Goal: Book appointment/travel/reservation

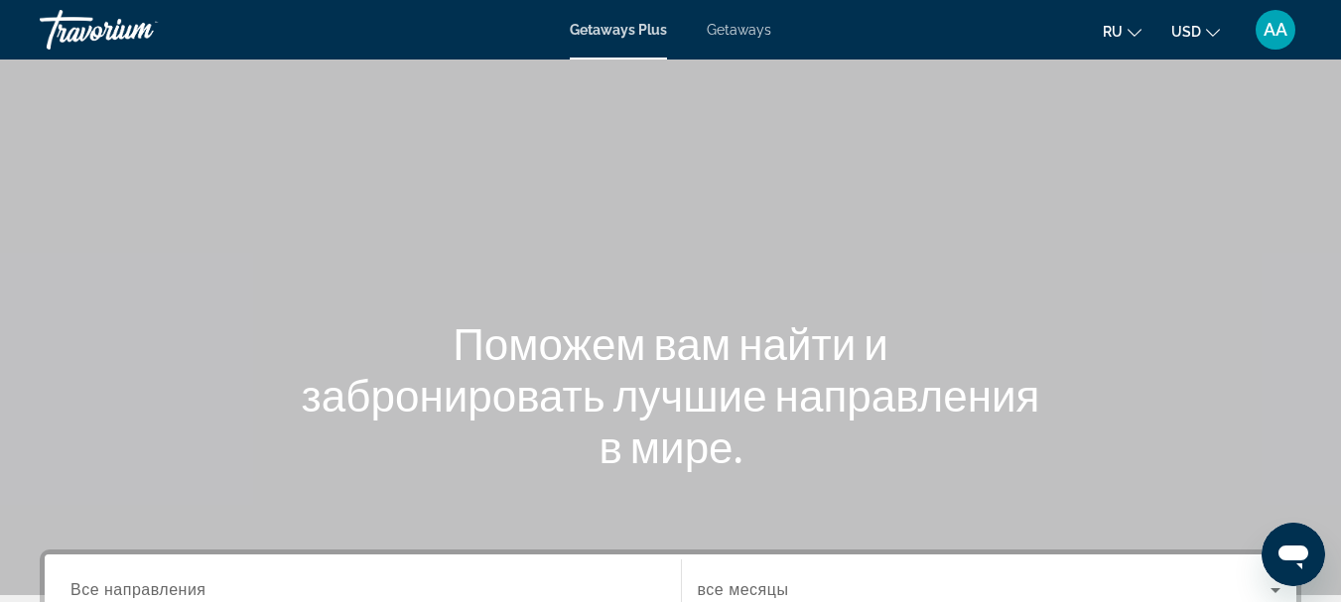
click at [614, 27] on span "Getaways Plus" at bounding box center [618, 30] width 97 height 16
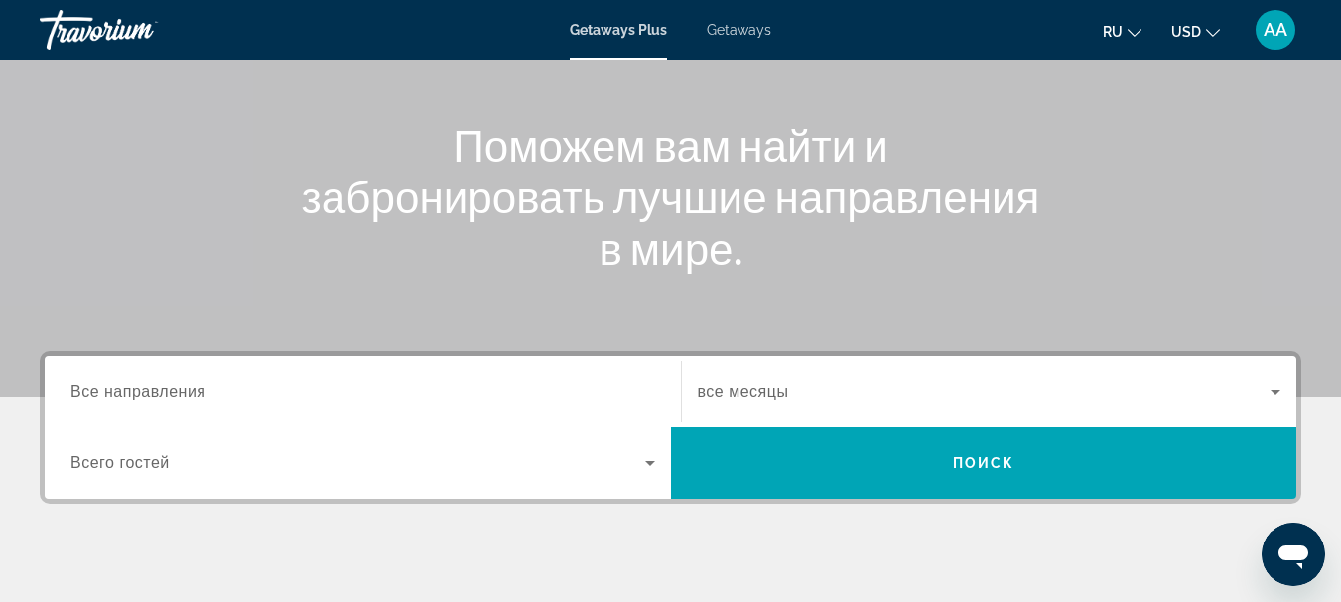
scroll to position [298, 0]
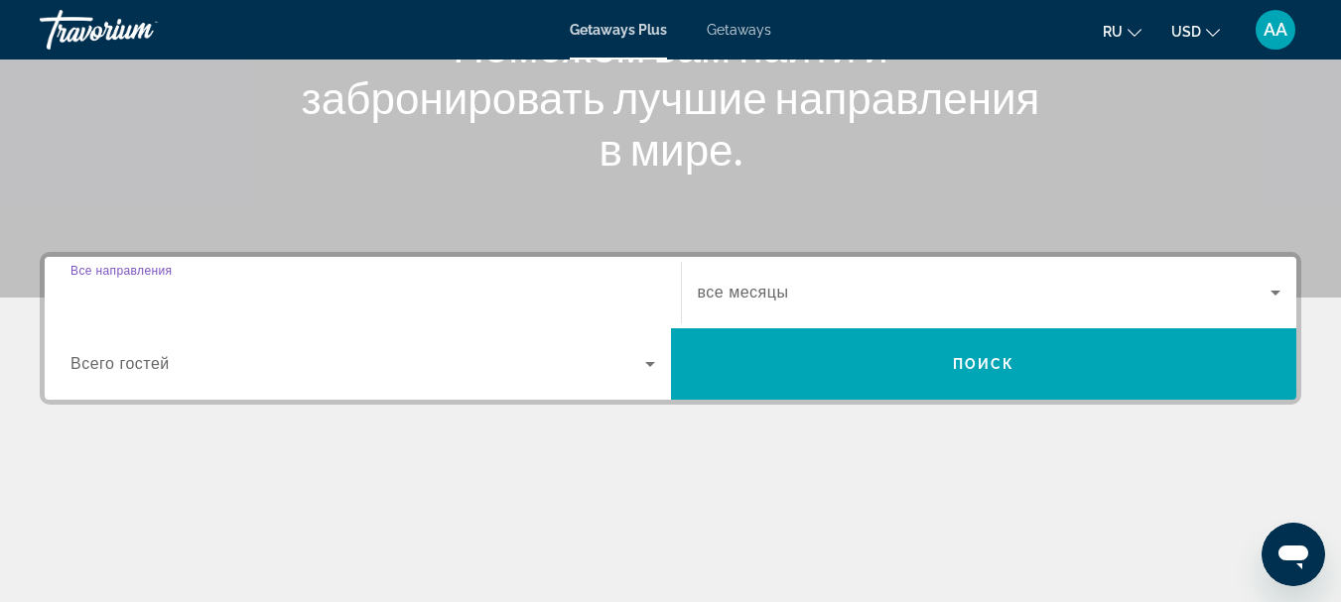
click at [212, 291] on input "Destination Все направления" at bounding box center [362, 294] width 585 height 24
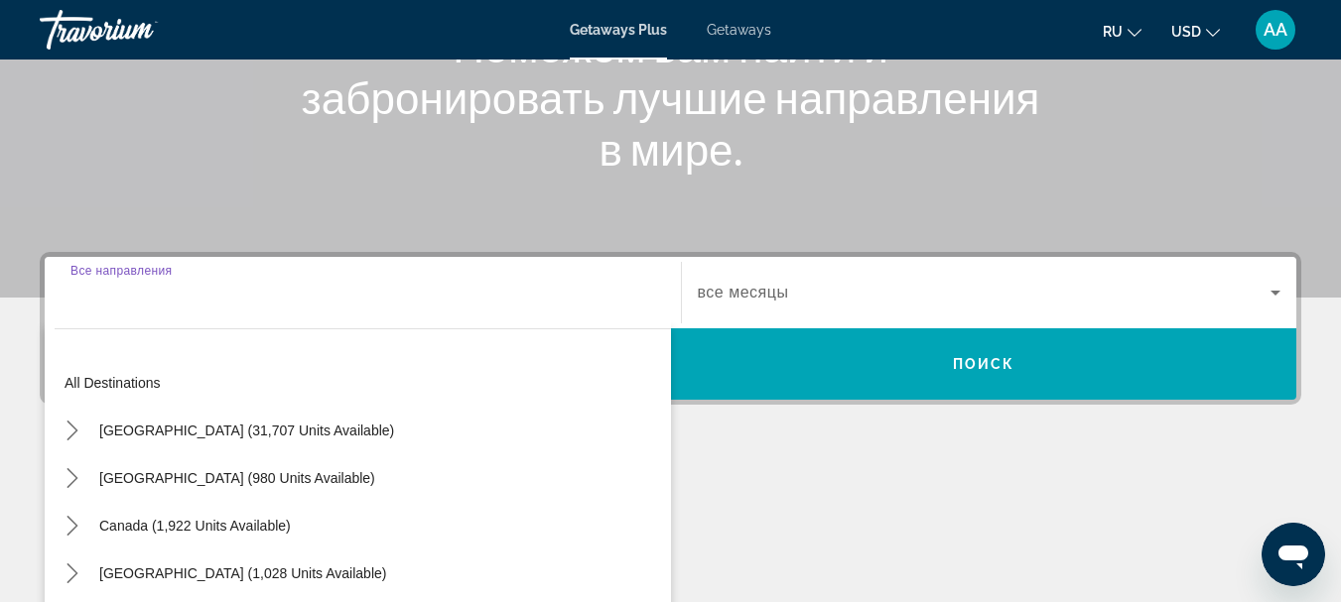
click at [212, 291] on div "Destination Все направления All destinations [GEOGRAPHIC_DATA] (31,707 units av…" at bounding box center [363, 292] width 616 height 71
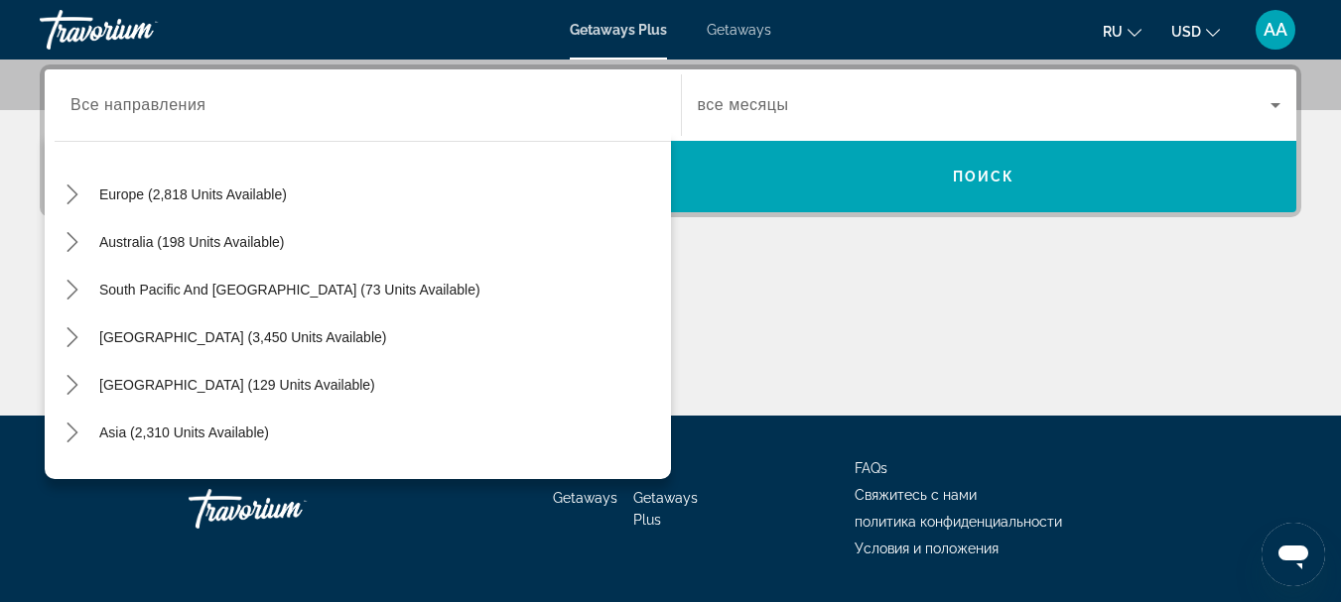
scroll to position [204, 0]
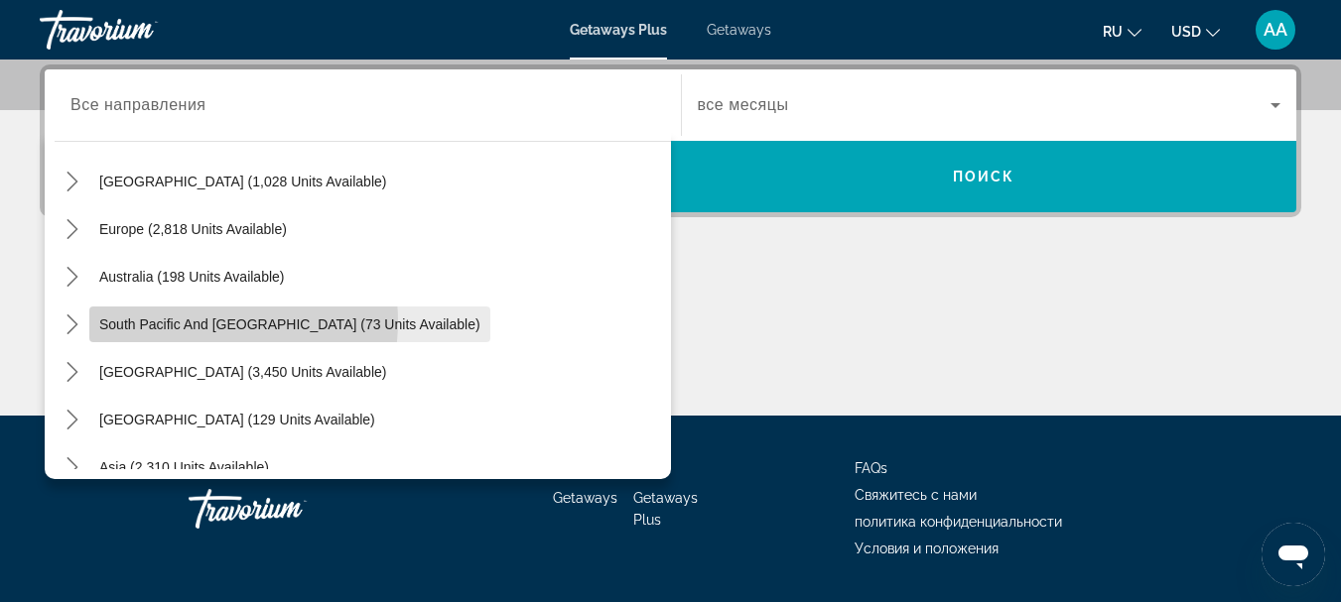
click at [198, 322] on span "South Pacific and [GEOGRAPHIC_DATA] (73 units available)" at bounding box center [289, 325] width 381 height 16
type input "**********"
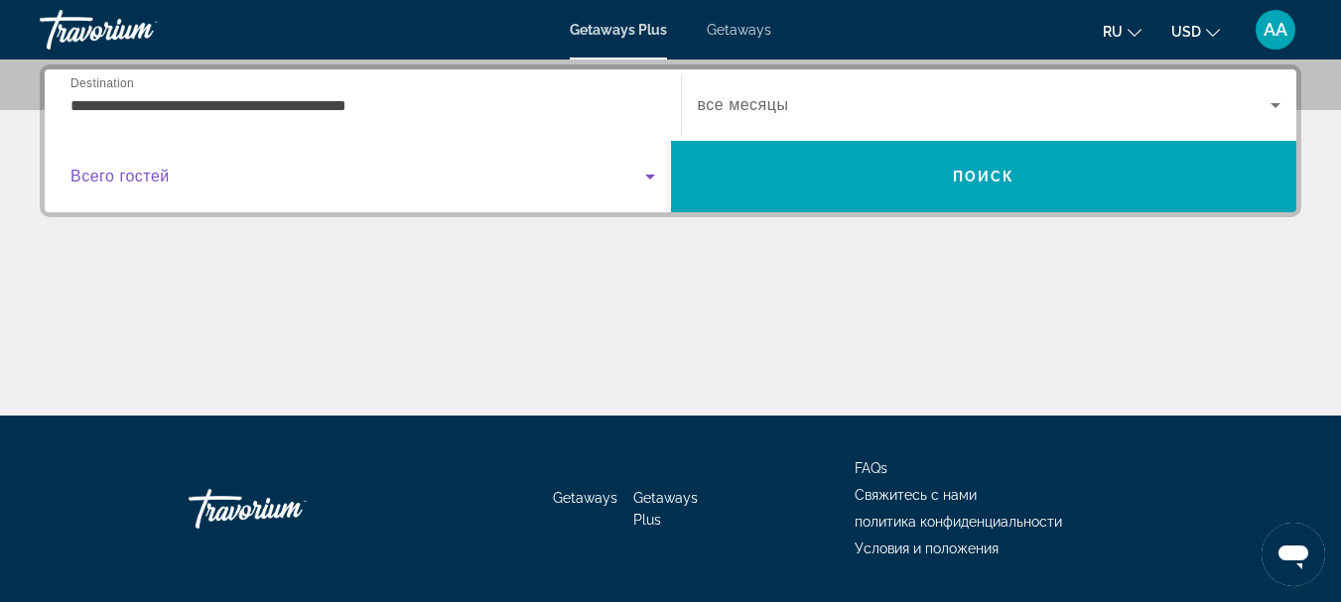
click at [651, 179] on icon "Search widget" at bounding box center [650, 177] width 24 height 24
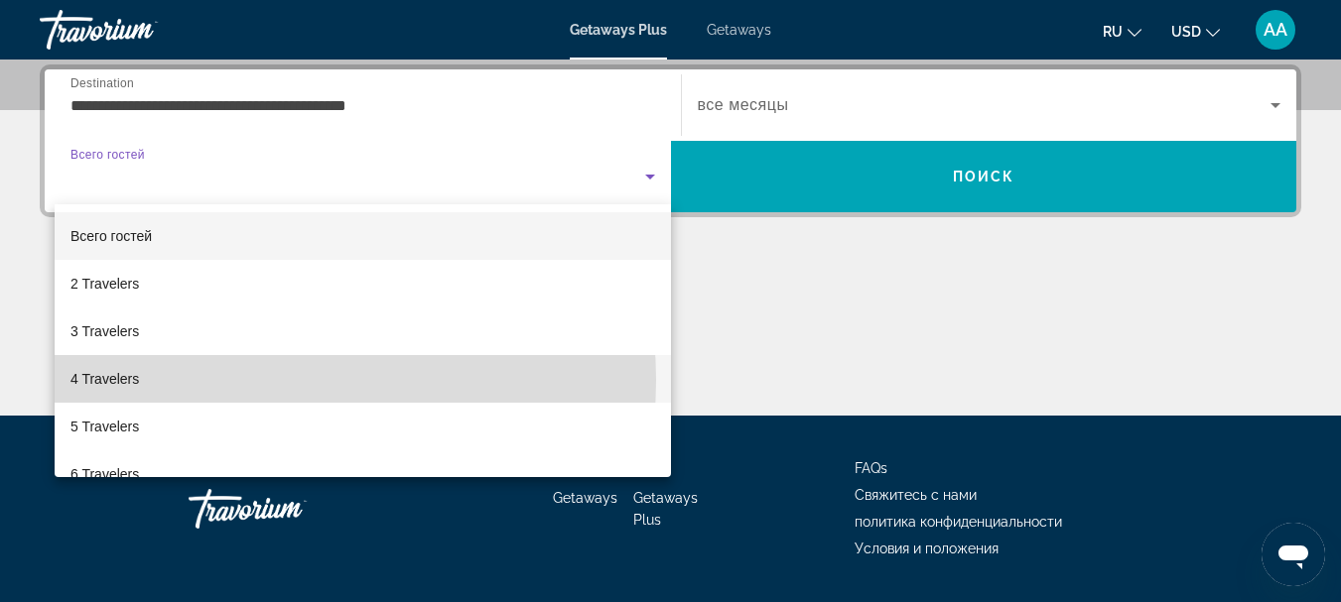
click at [256, 380] on mat-option "4 Travelers" at bounding box center [363, 379] width 616 height 48
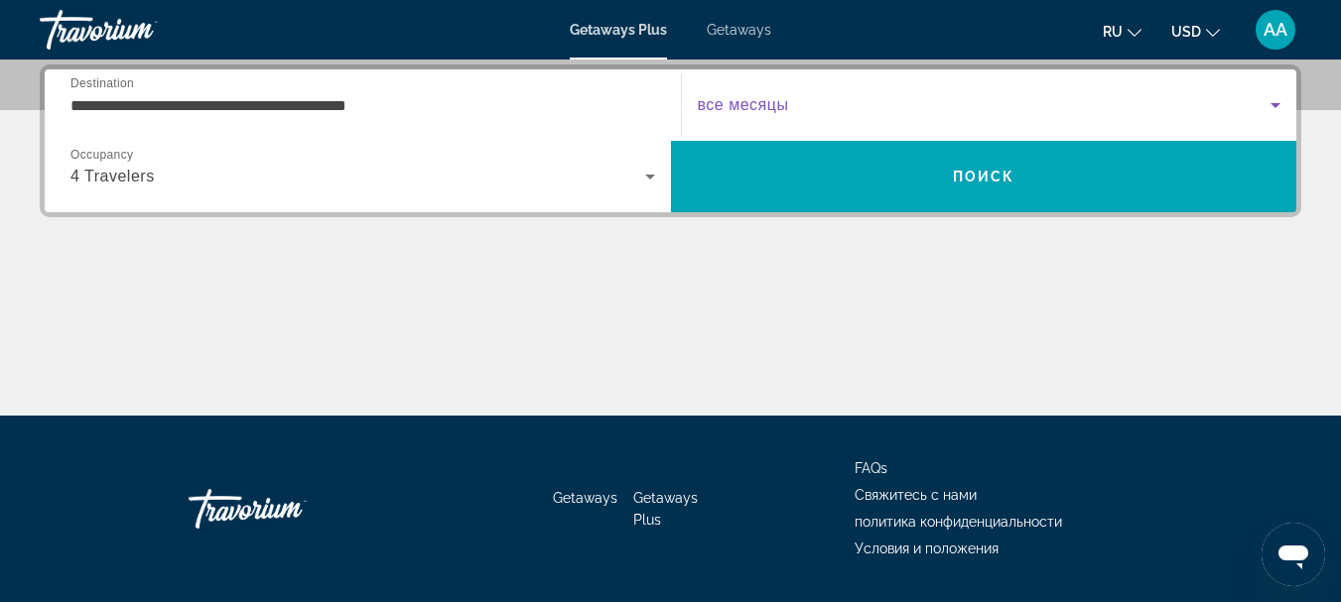
click at [1276, 103] on icon "Search widget" at bounding box center [1275, 105] width 10 height 5
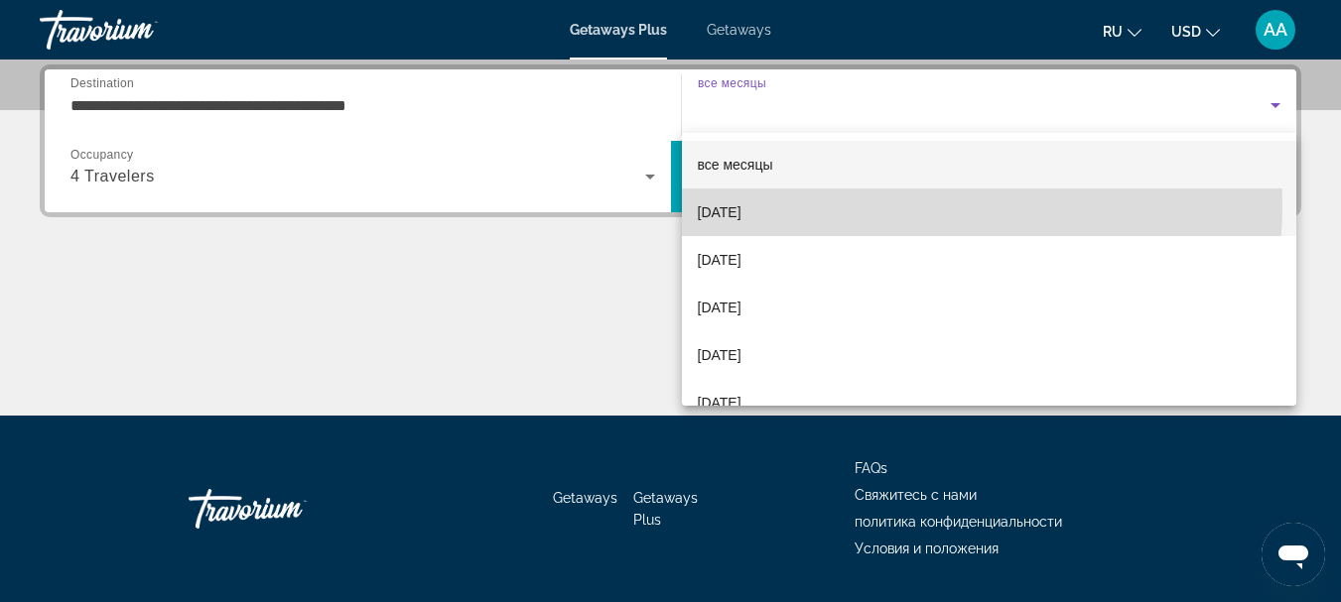
click at [896, 206] on mat-option "[DATE]" at bounding box center [989, 213] width 615 height 48
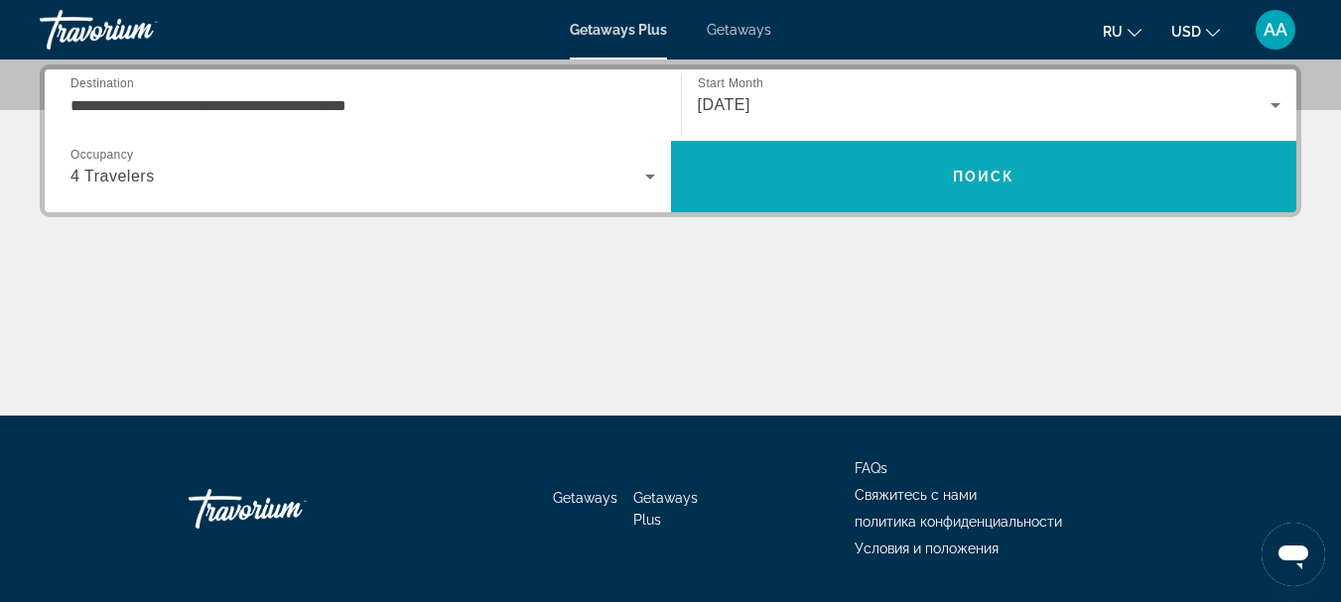
click at [935, 171] on span "Search" at bounding box center [984, 177] width 626 height 48
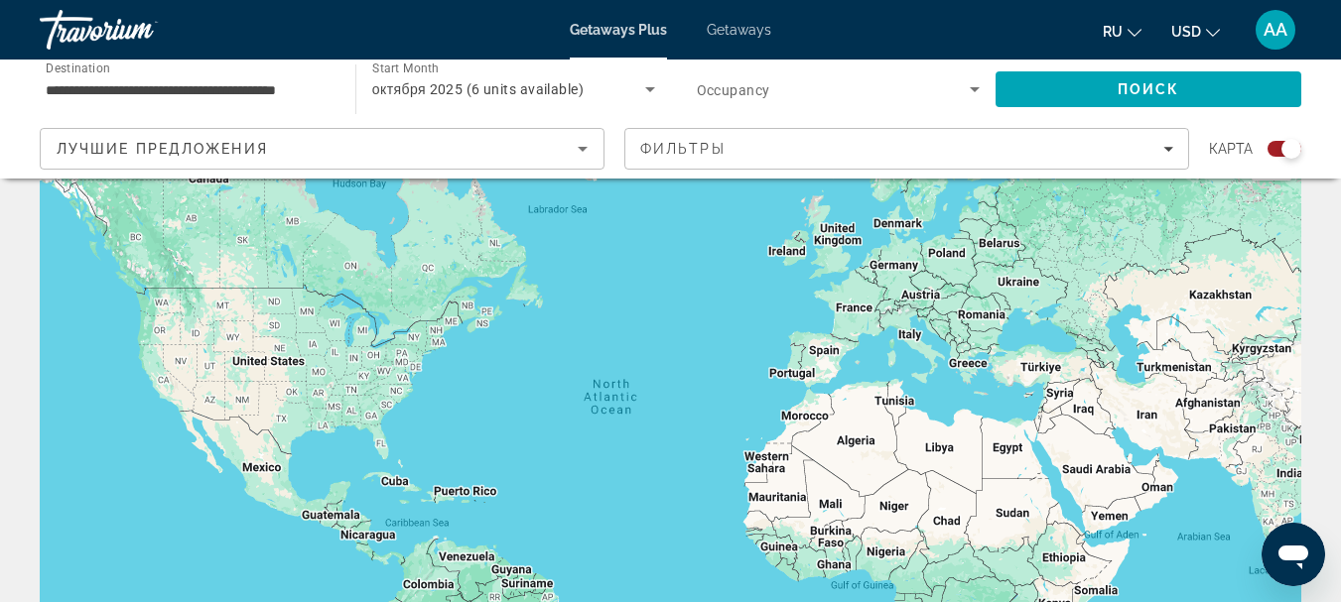
scroll to position [99, 0]
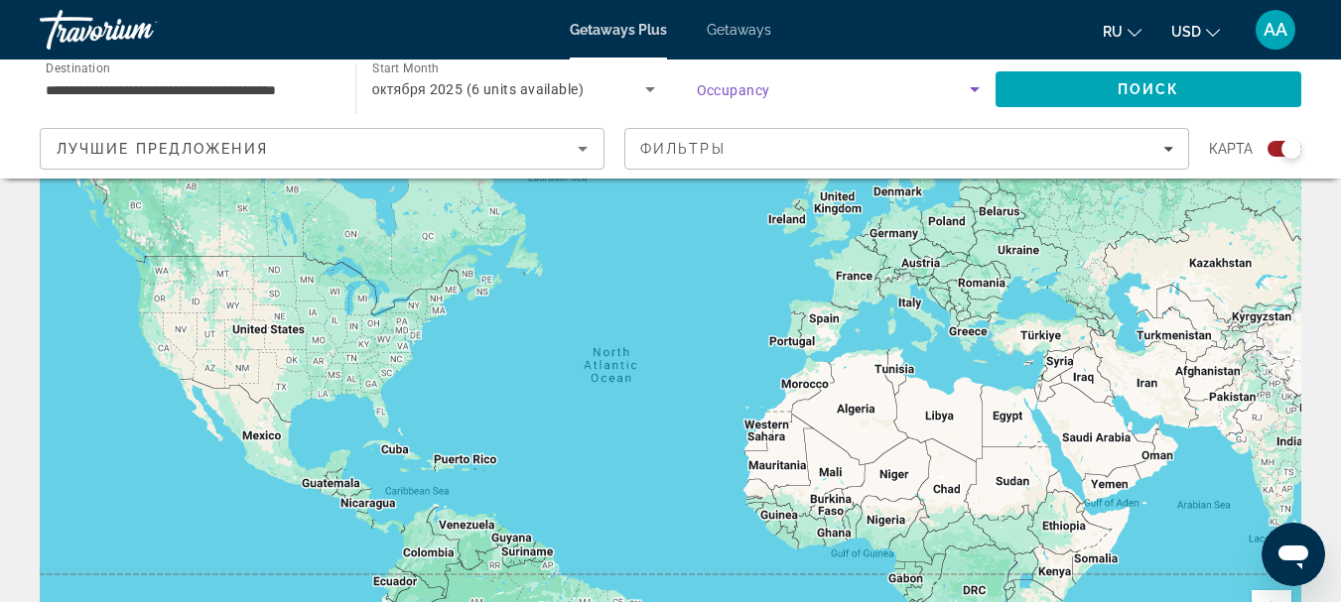
click at [975, 90] on icon "Search widget" at bounding box center [975, 89] width 10 height 5
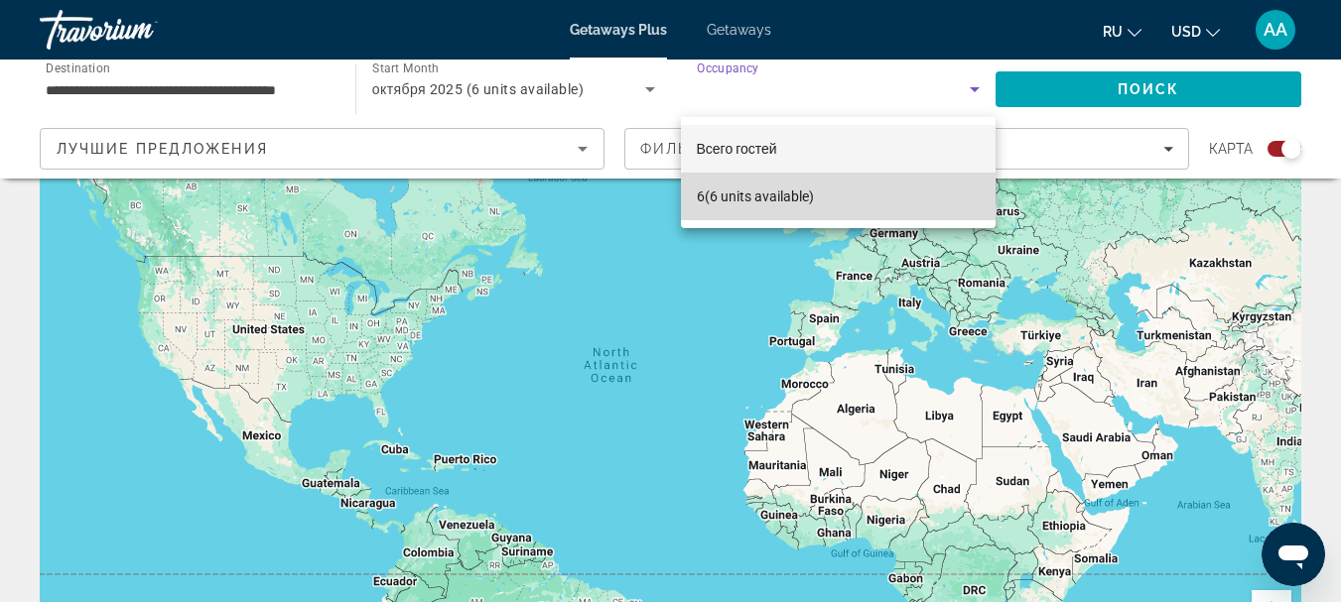
click at [831, 189] on mat-option "6 (6 units available)" at bounding box center [839, 197] width 316 height 48
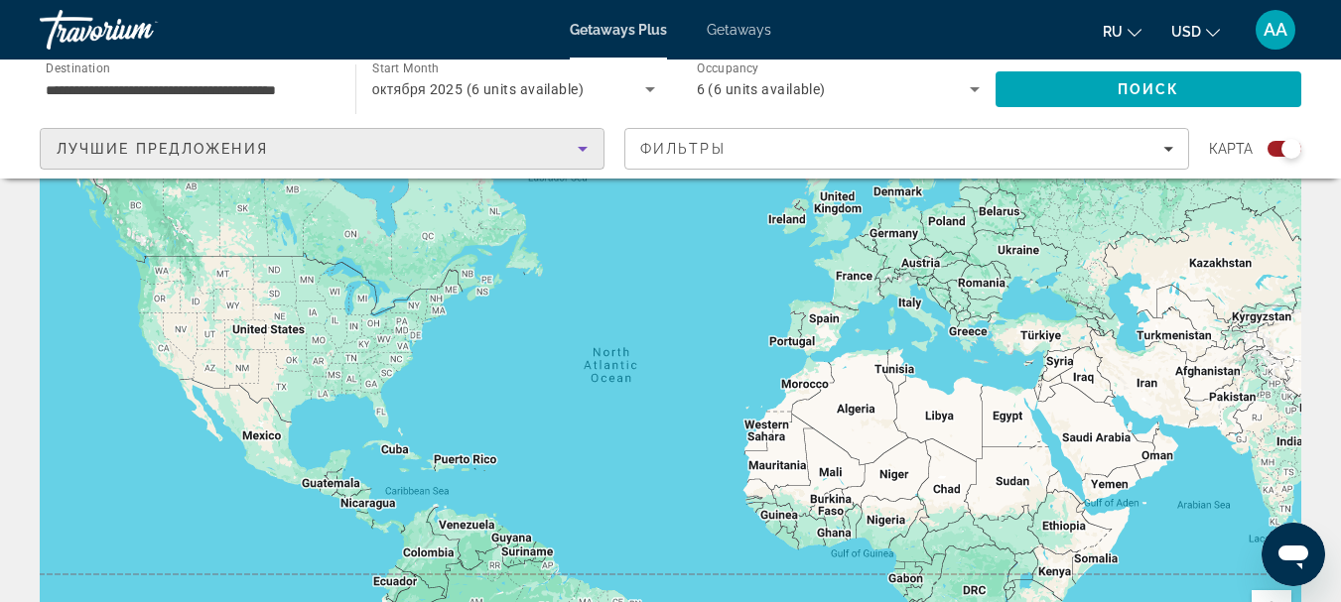
click at [584, 148] on icon "Sort by" at bounding box center [583, 149] width 10 height 5
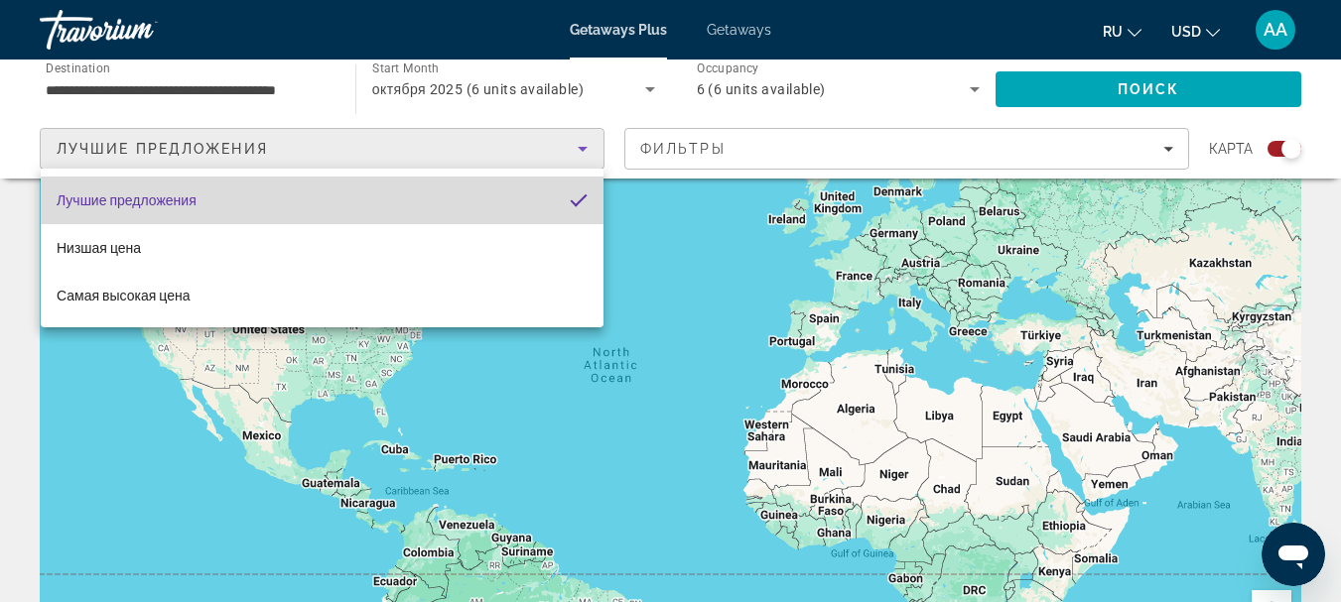
click at [339, 202] on mat-option "Лучшие предложения" at bounding box center [322, 201] width 563 height 48
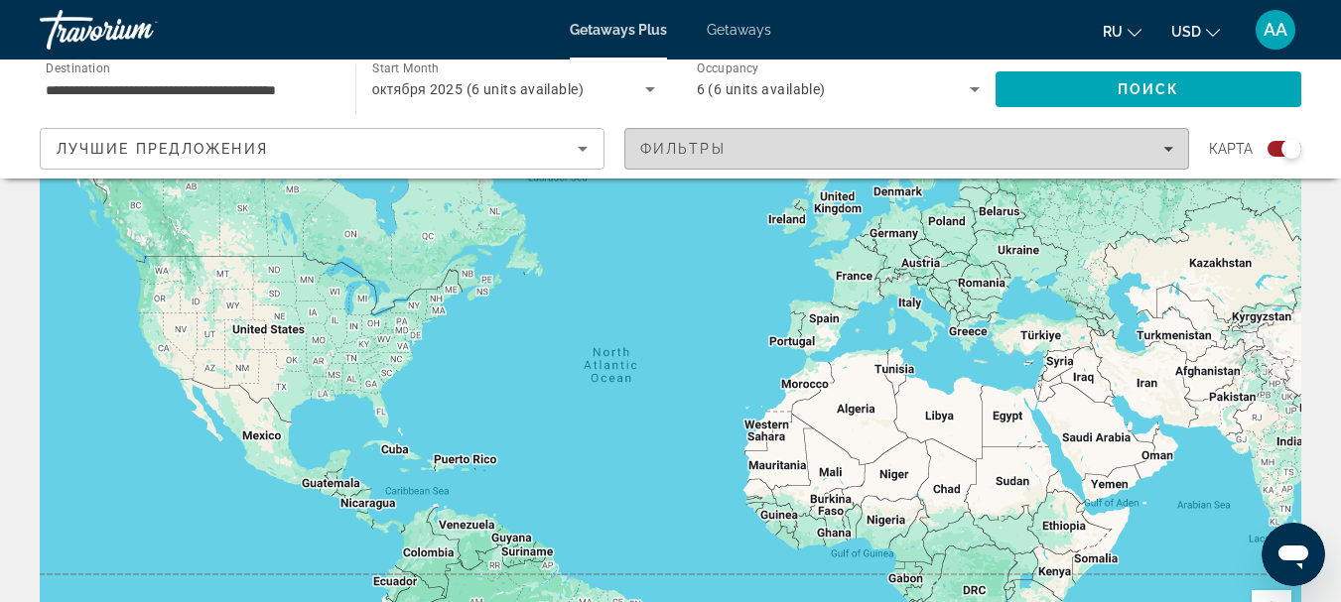
click at [1169, 151] on icon "Filters" at bounding box center [1168, 149] width 10 height 5
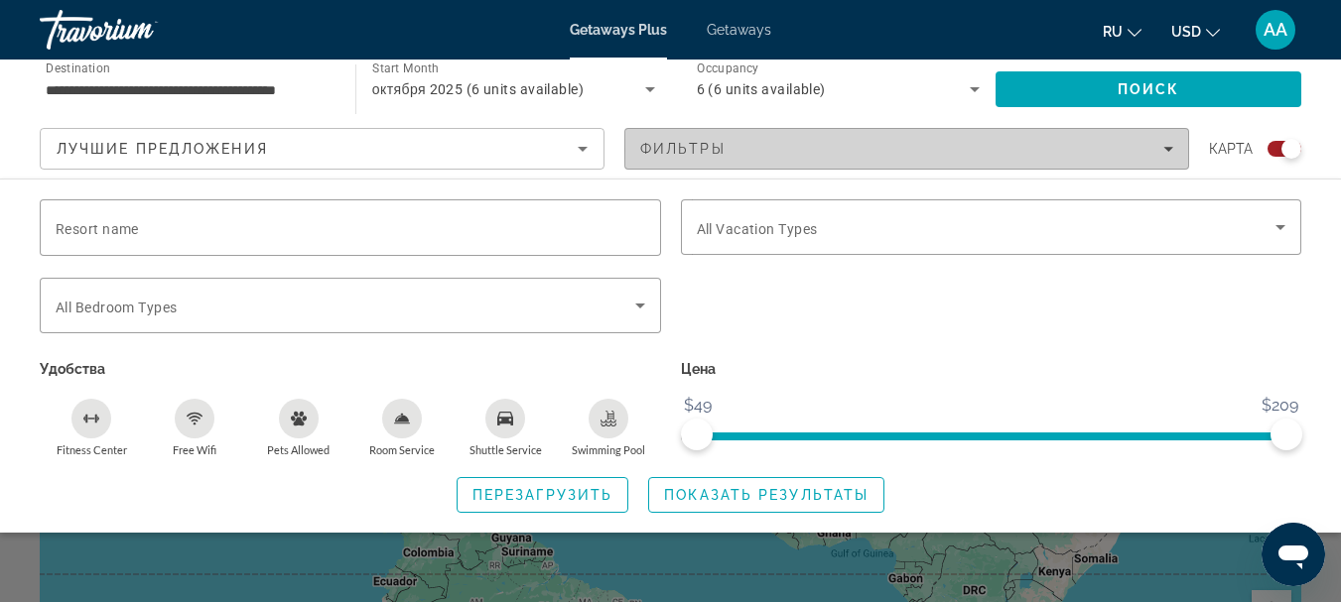
click at [1169, 150] on icon "Filters" at bounding box center [1168, 149] width 10 height 5
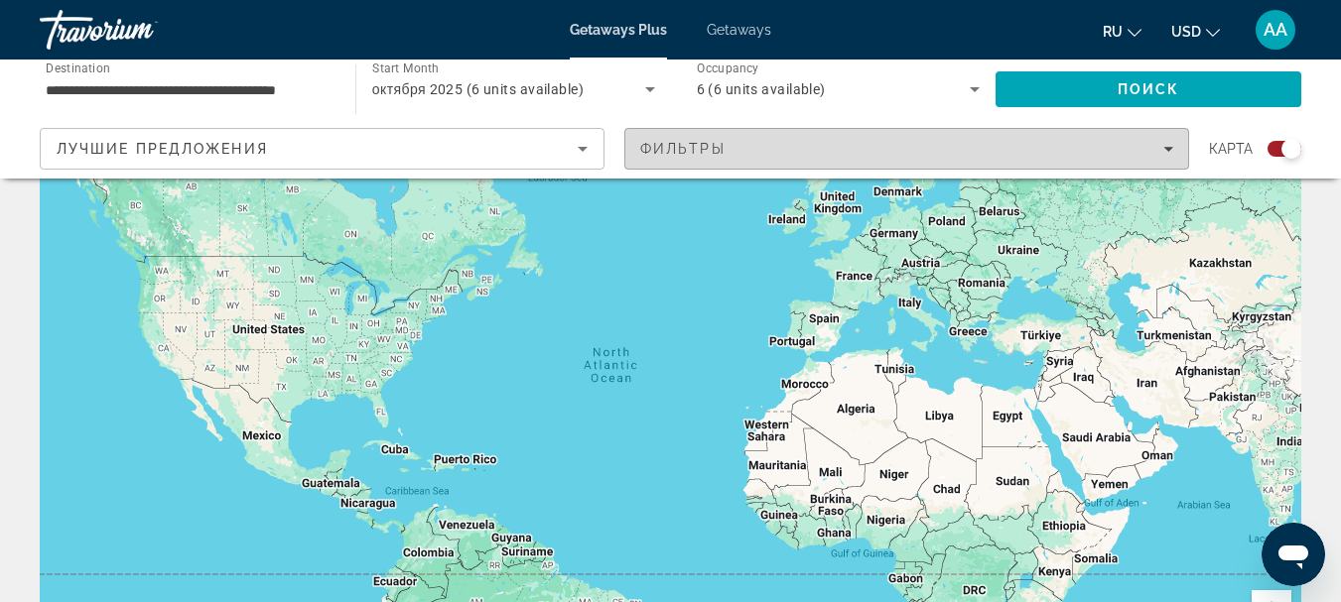
click at [731, 142] on div "Фильтры" at bounding box center [906, 149] width 533 height 16
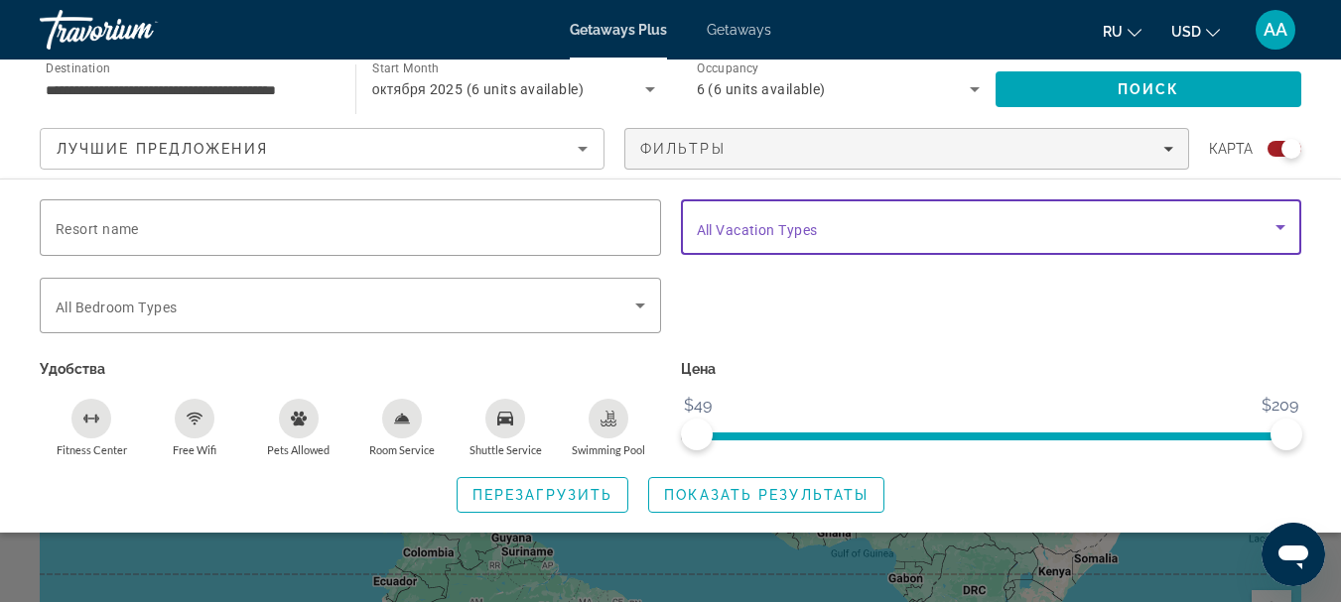
click at [1279, 222] on icon "Search widget" at bounding box center [1280, 227] width 24 height 24
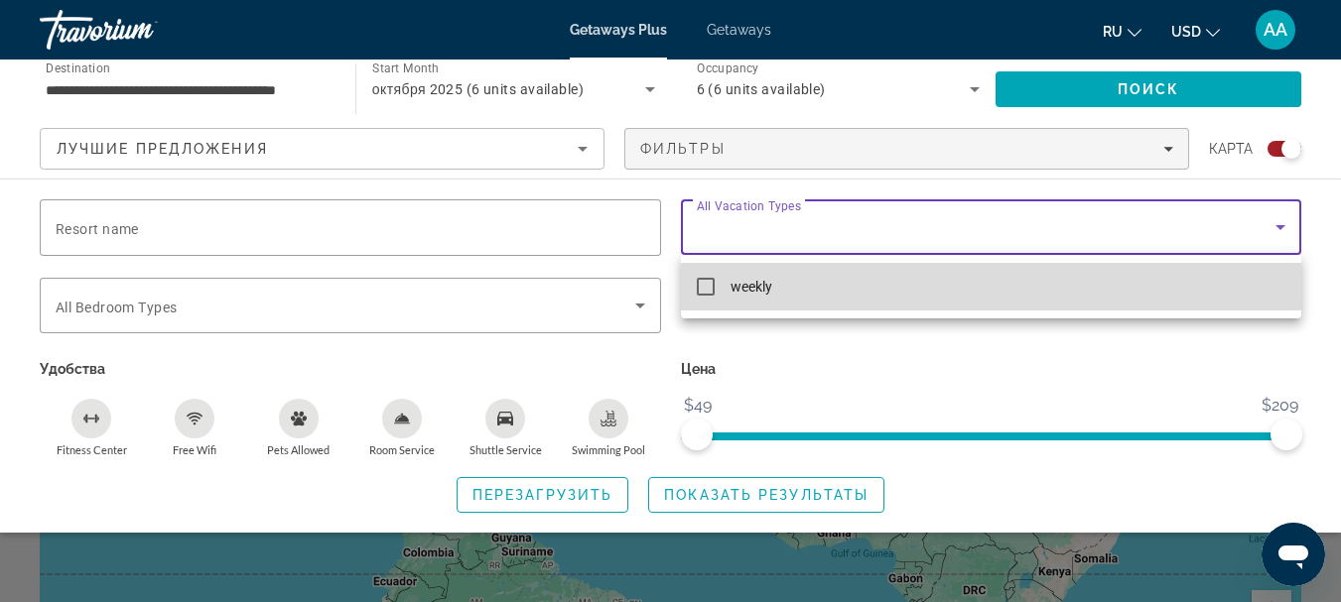
click at [703, 285] on mat-pseudo-checkbox at bounding box center [706, 287] width 18 height 18
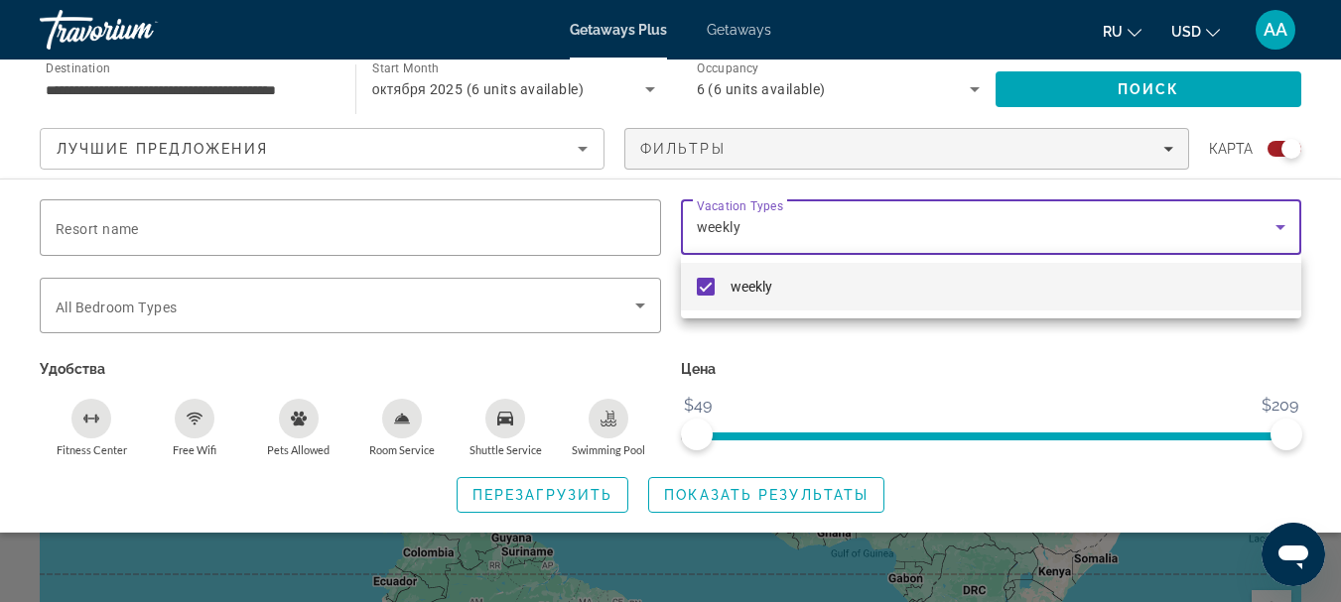
click at [651, 90] on div at bounding box center [670, 301] width 1341 height 602
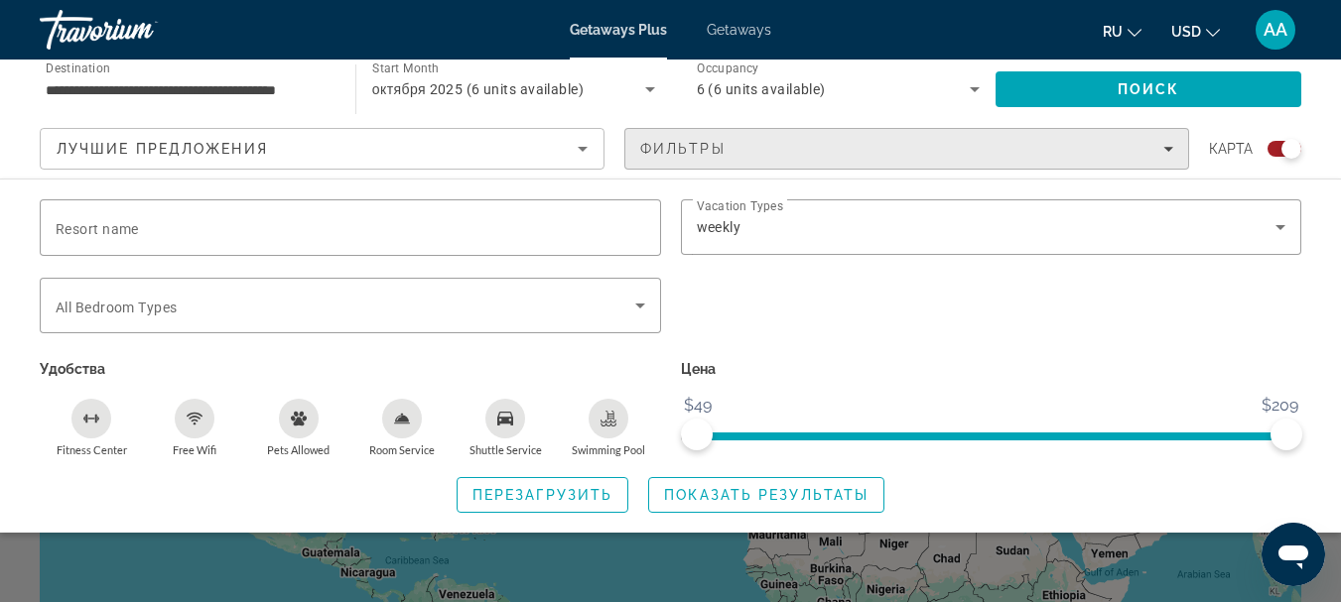
scroll to position [0, 0]
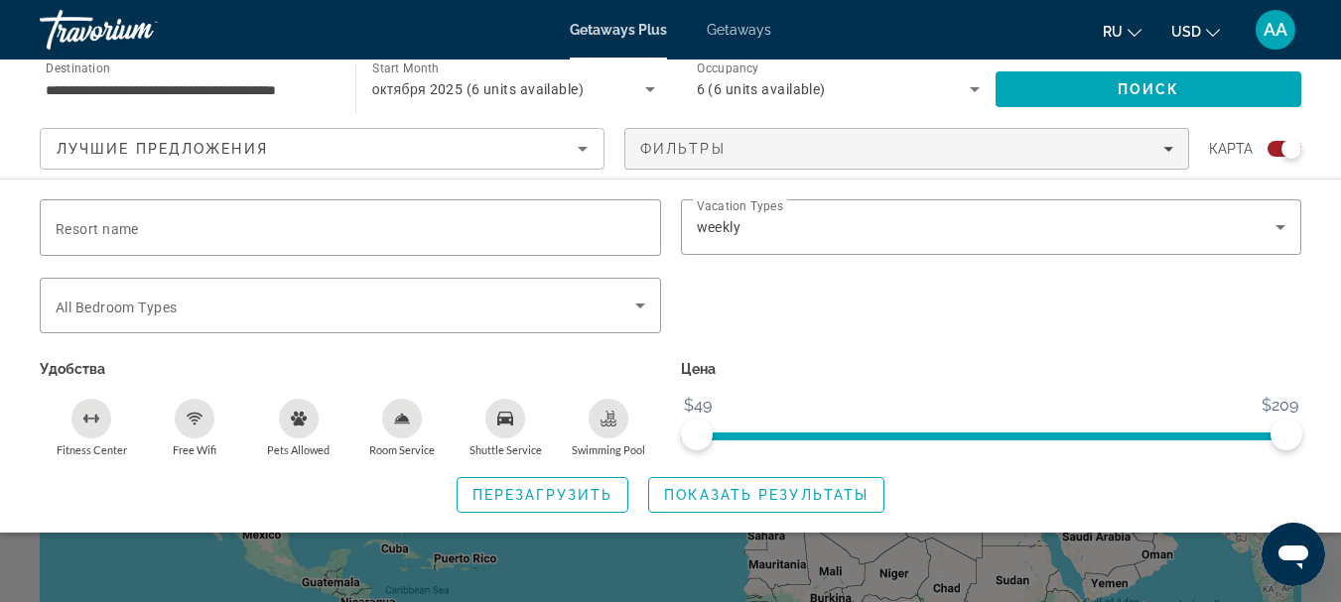
click at [55, 89] on input "**********" at bounding box center [188, 90] width 284 height 24
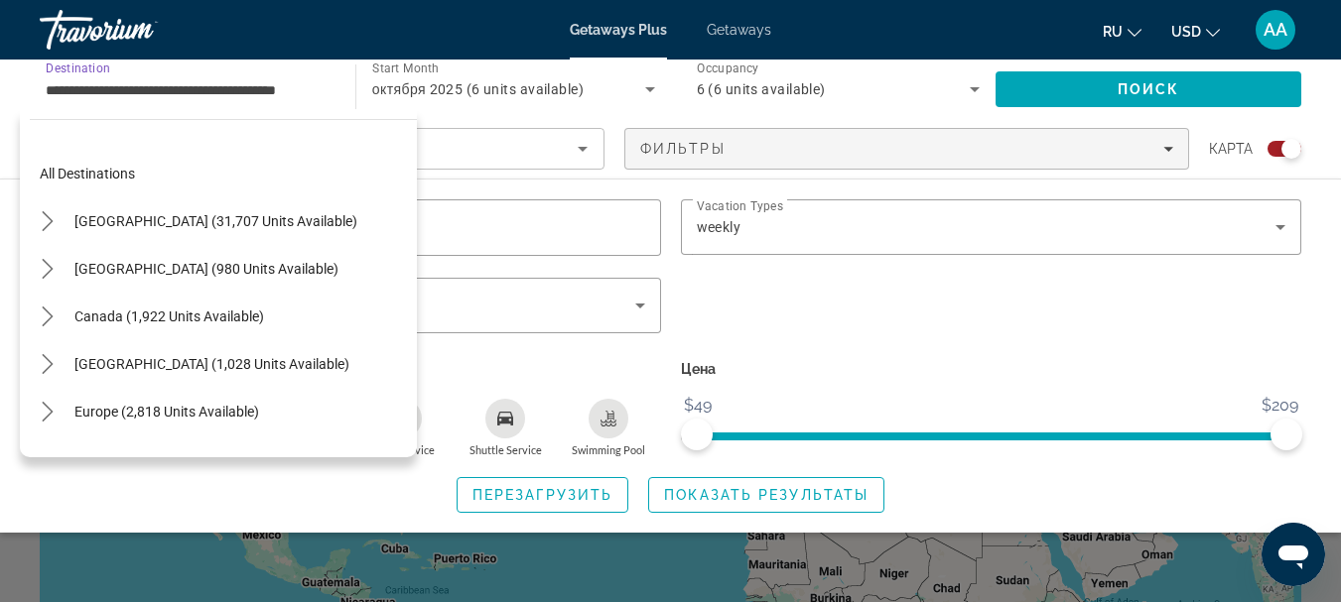
scroll to position [213, 0]
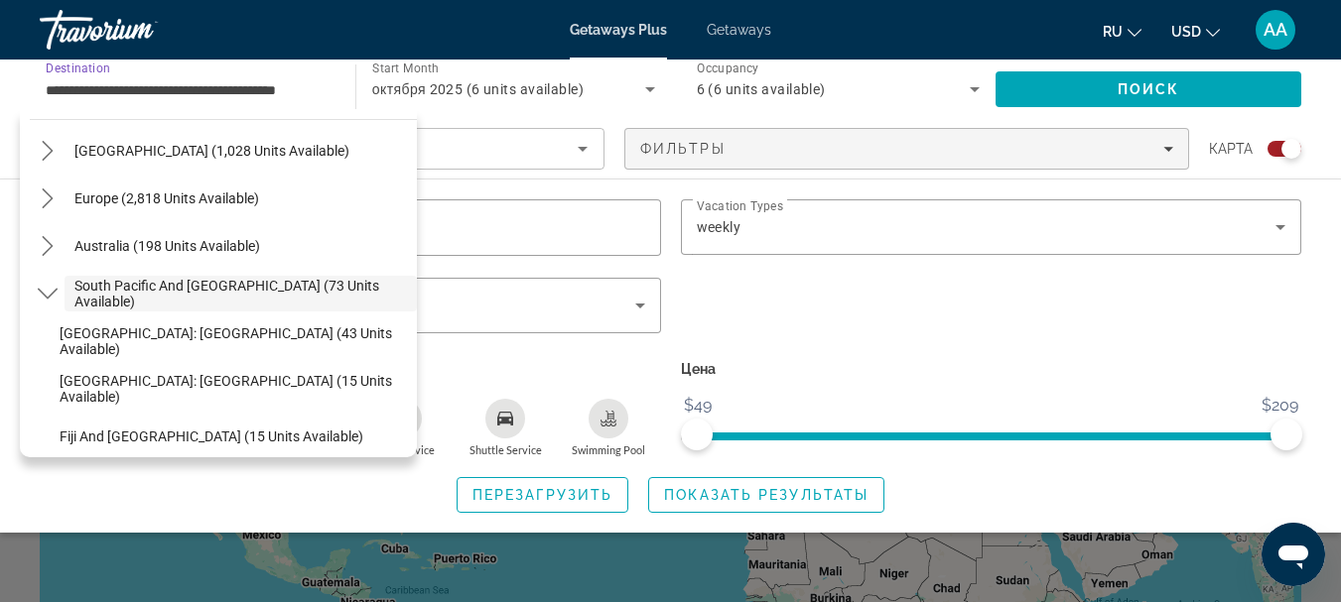
click at [55, 89] on input "**********" at bounding box center [188, 90] width 284 height 24
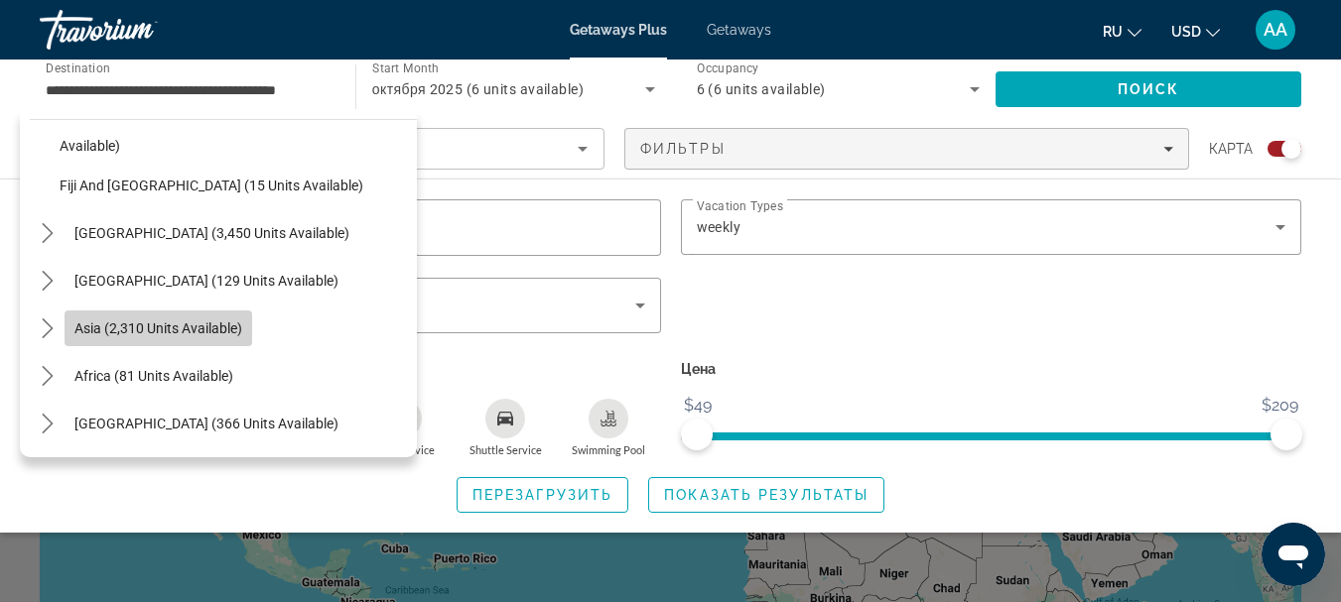
click at [170, 327] on span "Asia (2,310 units available)" at bounding box center [158, 329] width 168 height 16
type input "**********"
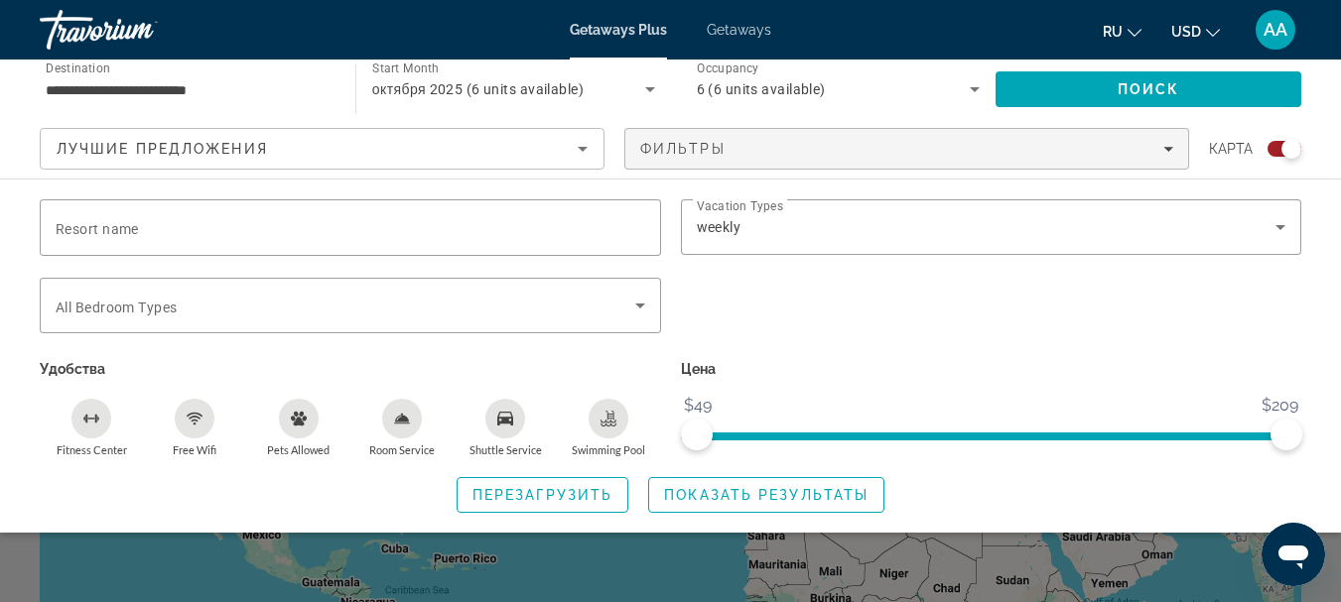
click at [170, 327] on div "Search widget" at bounding box center [351, 306] width 590 height 56
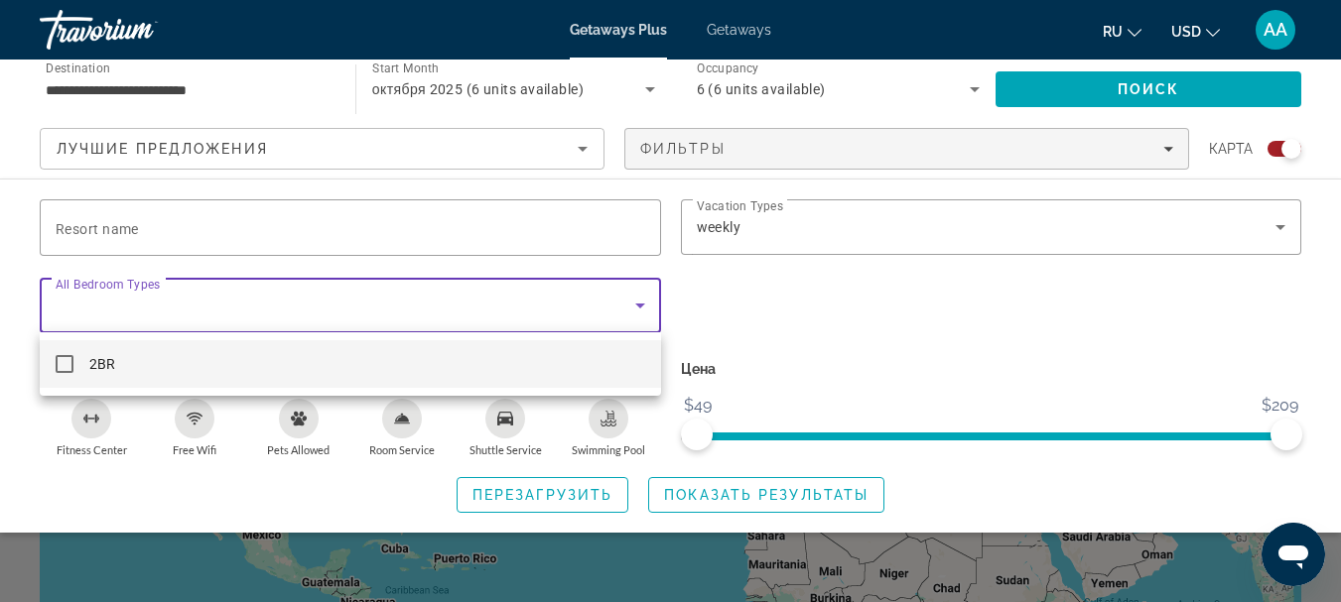
click at [642, 305] on div at bounding box center [670, 301] width 1341 height 602
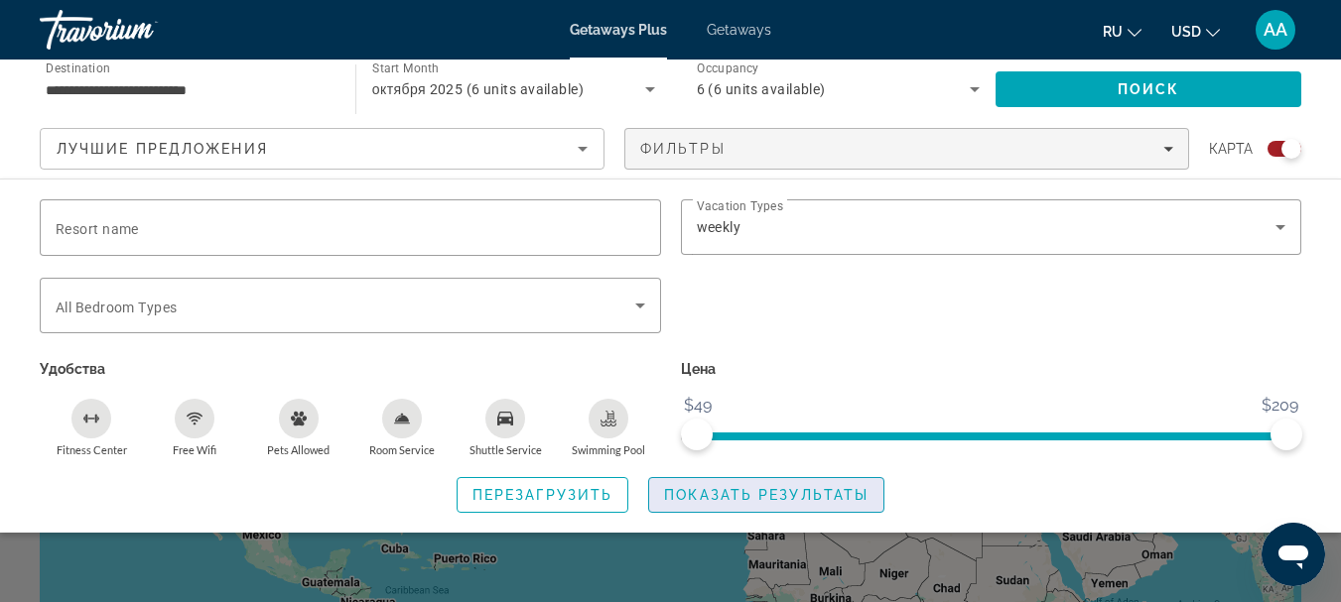
click at [741, 490] on span "Показать результаты" at bounding box center [766, 495] width 204 height 16
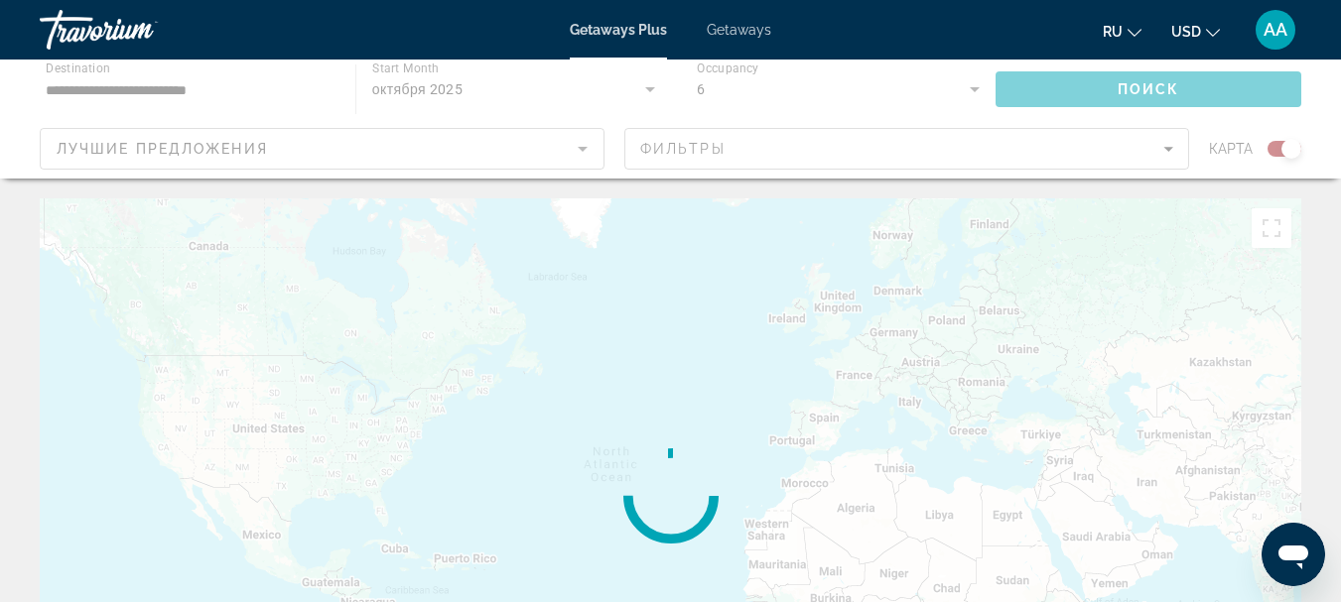
click at [742, 490] on div "Main content" at bounding box center [670, 497] width 1261 height 596
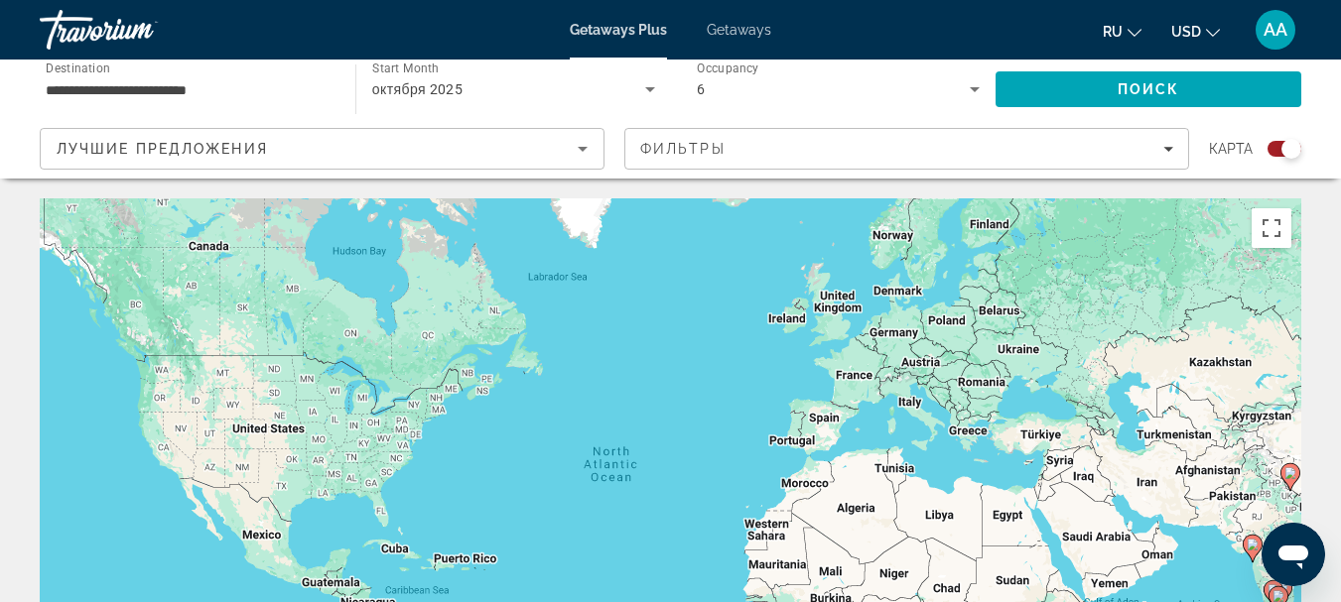
click at [1289, 147] on div "Search widget" at bounding box center [1291, 149] width 20 height 20
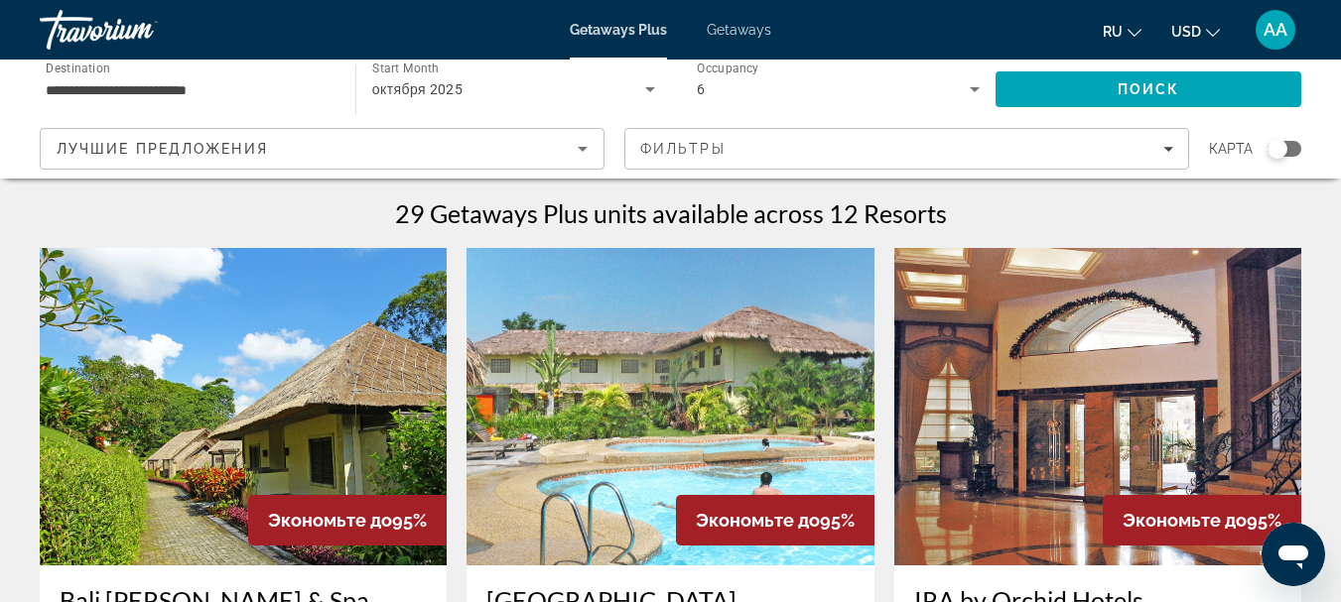
click at [1289, 147] on div "Search widget" at bounding box center [1284, 149] width 34 height 16
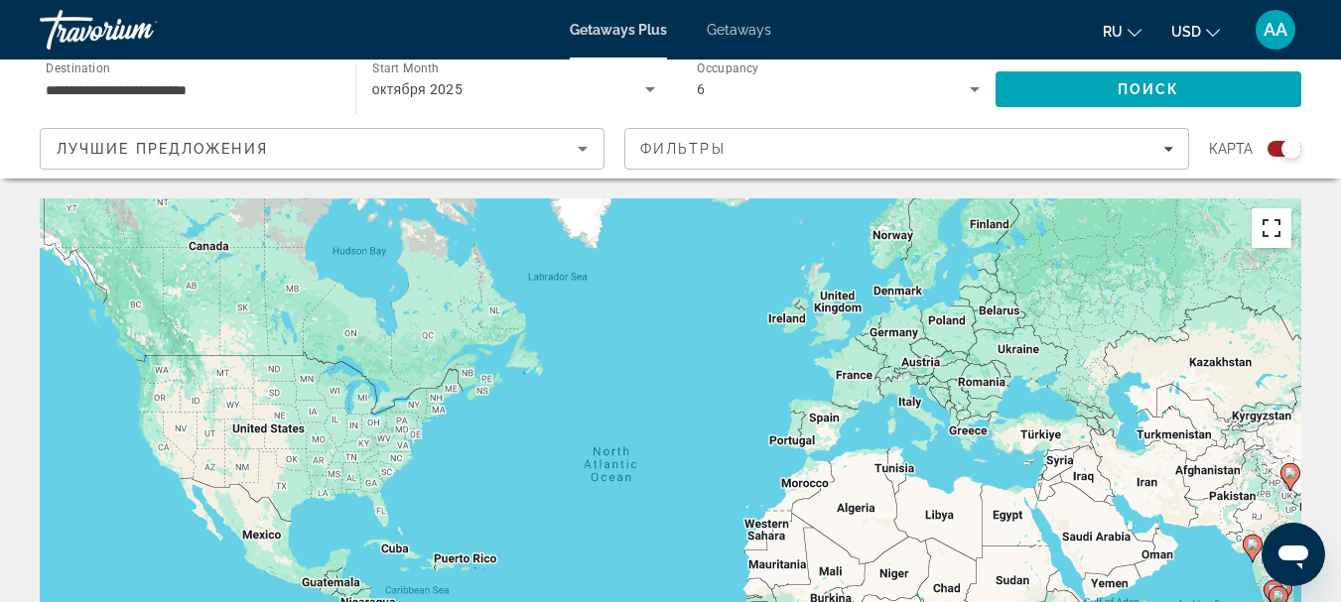
click at [1267, 223] on button "Toggle fullscreen view" at bounding box center [1272, 228] width 40 height 40
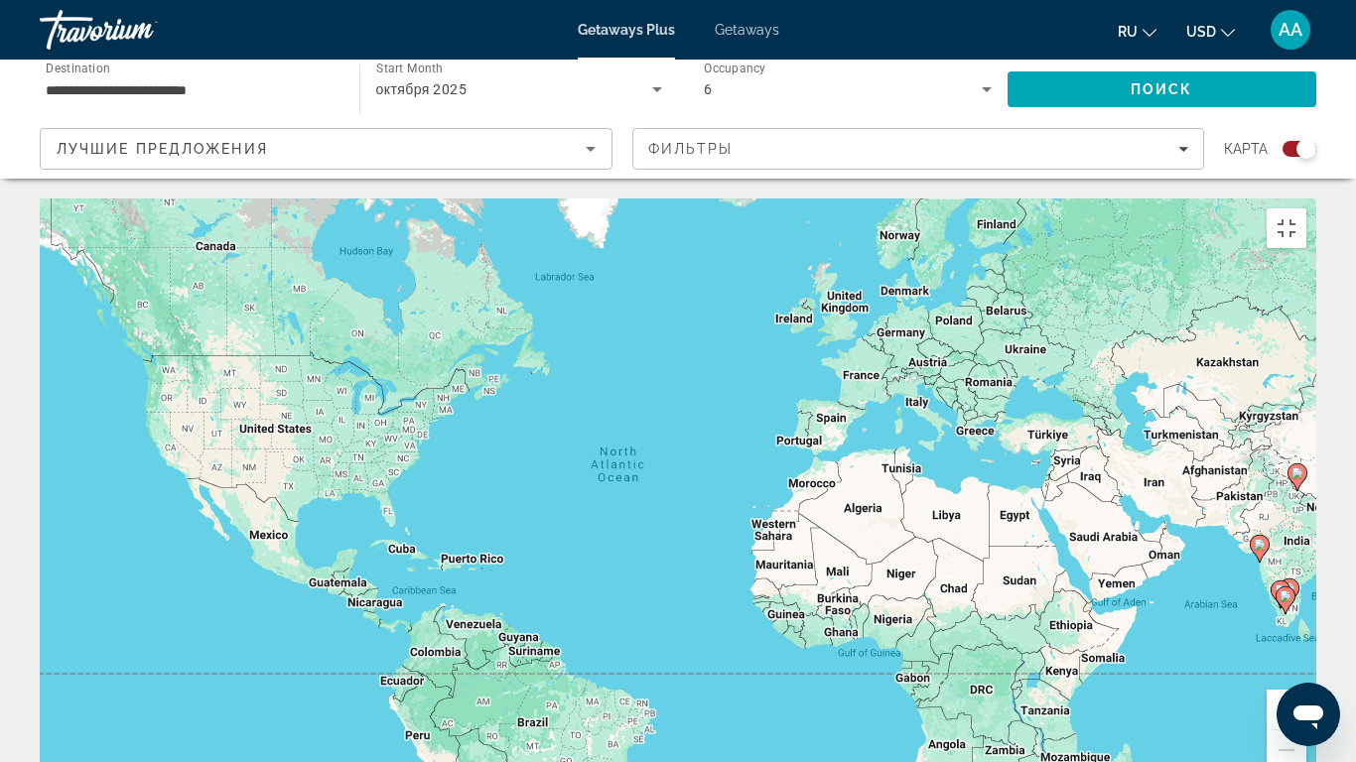
click at [1266, 343] on div "To activate drag with keyboard, press Alt + Enter. Once in keyboard drag state,…" at bounding box center [678, 497] width 1276 height 596
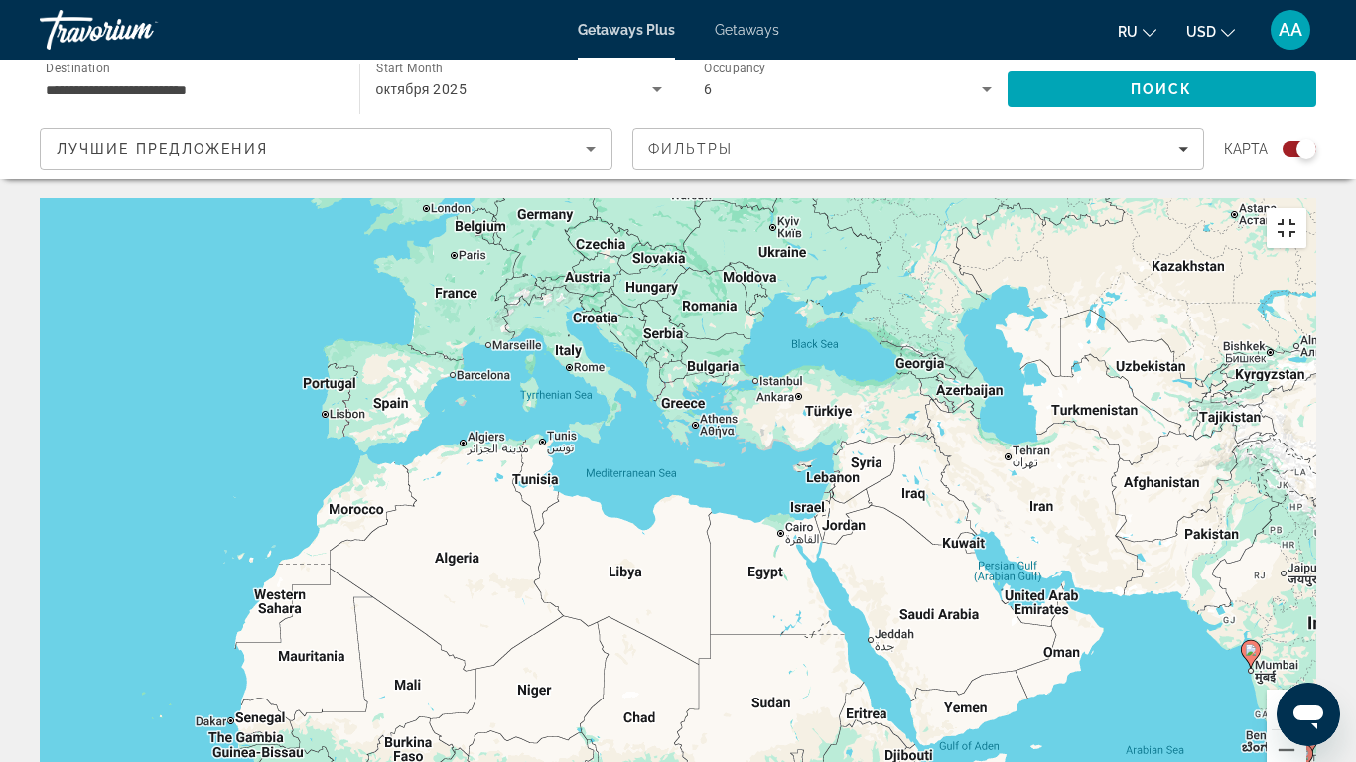
click at [1306, 208] on button "Toggle fullscreen view" at bounding box center [1286, 228] width 40 height 40
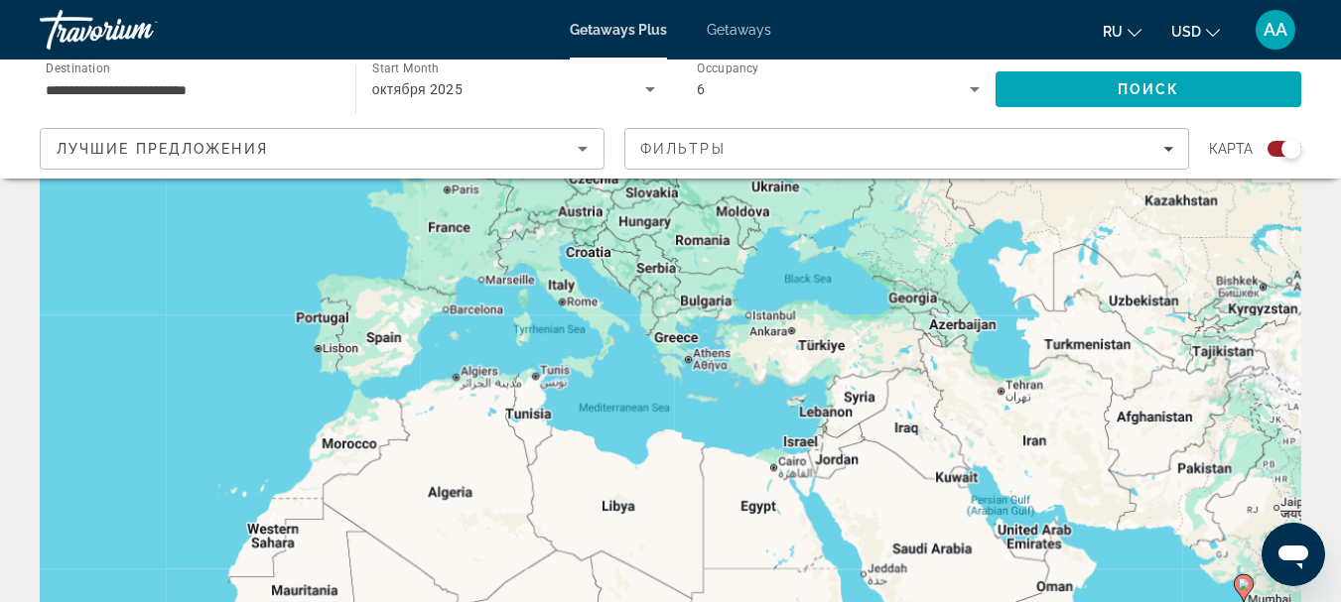
scroll to position [99, 0]
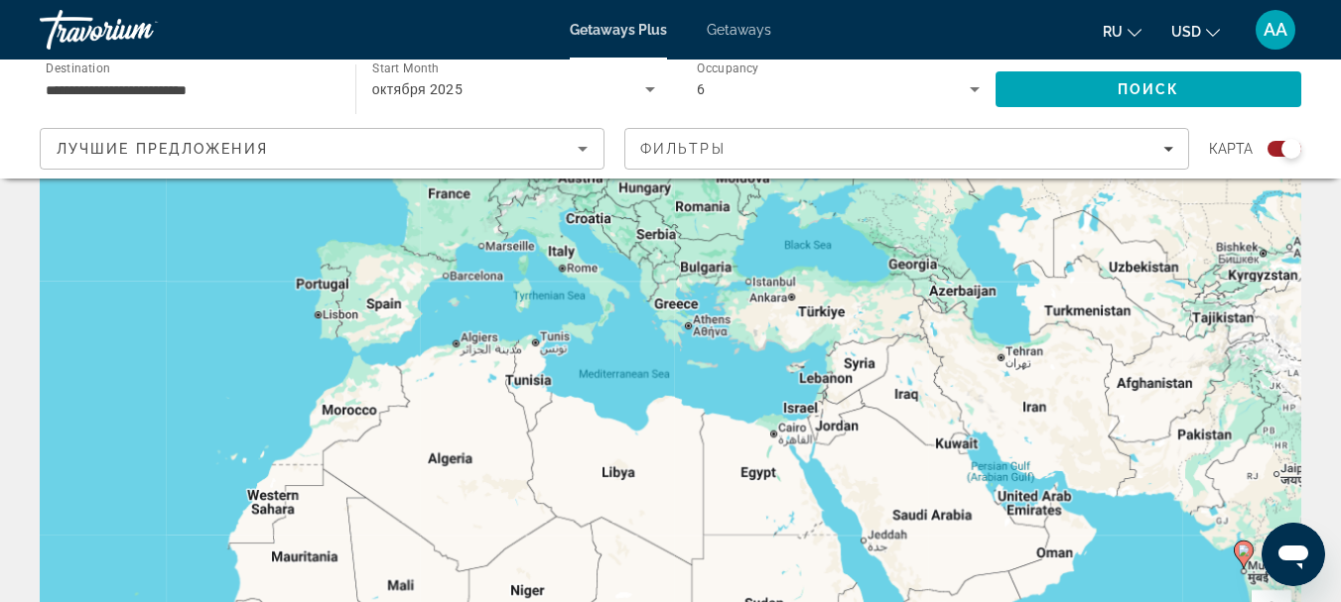
click at [609, 30] on span "Getaways Plus" at bounding box center [618, 30] width 97 height 16
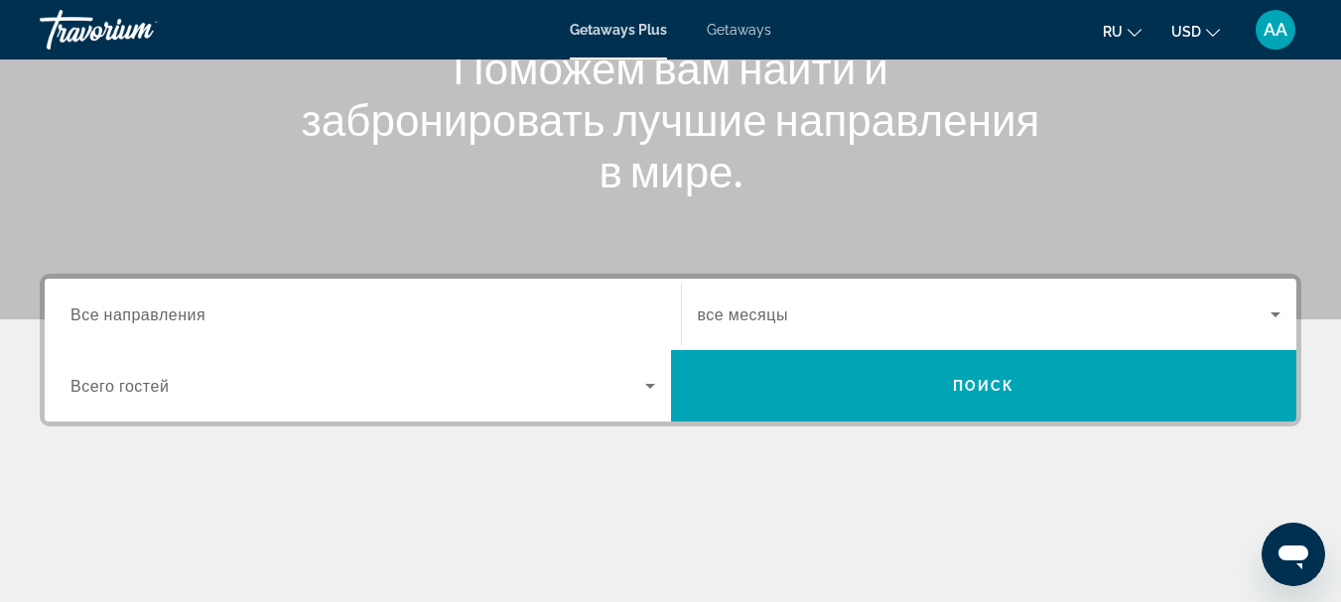
scroll to position [298, 0]
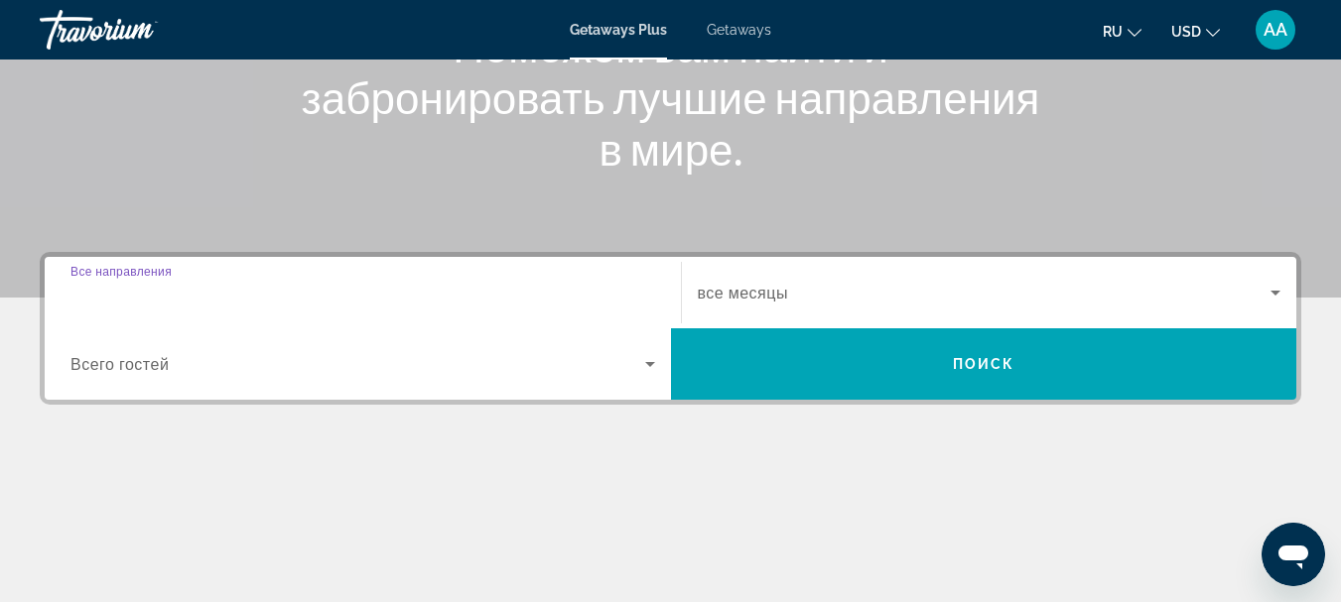
click at [226, 291] on input "Destination Все направления" at bounding box center [362, 294] width 585 height 24
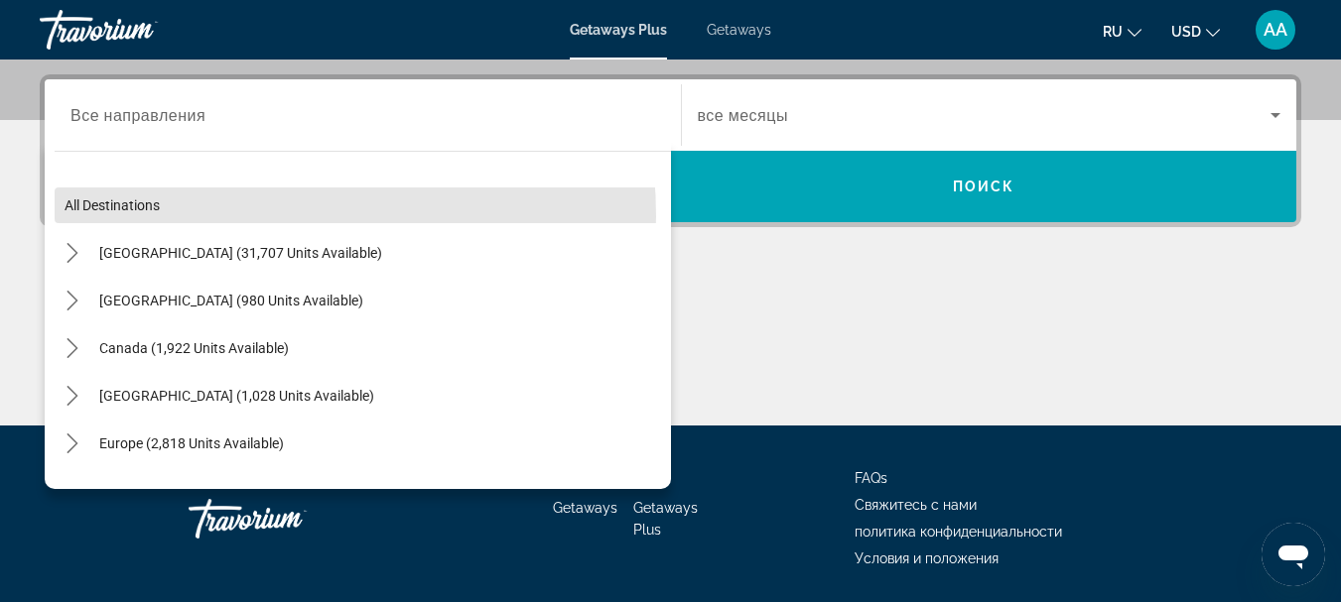
scroll to position [485, 0]
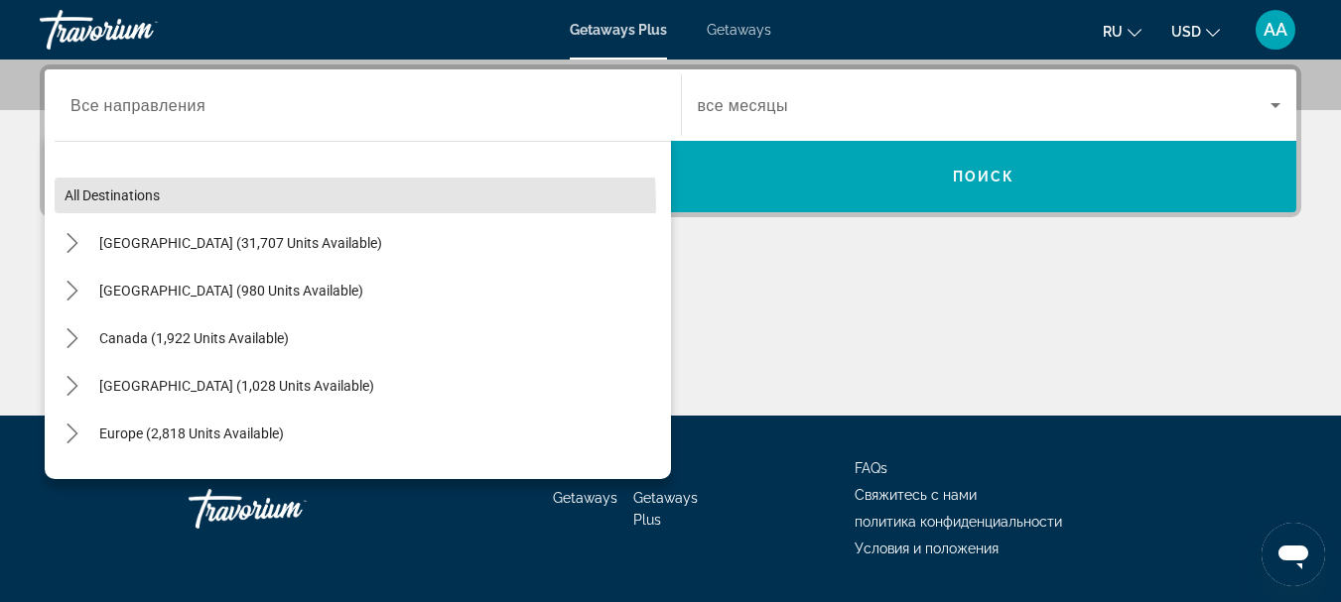
click at [226, 291] on mat-tree "All destinations [GEOGRAPHIC_DATA] (31,707 units available) [GEOGRAPHIC_DATA] (…" at bounding box center [363, 481] width 616 height 619
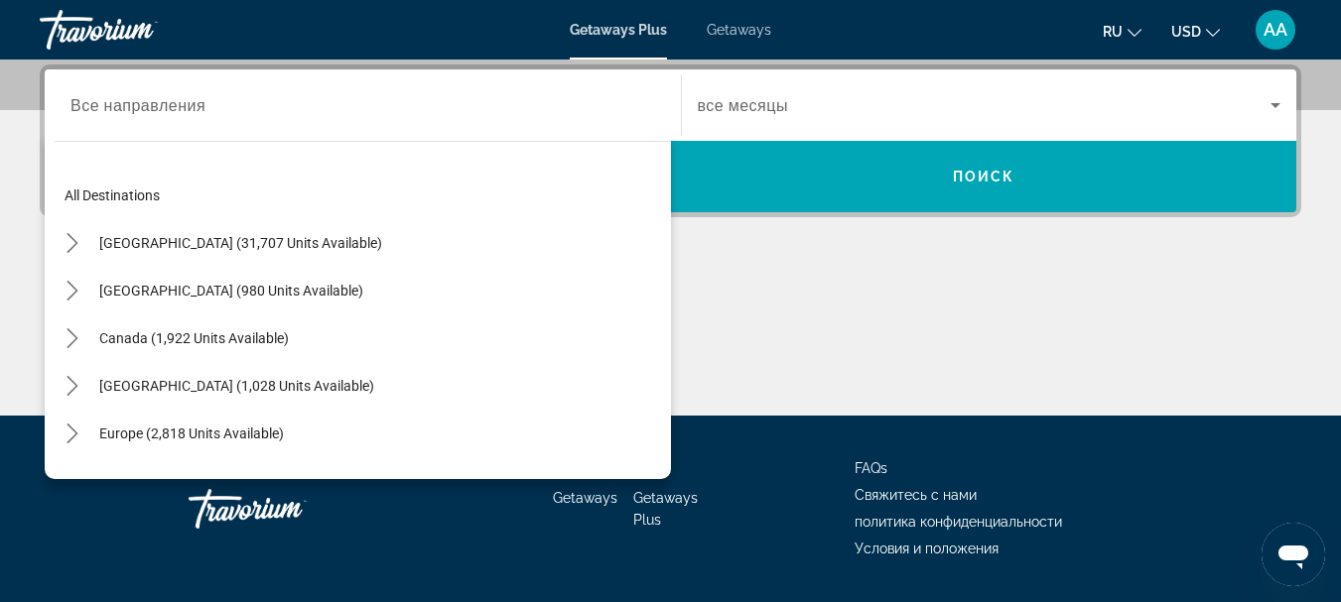
click at [227, 107] on input "Destination Все направления" at bounding box center [362, 106] width 585 height 24
click at [84, 100] on input "Destination Все направления" at bounding box center [362, 106] width 585 height 24
click at [77, 104] on input "Destination Все направления" at bounding box center [362, 106] width 585 height 24
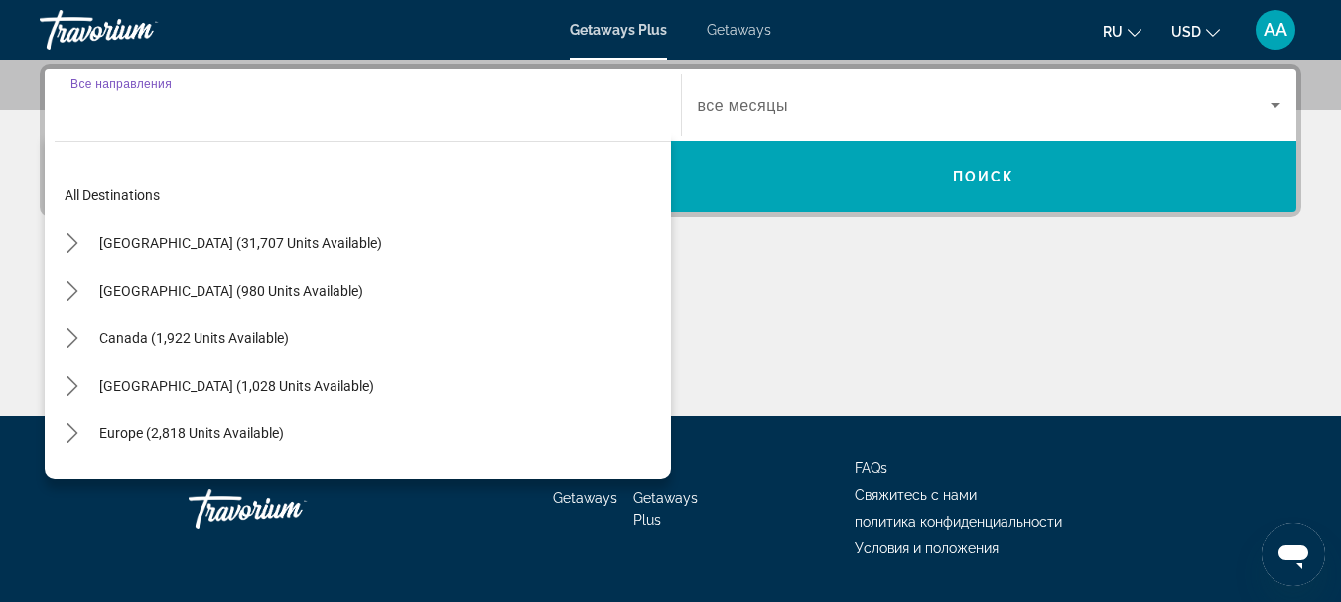
click at [77, 104] on input "Destination Все направления" at bounding box center [362, 106] width 585 height 24
click at [114, 108] on input "Destination Все направления" at bounding box center [362, 106] width 585 height 24
click at [115, 108] on input "Destination Все направления" at bounding box center [362, 106] width 585 height 24
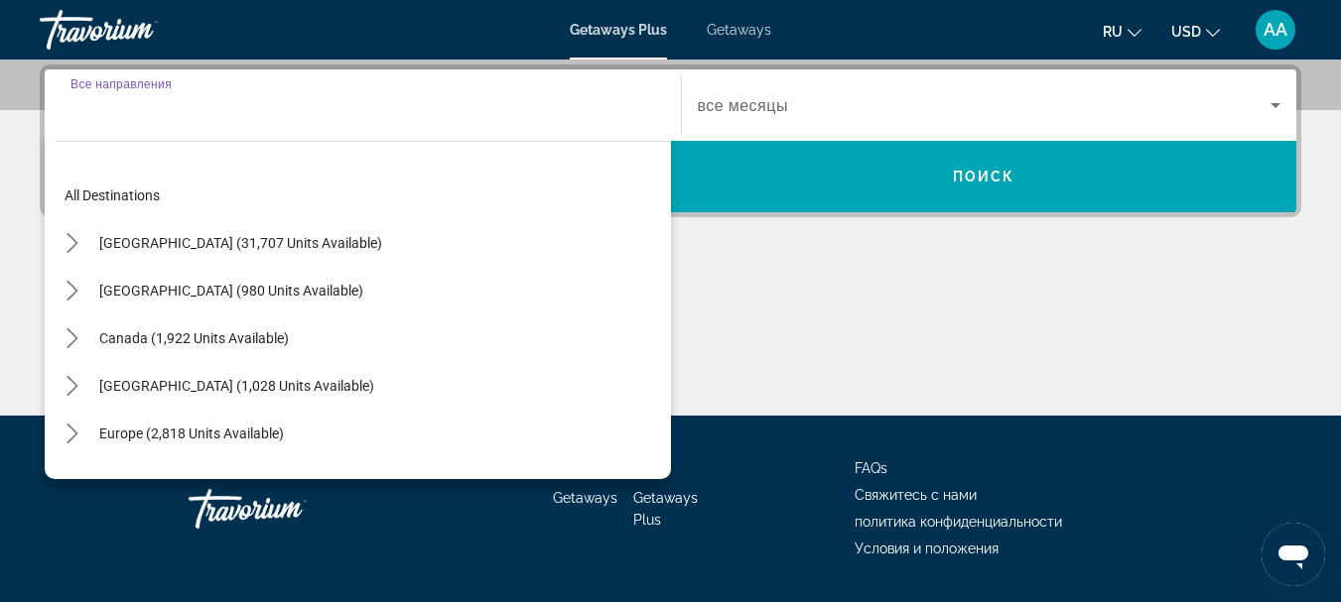
scroll to position [542, 0]
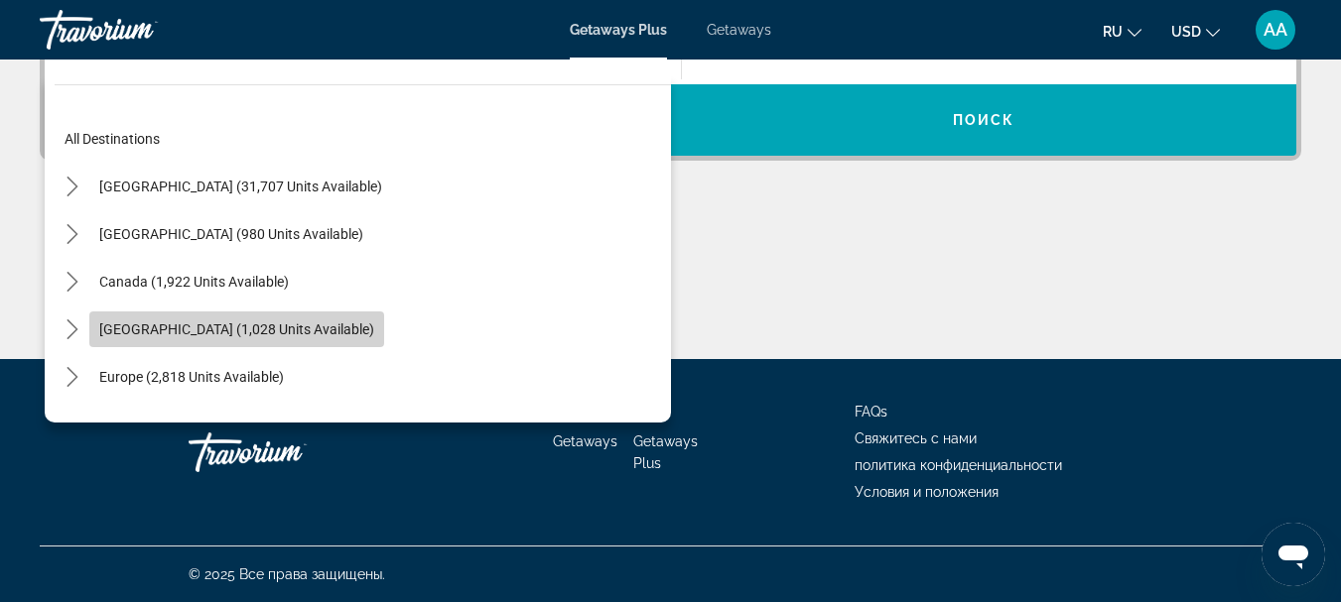
click at [194, 322] on span "[GEOGRAPHIC_DATA] (1,028 units available)" at bounding box center [236, 330] width 275 height 16
type input "**********"
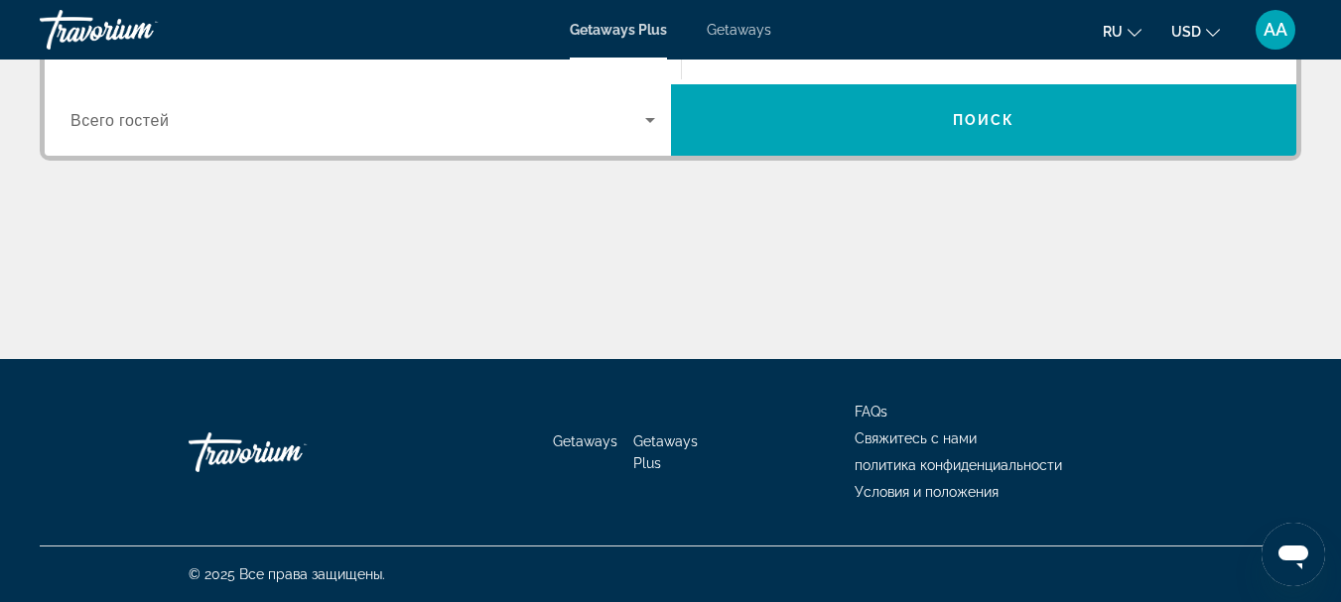
scroll to position [485, 0]
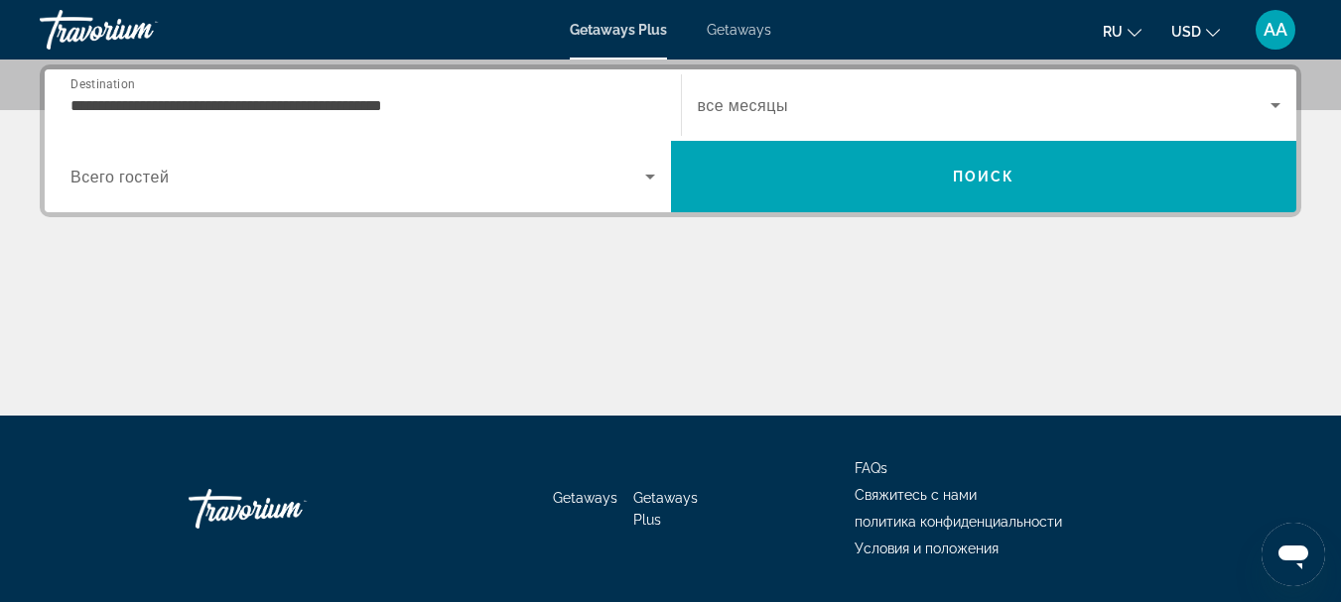
click at [194, 322] on div "Main content" at bounding box center [670, 341] width 1261 height 149
click at [1276, 107] on icon "Search widget" at bounding box center [1275, 105] width 10 height 5
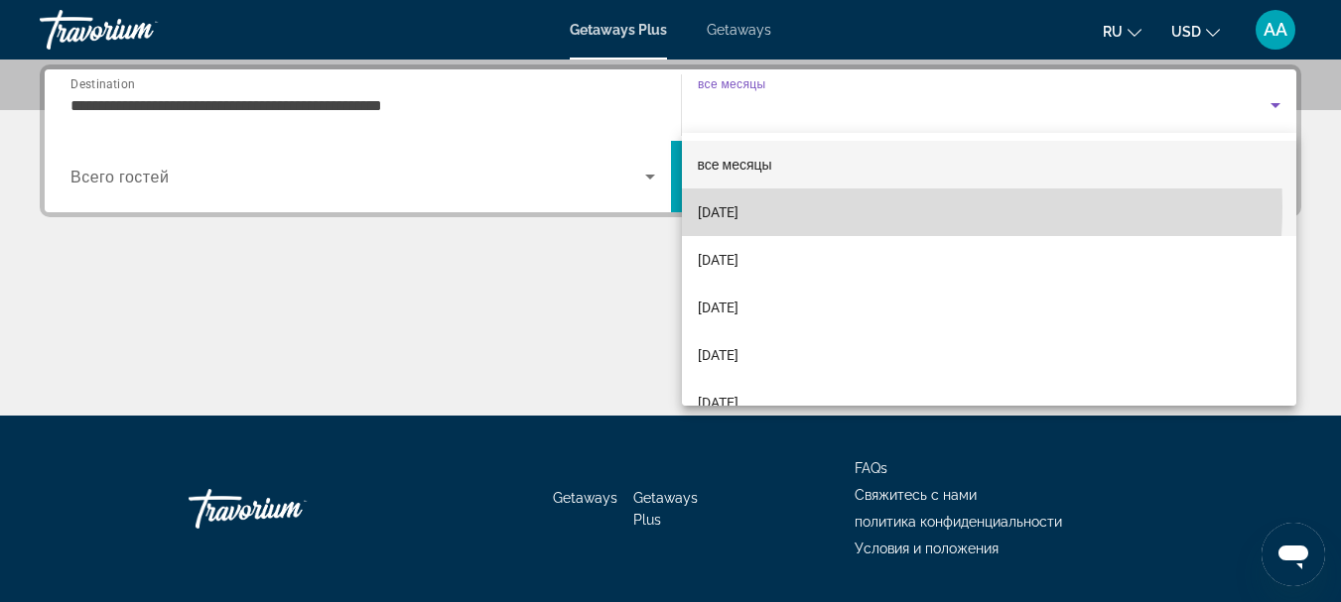
click at [793, 206] on mat-option "[DATE]" at bounding box center [989, 213] width 615 height 48
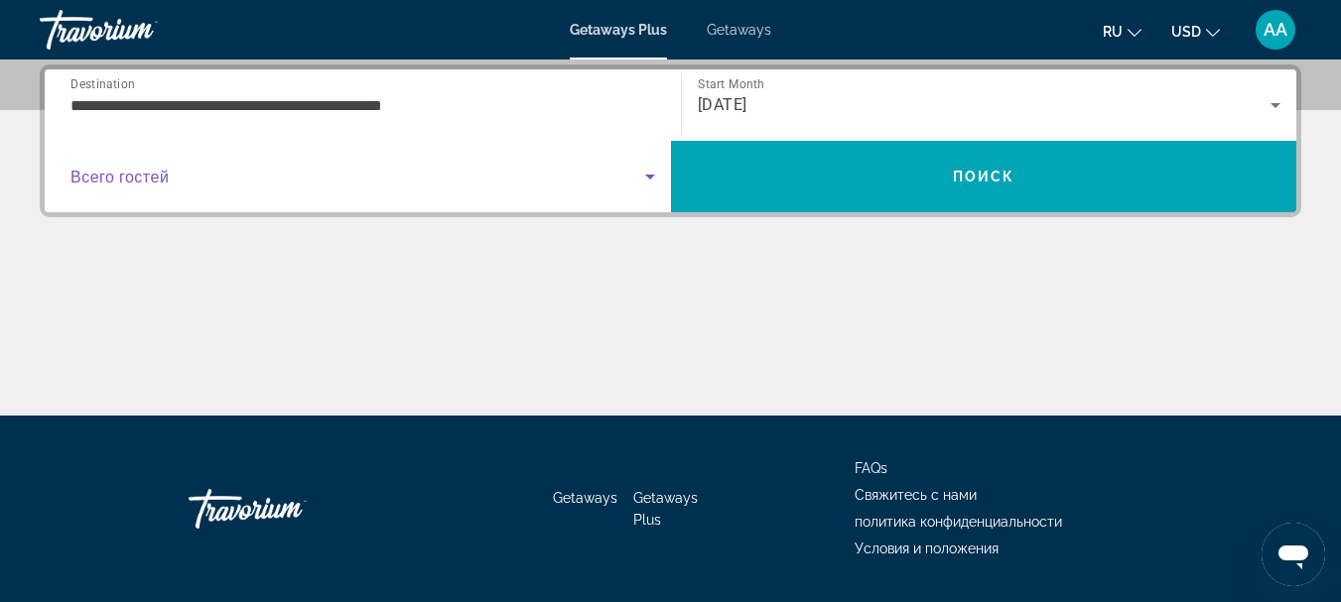
click at [647, 179] on icon "Search widget" at bounding box center [650, 177] width 24 height 24
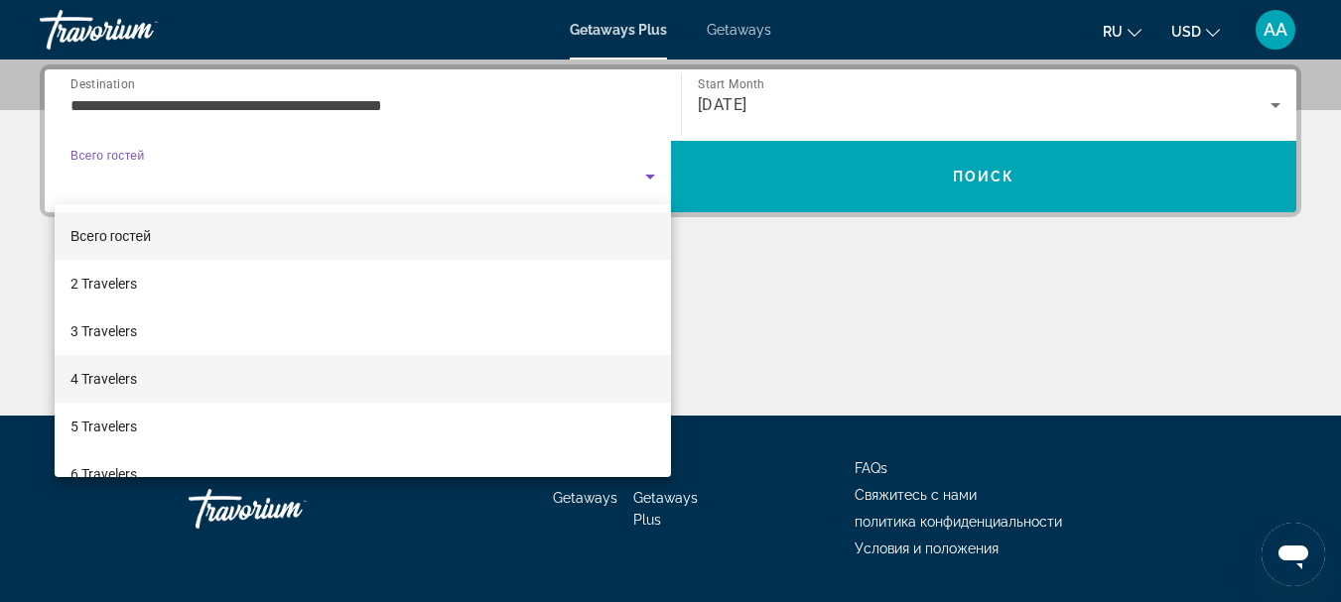
click at [236, 382] on mat-option "4 Travelers" at bounding box center [363, 379] width 616 height 48
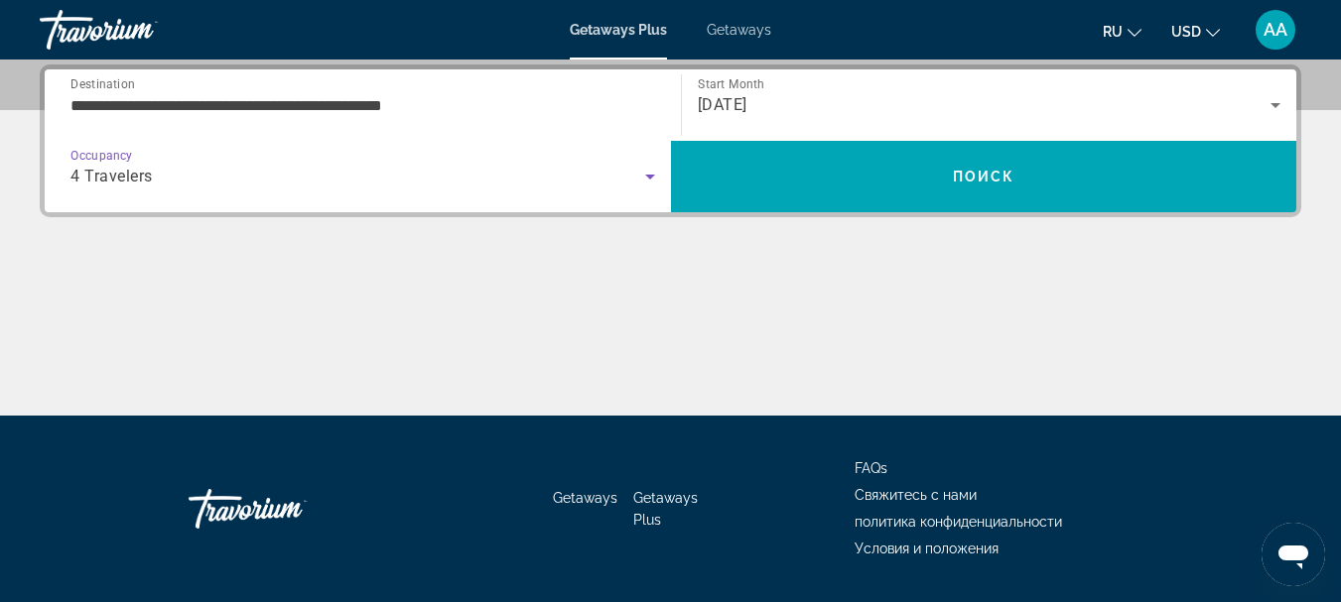
click at [236, 382] on div "Main content" at bounding box center [670, 341] width 1261 height 149
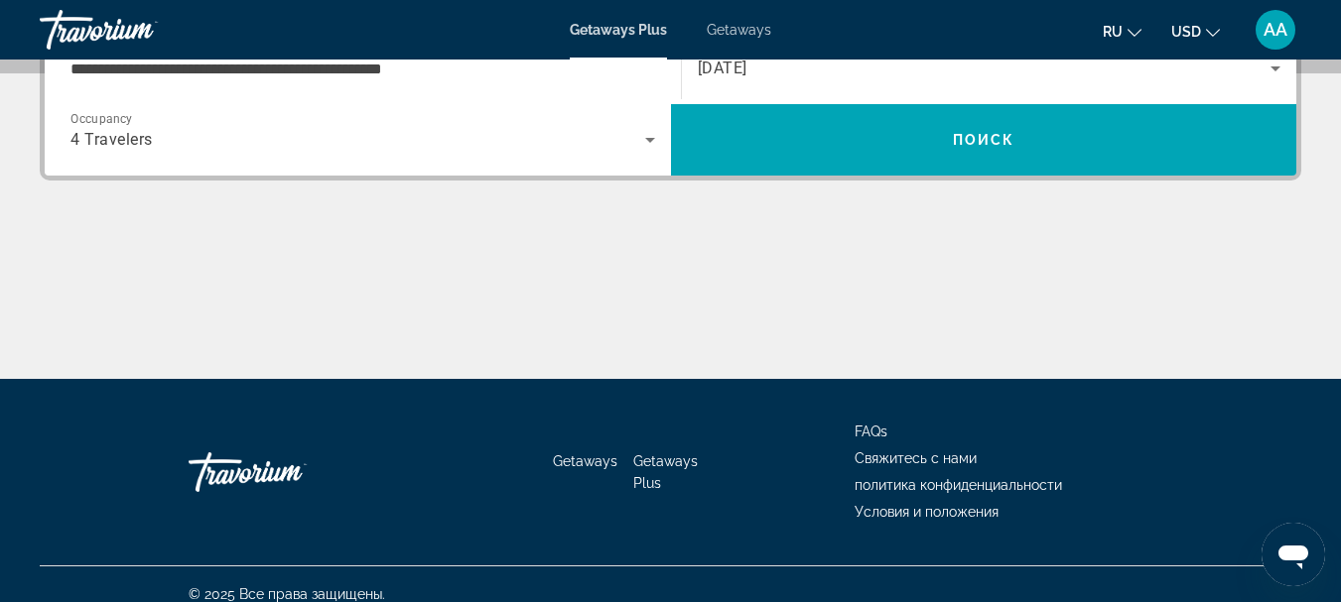
scroll to position [542, 0]
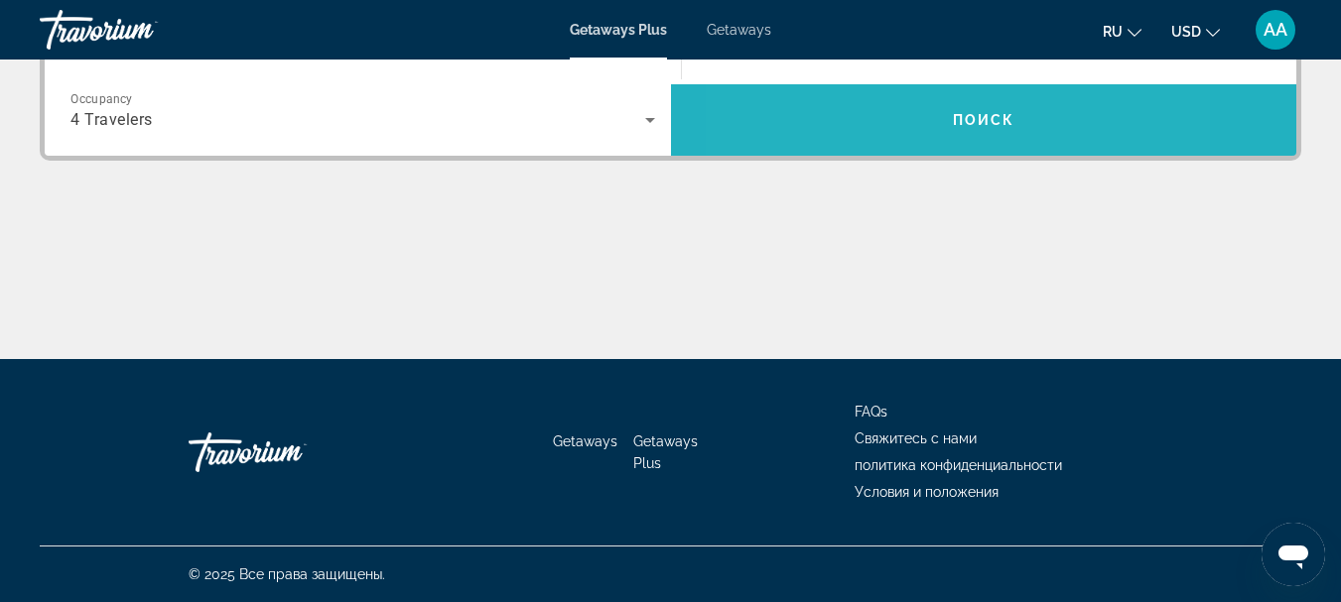
click at [875, 122] on span "Search" at bounding box center [984, 120] width 626 height 48
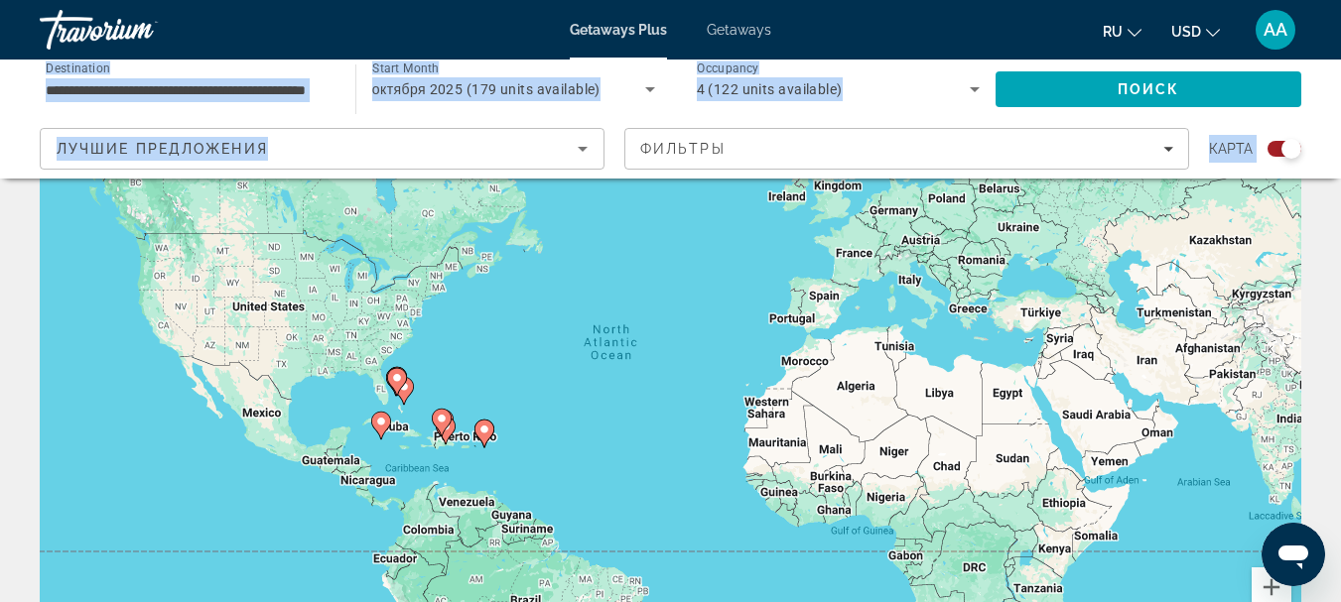
scroll to position [99, 0]
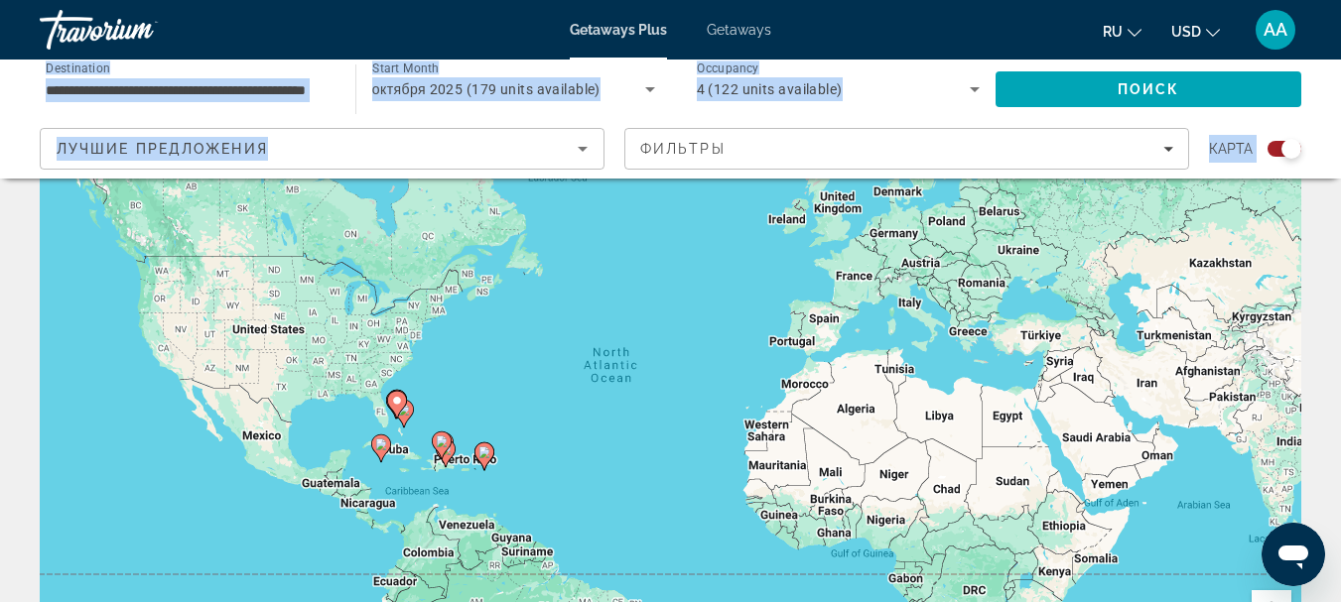
click at [443, 444] on image "Main content" at bounding box center [442, 442] width 12 height 12
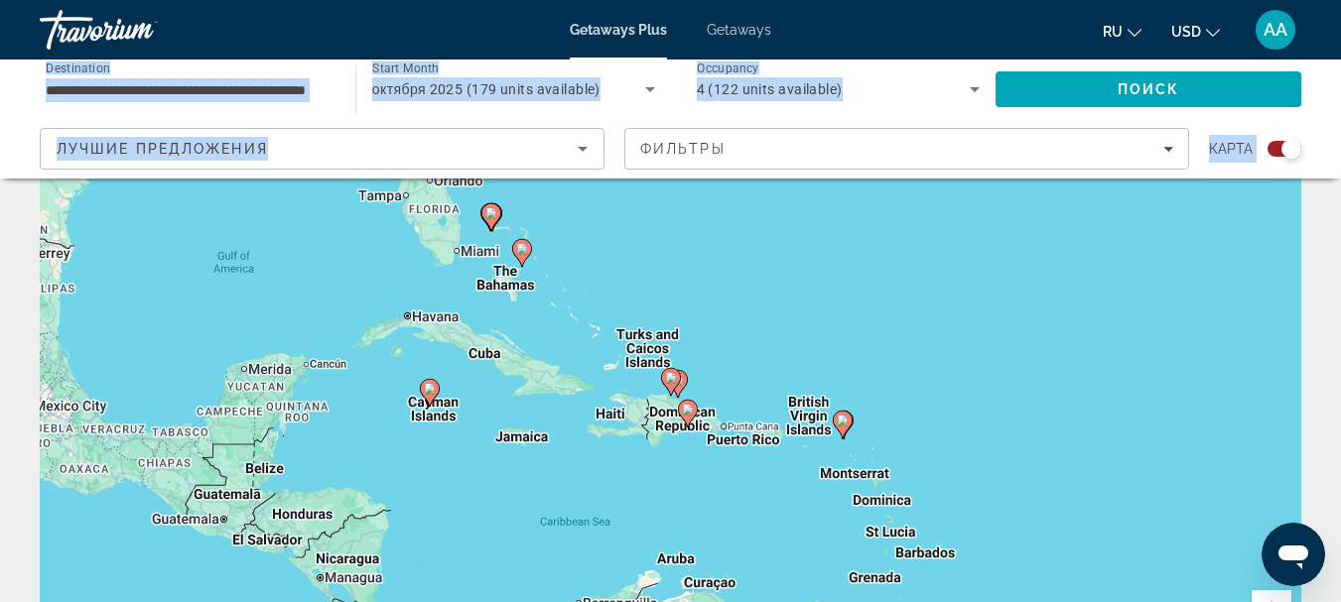
click at [687, 408] on image "Main content" at bounding box center [688, 410] width 12 height 12
type input "**********"
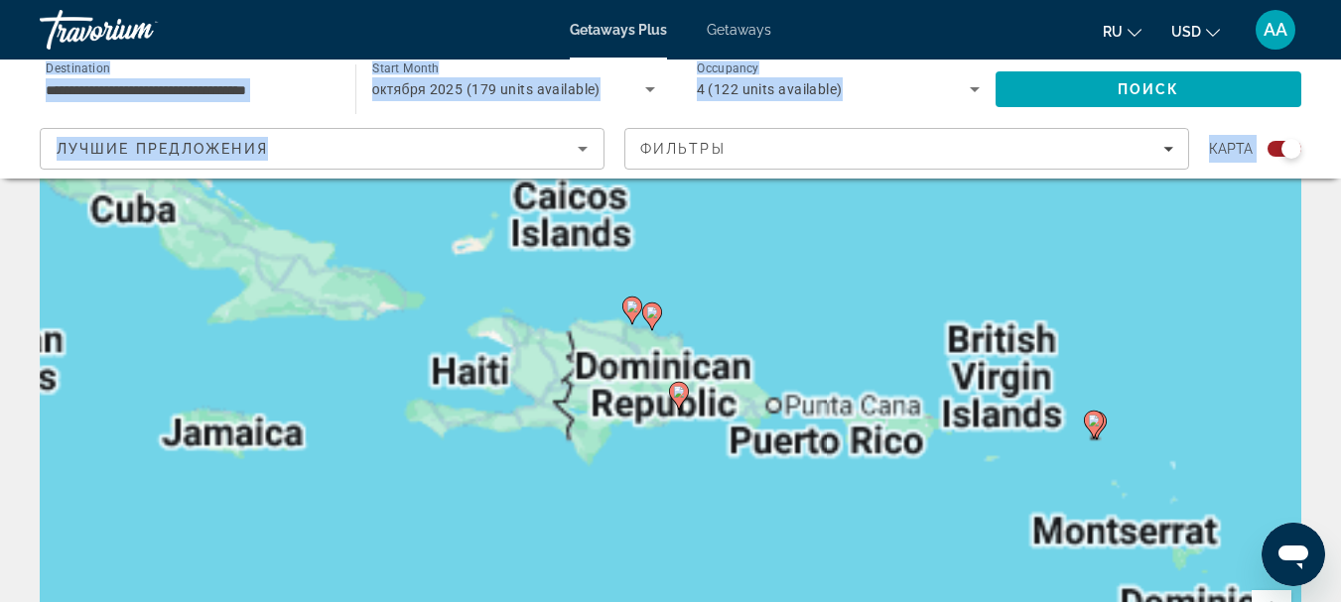
click at [687, 408] on gmp-advanced-marker "Main content" at bounding box center [679, 396] width 20 height 30
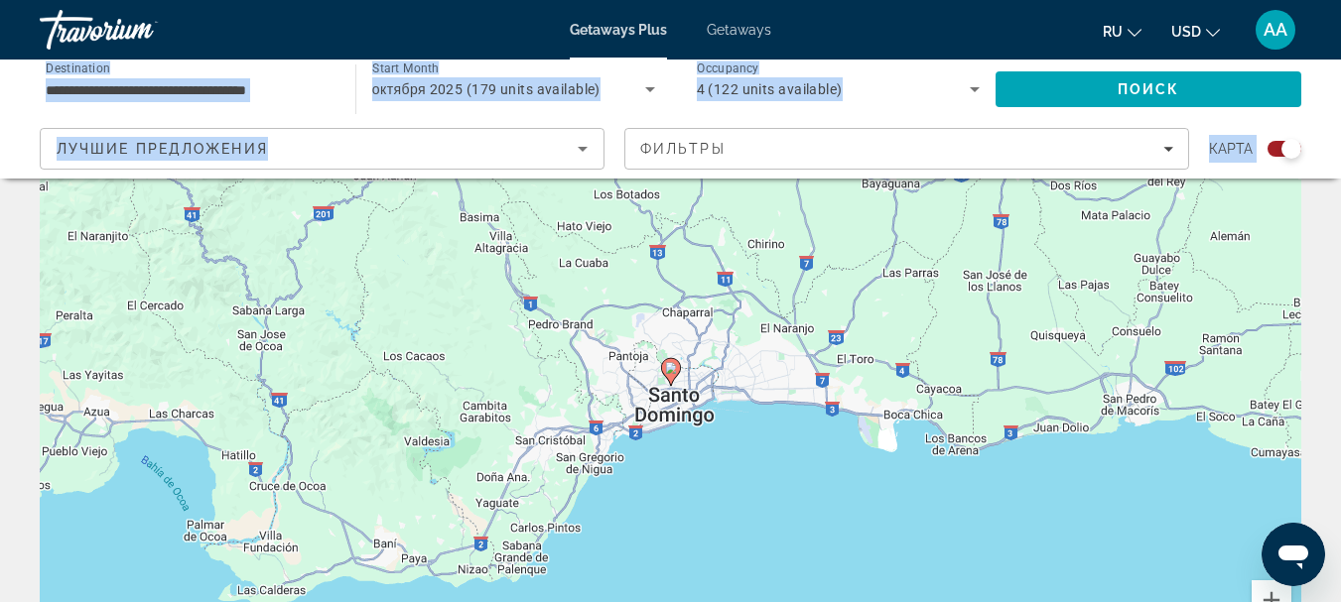
scroll to position [199, 0]
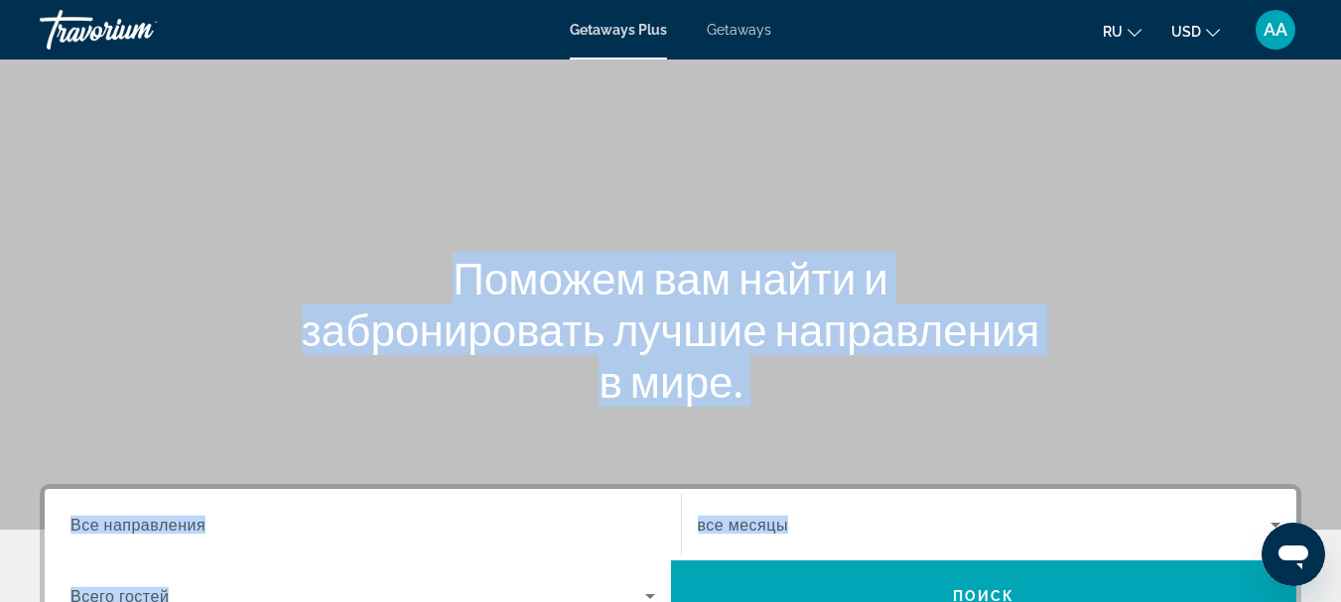
scroll to position [199, 0]
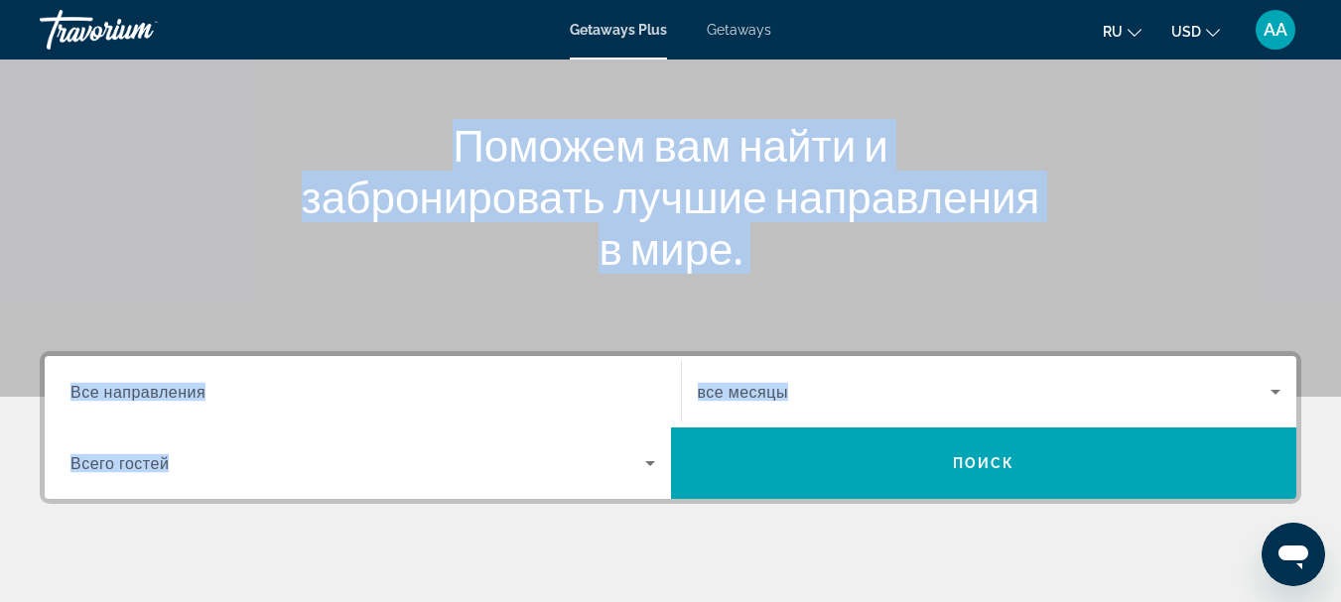
click at [208, 391] on input "Destination Все направления" at bounding box center [362, 393] width 585 height 24
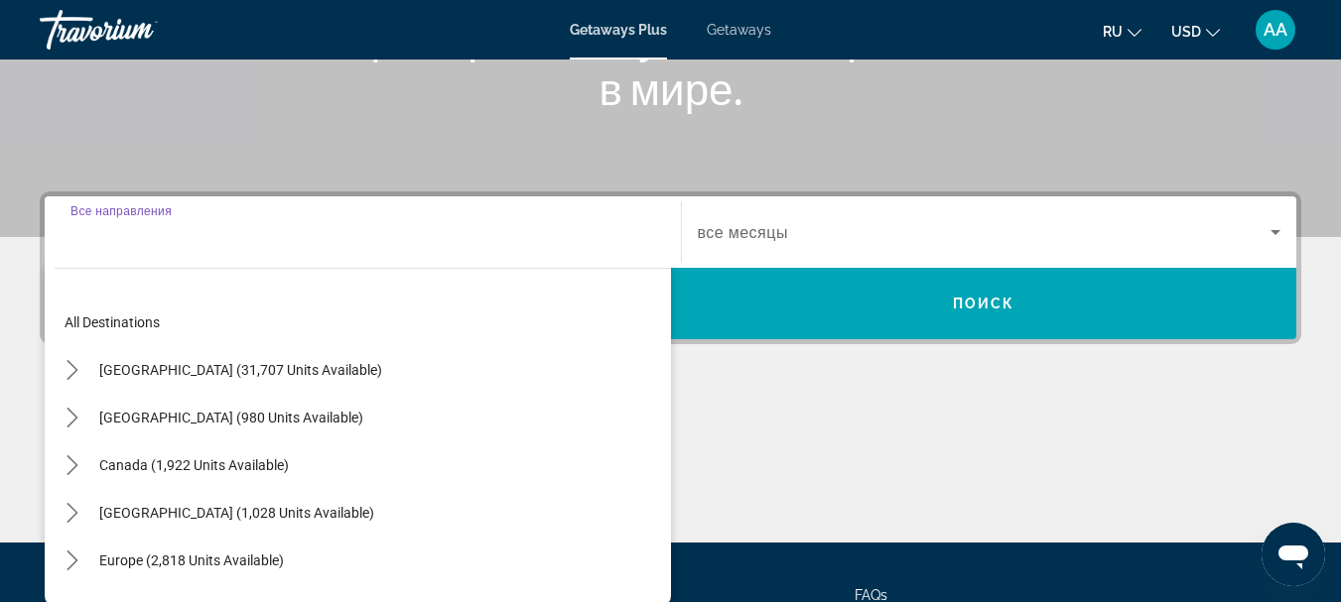
click at [208, 268] on div "Destination Все направления All destinations [GEOGRAPHIC_DATA] (31,707 units av…" at bounding box center [363, 232] width 616 height 71
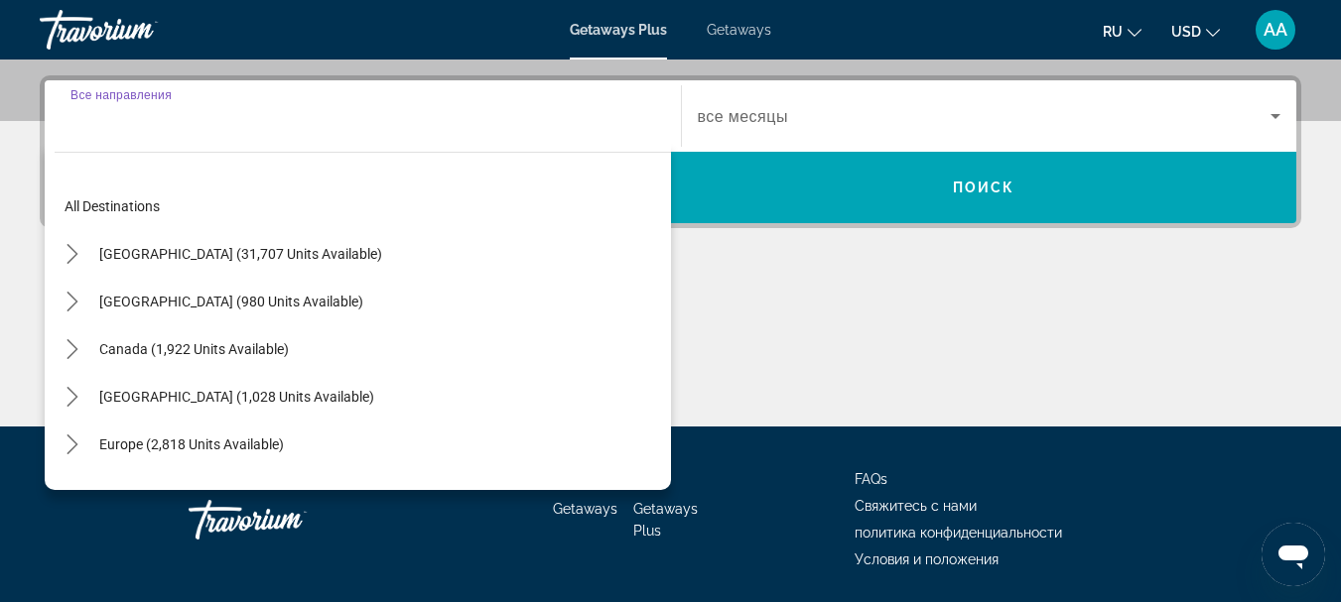
scroll to position [485, 0]
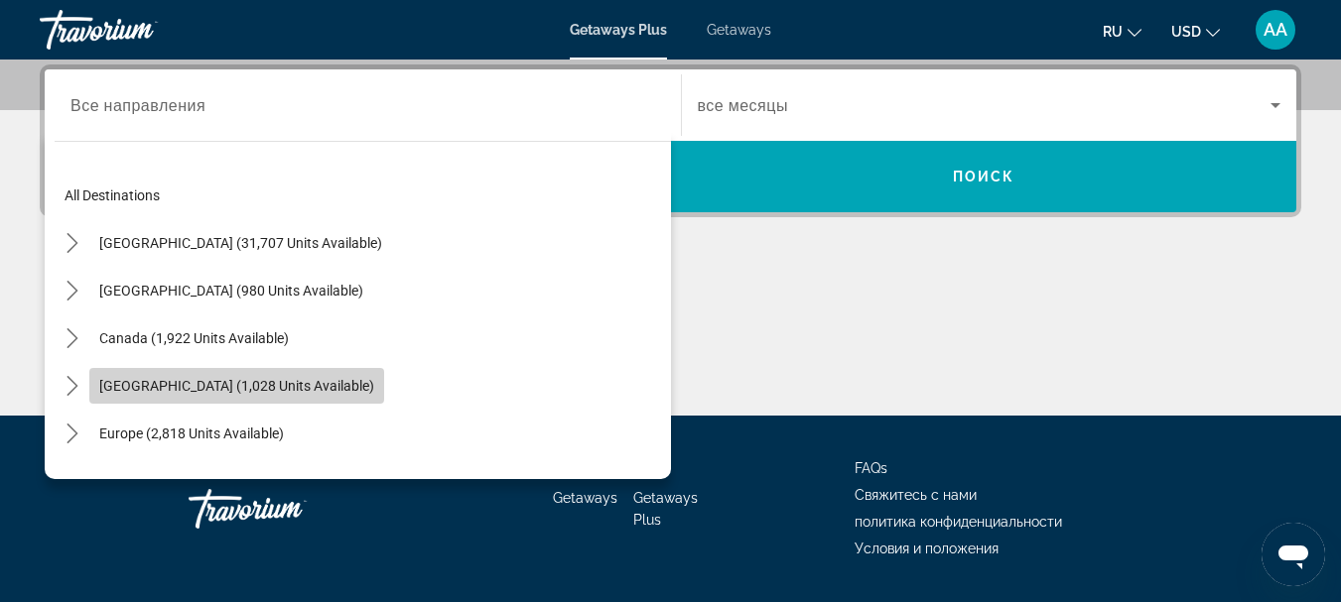
click at [219, 384] on span "[GEOGRAPHIC_DATA] (1,028 units available)" at bounding box center [236, 386] width 275 height 16
type input "**********"
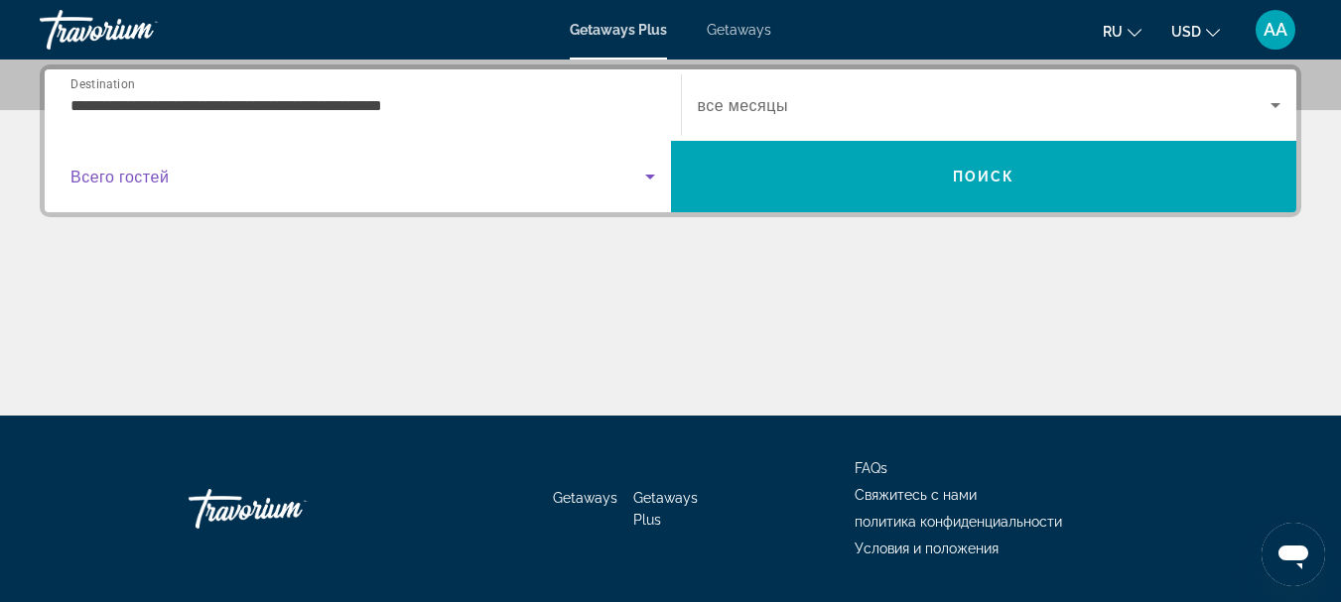
click at [649, 177] on icon "Search widget" at bounding box center [650, 177] width 10 height 5
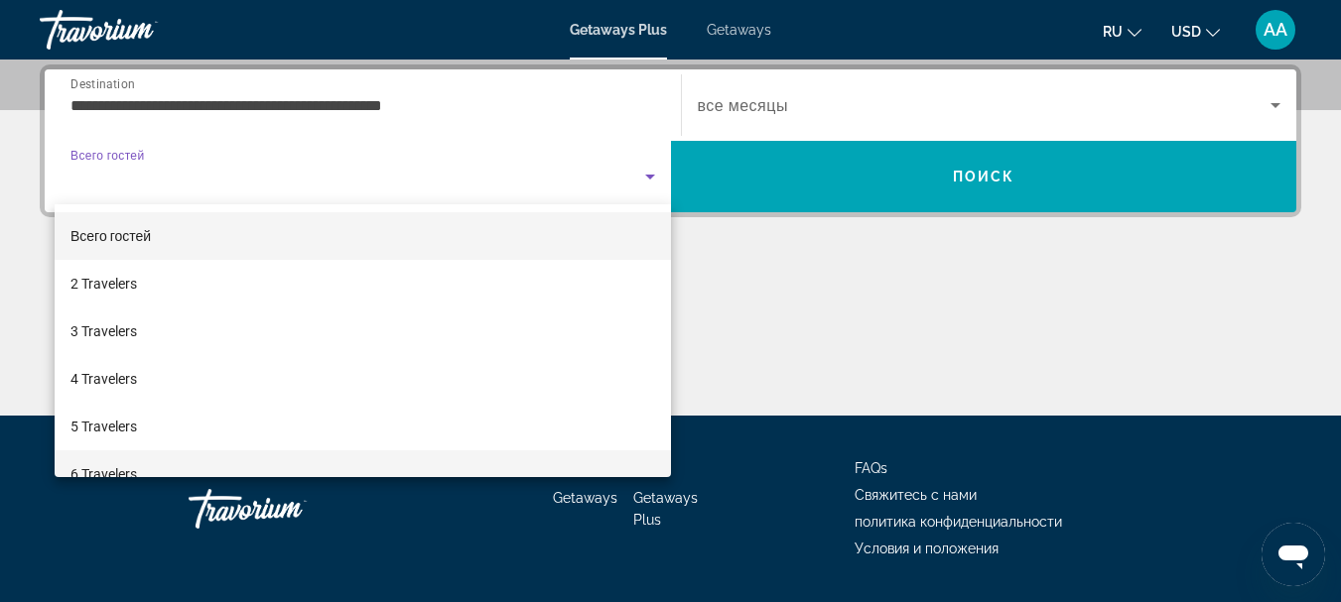
click at [336, 465] on mat-option "6 Travelers" at bounding box center [363, 475] width 616 height 48
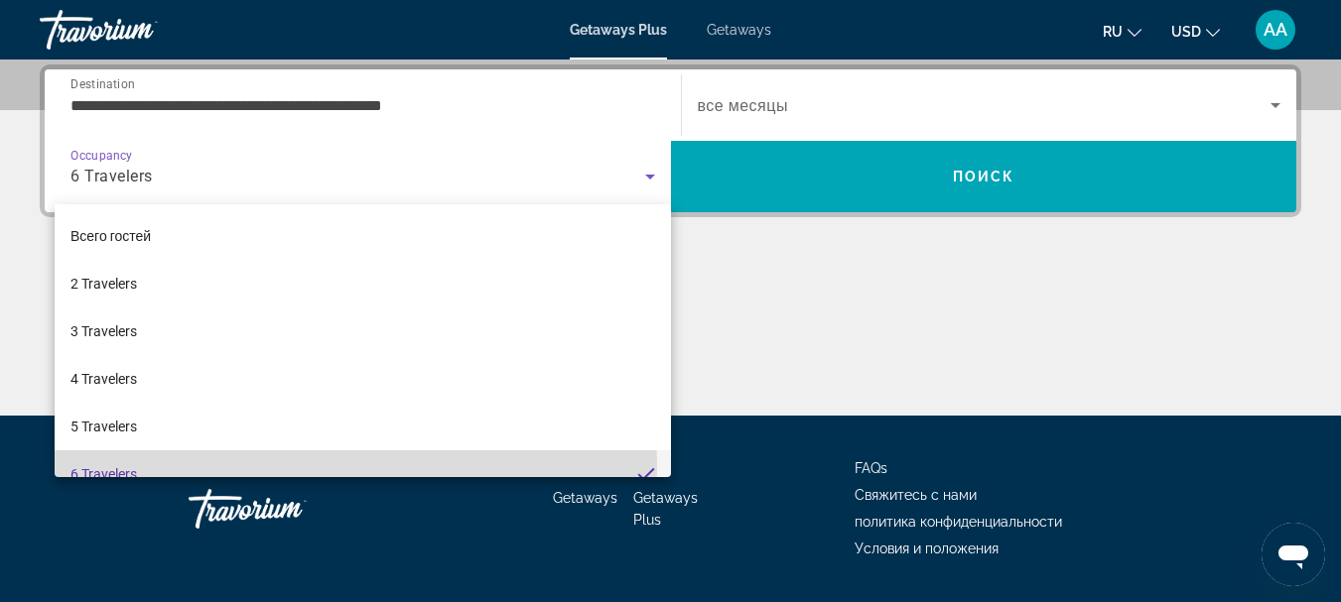
scroll to position [0, 0]
click at [336, 465] on div "Getaways Getaways Plus FAQs Свяжитесь с нами политика конфиденциальности Услови…" at bounding box center [670, 509] width 1261 height 187
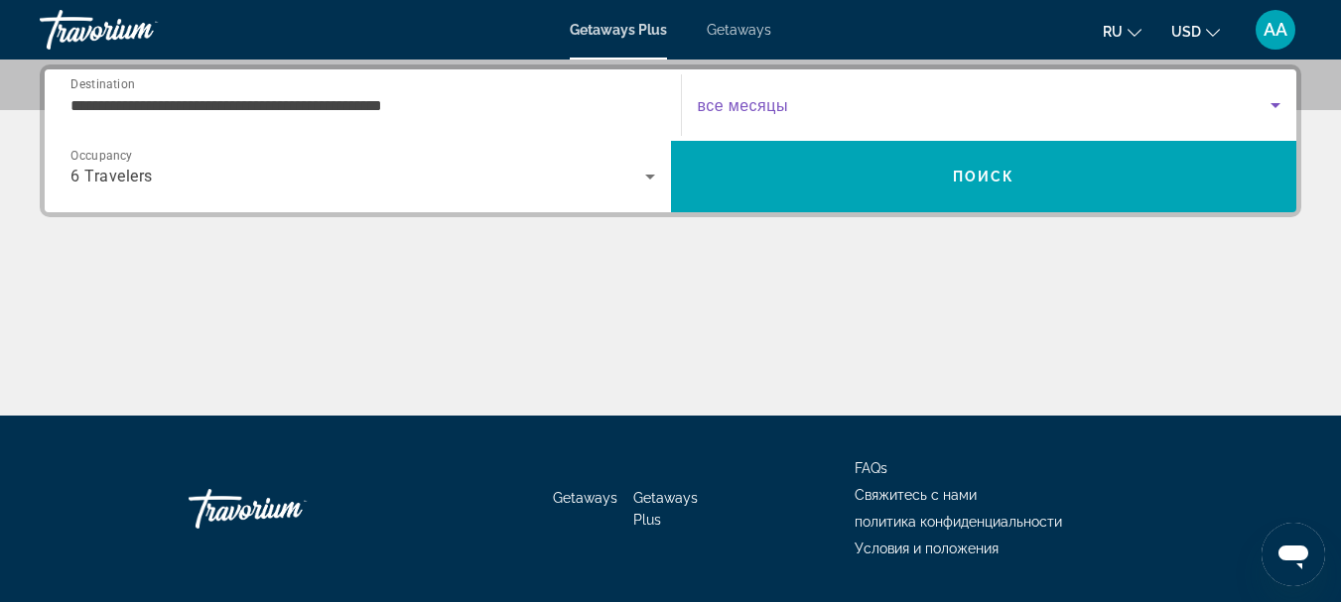
click at [1277, 105] on icon "Search widget" at bounding box center [1275, 105] width 10 height 5
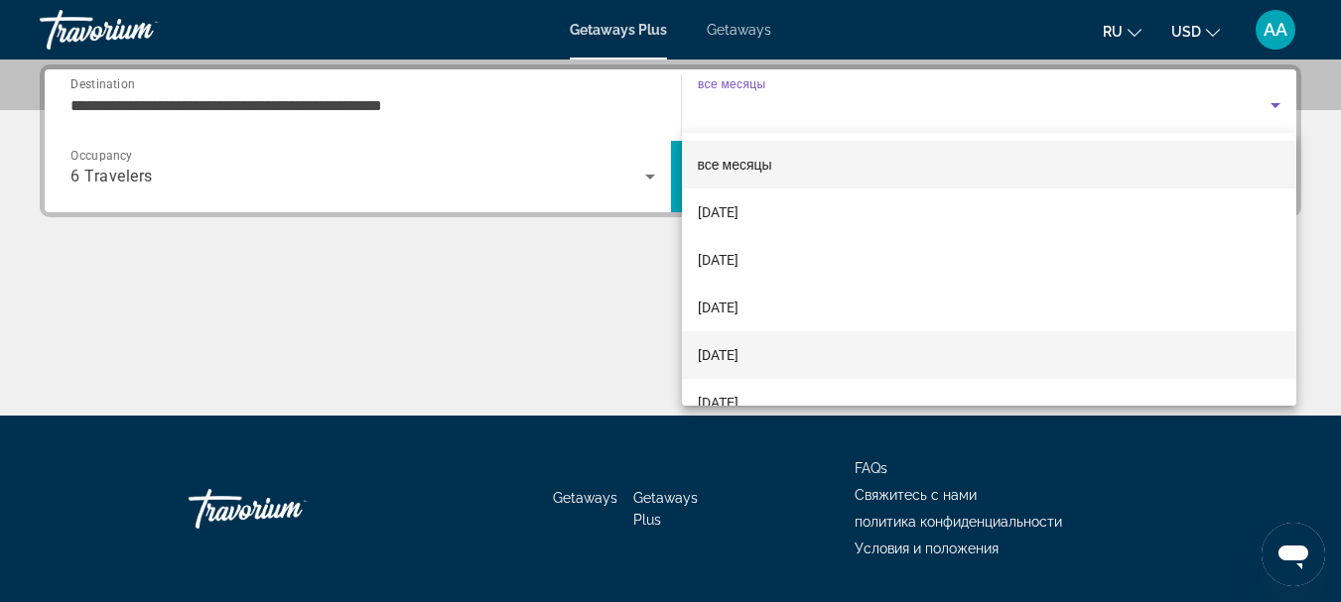
scroll to position [99, 0]
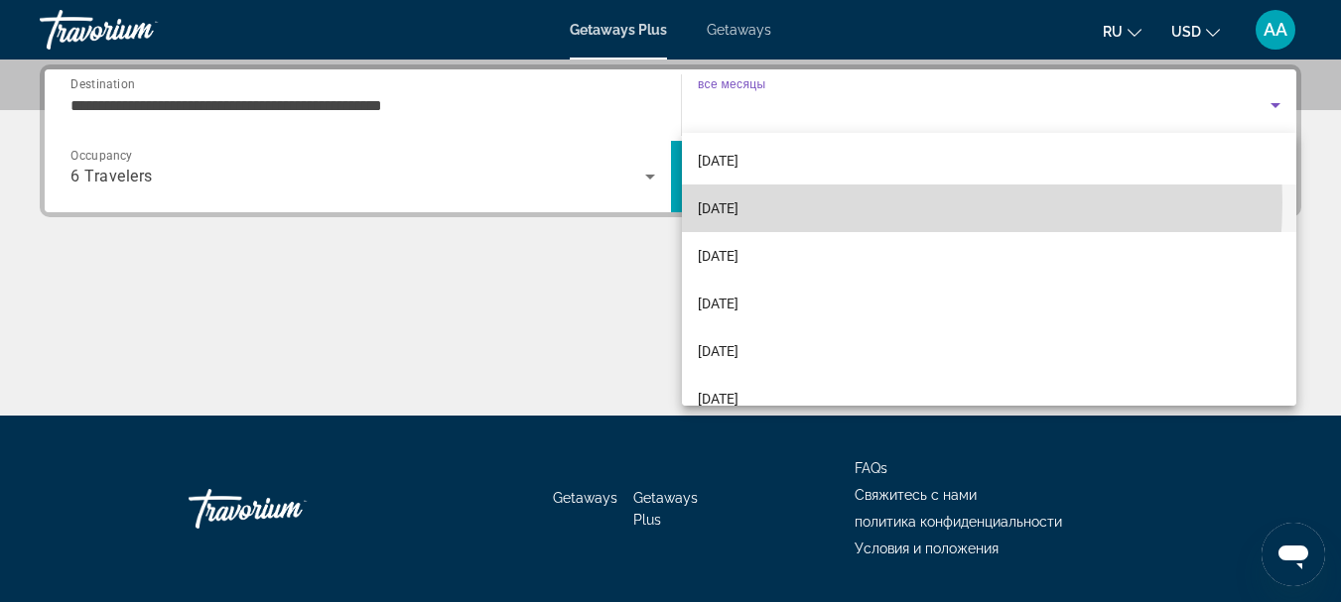
click at [835, 202] on mat-option "[DATE]" at bounding box center [989, 209] width 615 height 48
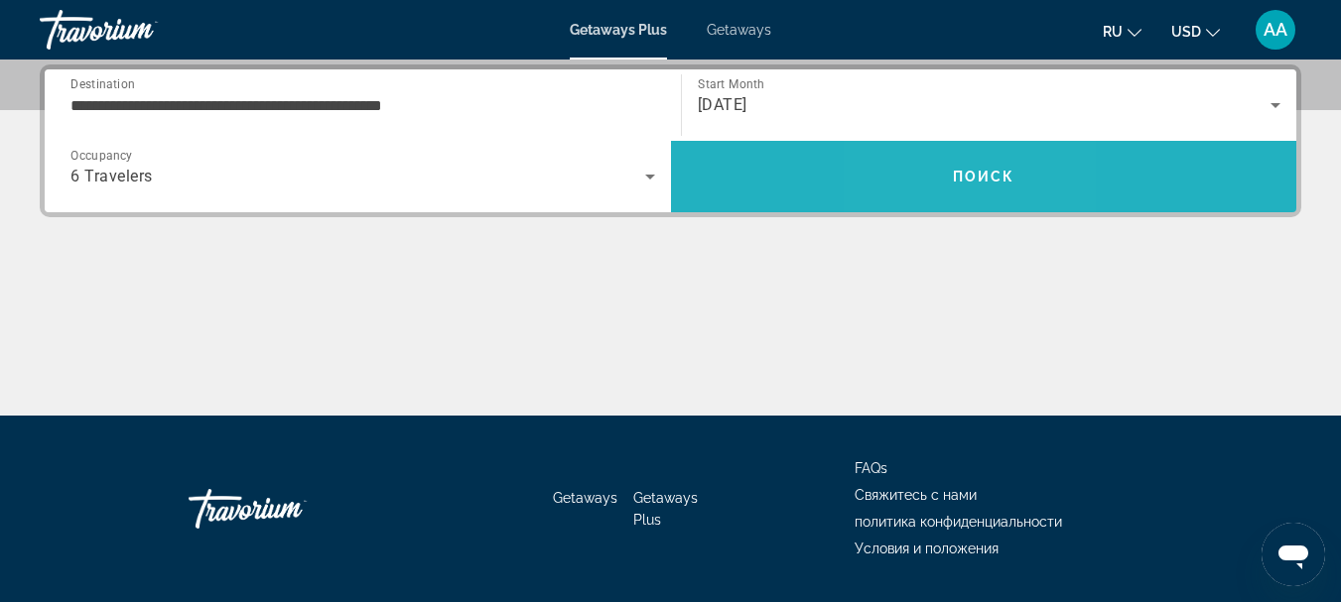
click at [945, 186] on span "Search" at bounding box center [984, 177] width 626 height 48
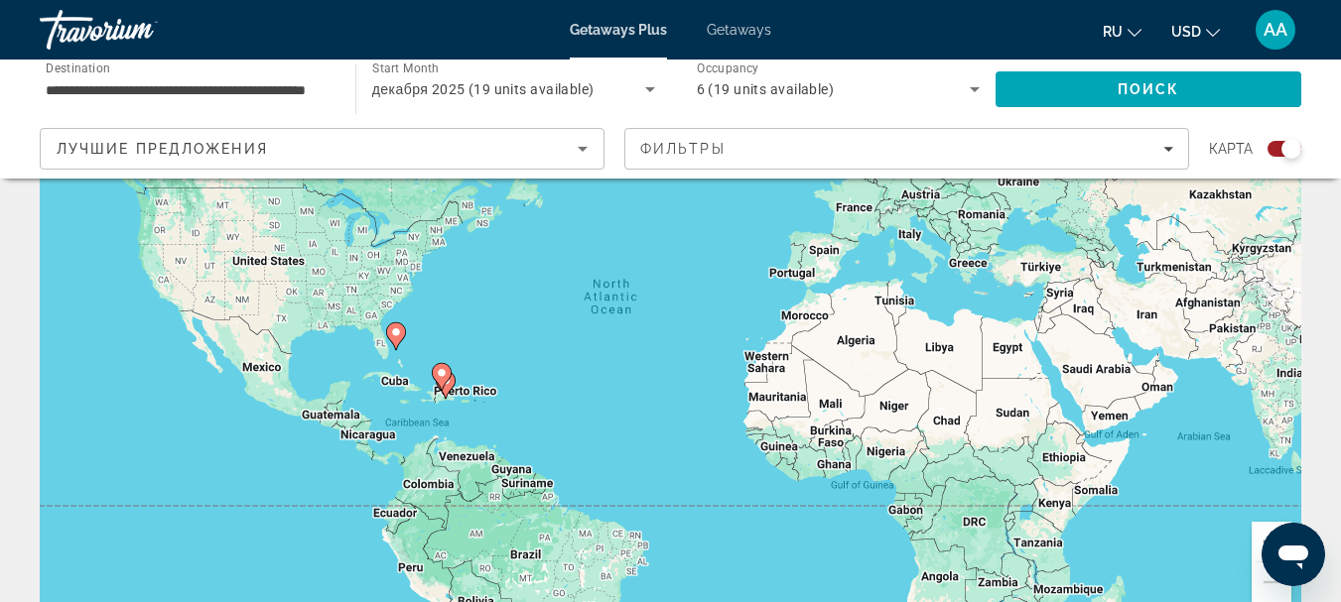
scroll to position [199, 0]
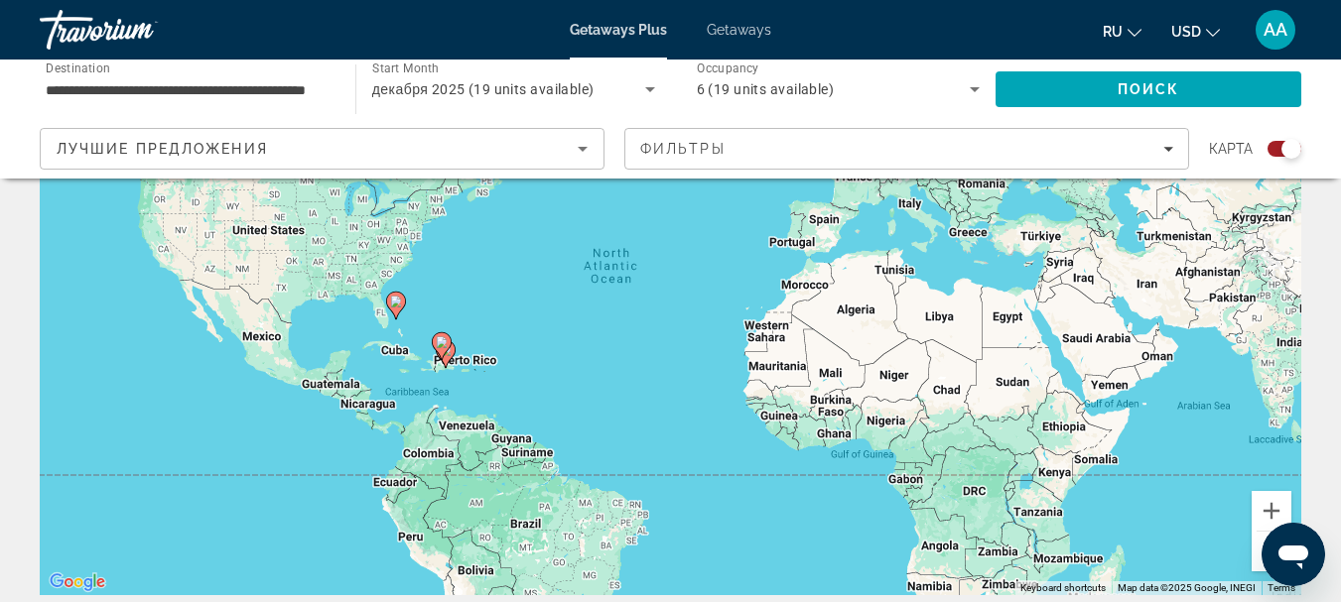
click at [445, 350] on icon "Main content" at bounding box center [441, 346] width 18 height 26
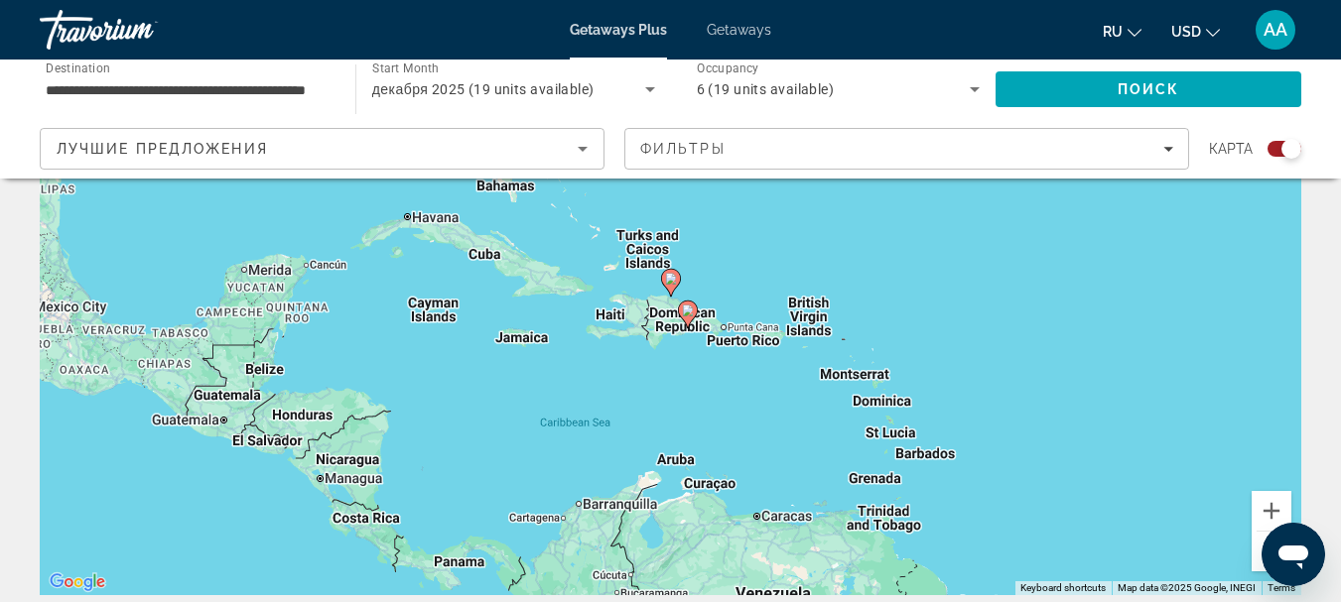
click at [684, 312] on image "Main content" at bounding box center [688, 311] width 12 height 12
type input "**********"
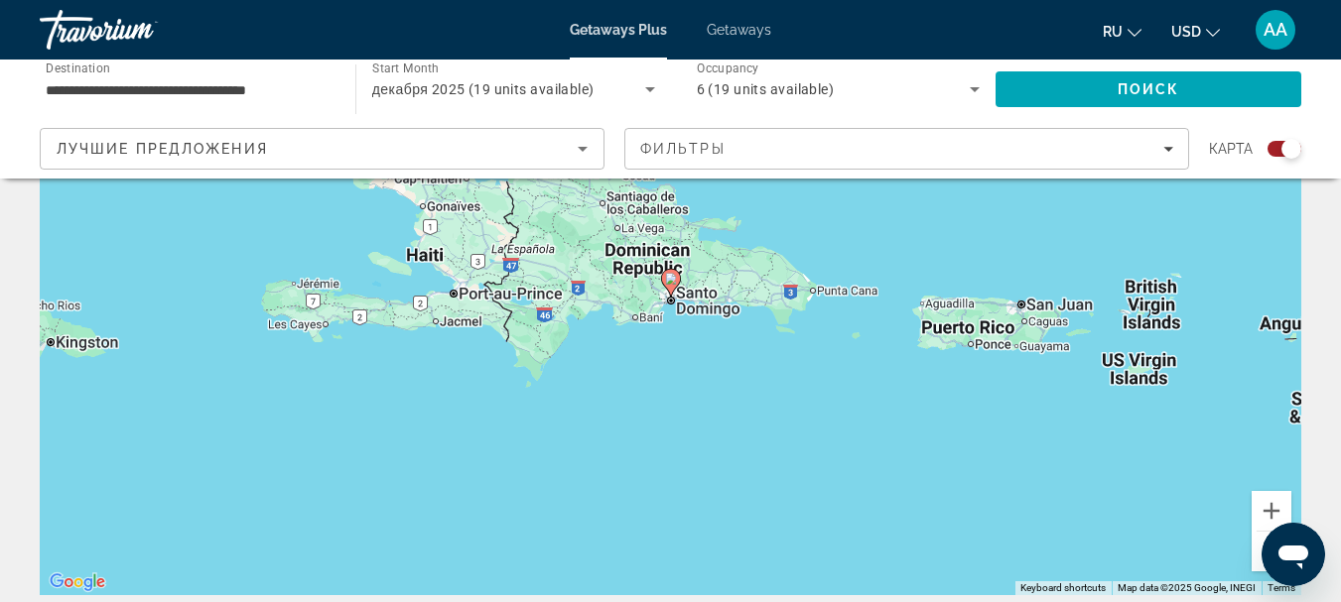
scroll to position [99, 0]
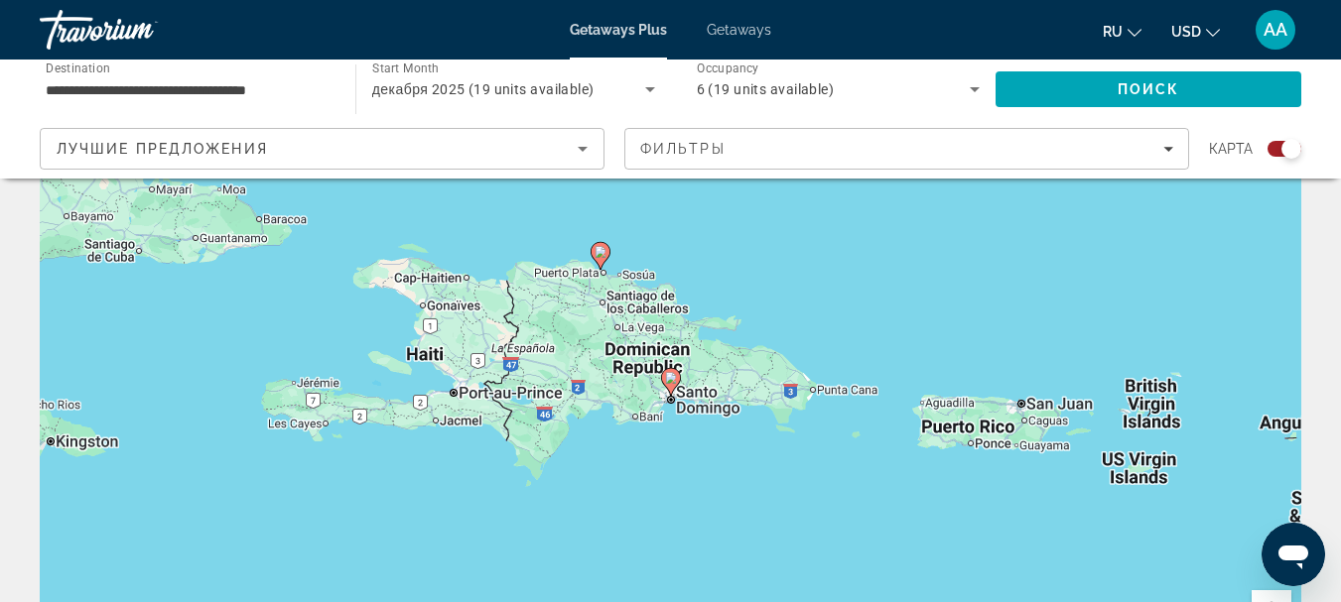
click at [598, 260] on icon "Main content" at bounding box center [600, 256] width 18 height 26
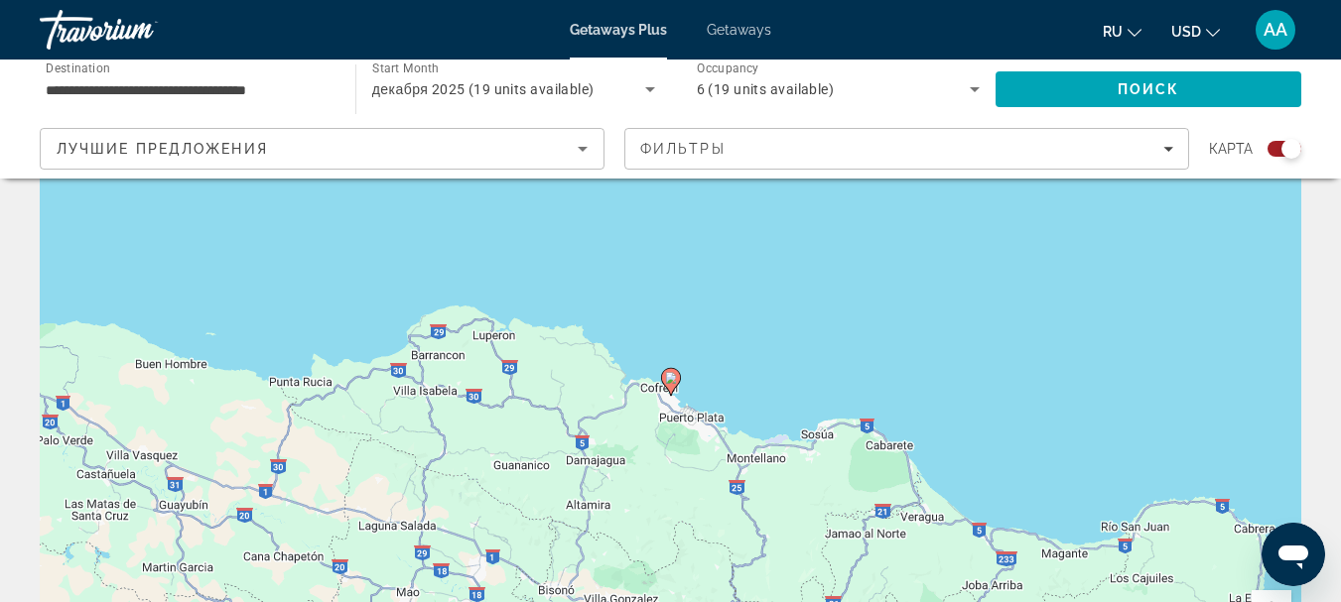
click at [668, 380] on image "Main content" at bounding box center [671, 378] width 12 height 12
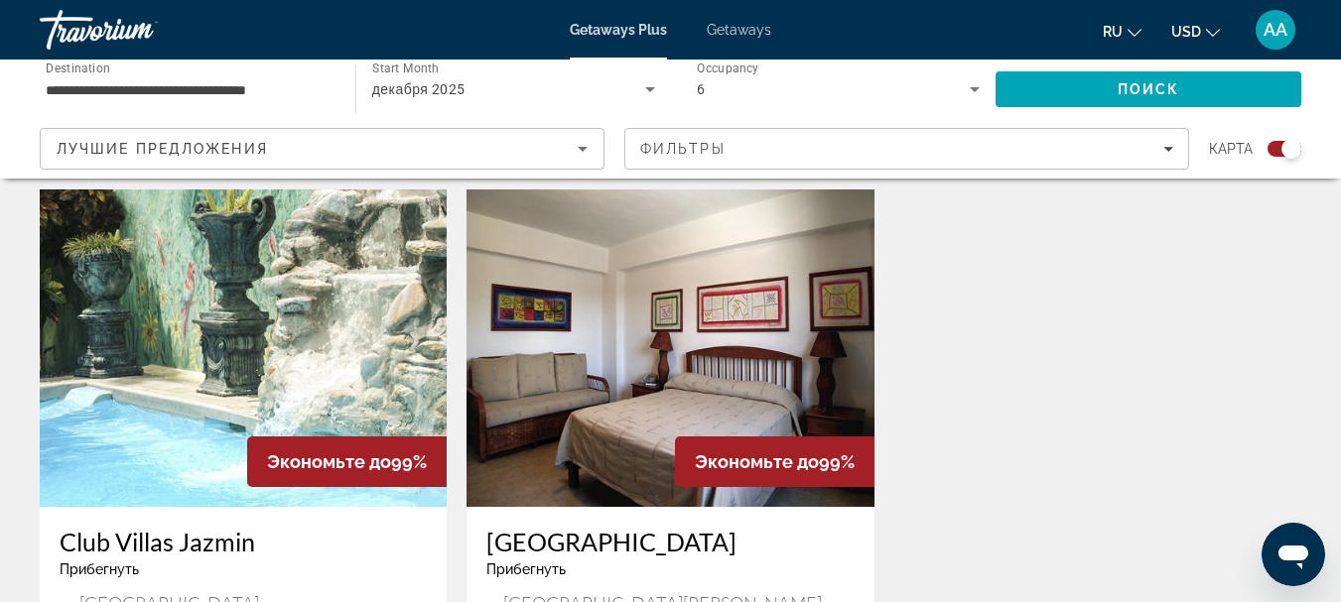
scroll to position [695, 0]
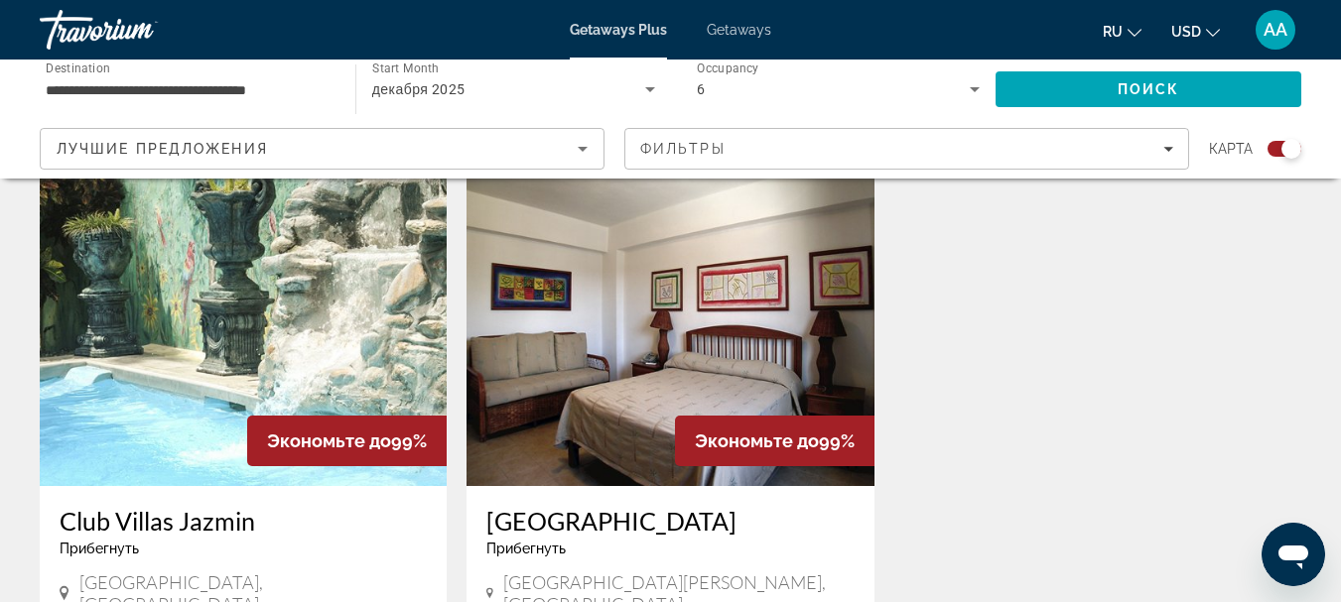
click at [263, 319] on img "Main content" at bounding box center [243, 328] width 407 height 318
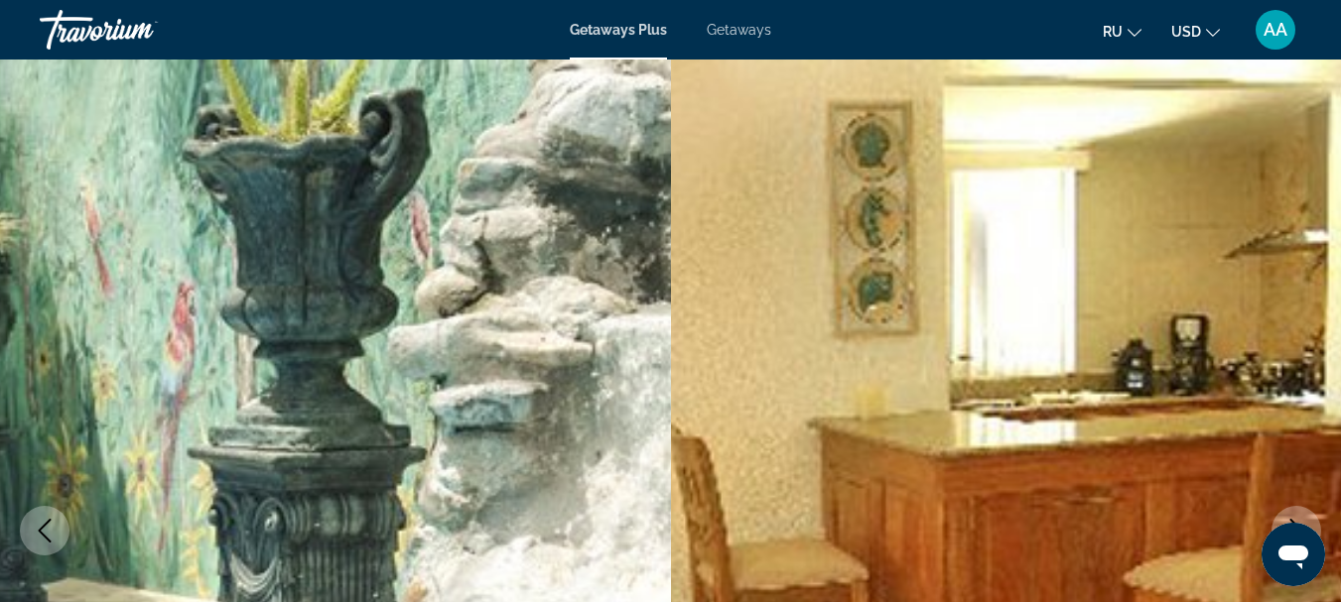
click at [1060, 368] on img "Main content" at bounding box center [1006, 531] width 671 height 943
click at [1292, 507] on button "Next image" at bounding box center [1296, 531] width 50 height 50
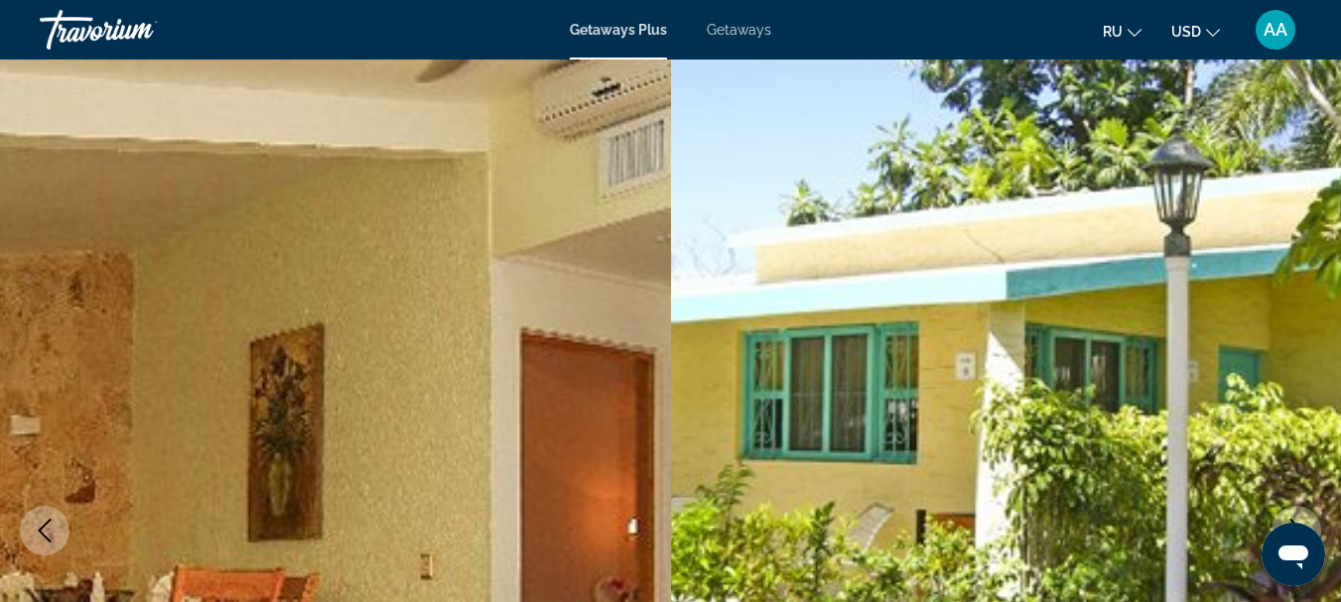
click at [1196, 467] on img "Main content" at bounding box center [1006, 531] width 671 height 943
click at [1304, 512] on button "Next image" at bounding box center [1296, 531] width 50 height 50
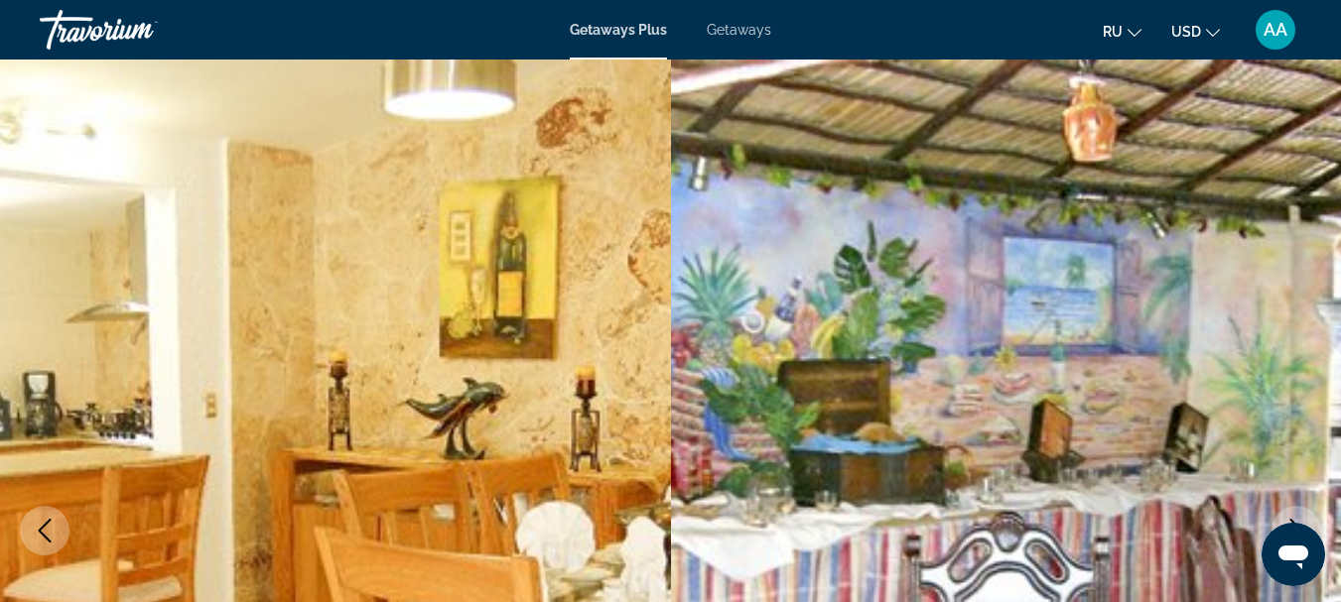
click at [1304, 512] on button "Next image" at bounding box center [1296, 531] width 50 height 50
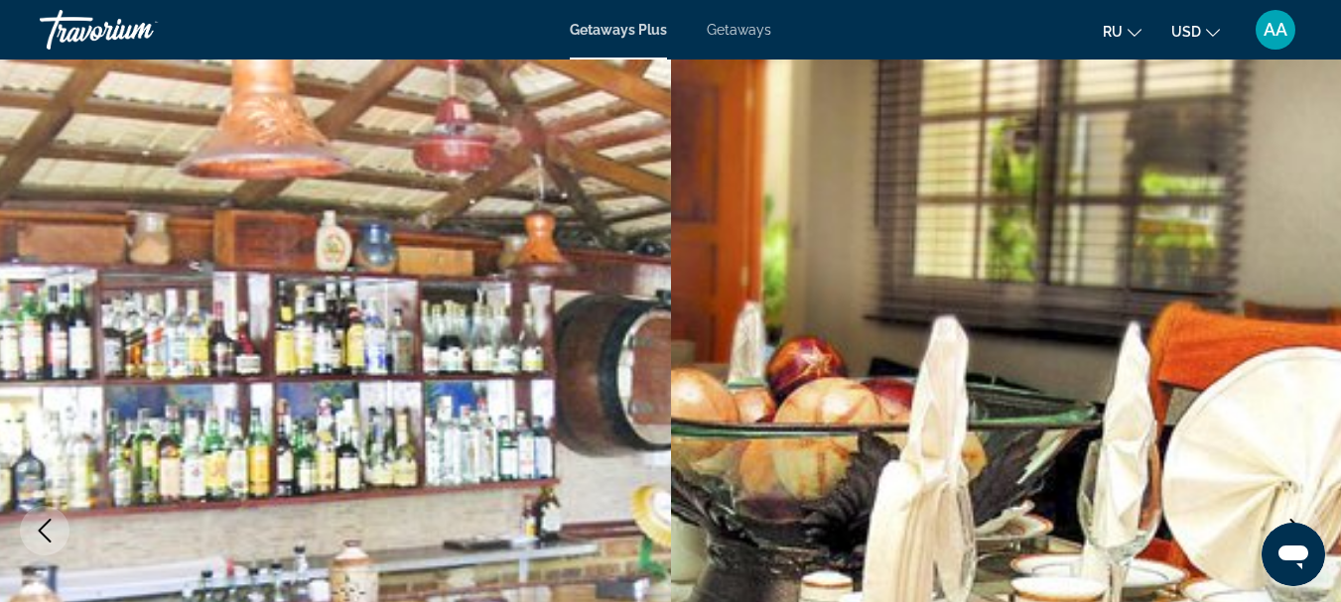
click at [1304, 512] on button "Next image" at bounding box center [1296, 531] width 50 height 50
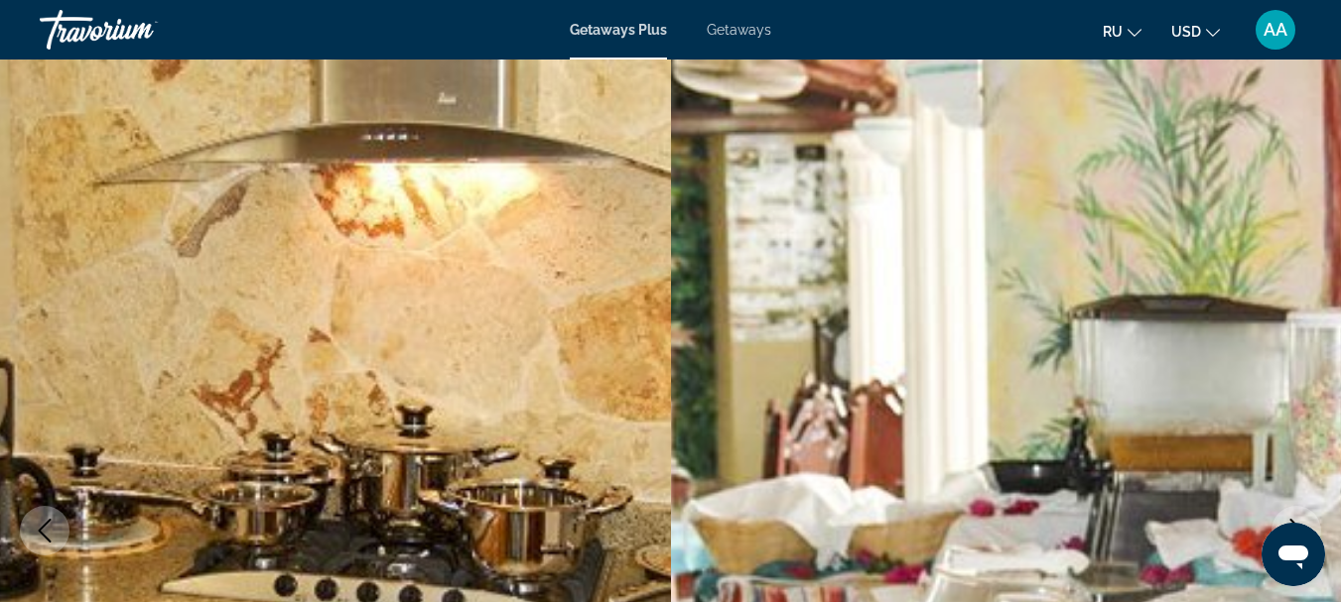
click at [1304, 512] on button "Next image" at bounding box center [1296, 531] width 50 height 50
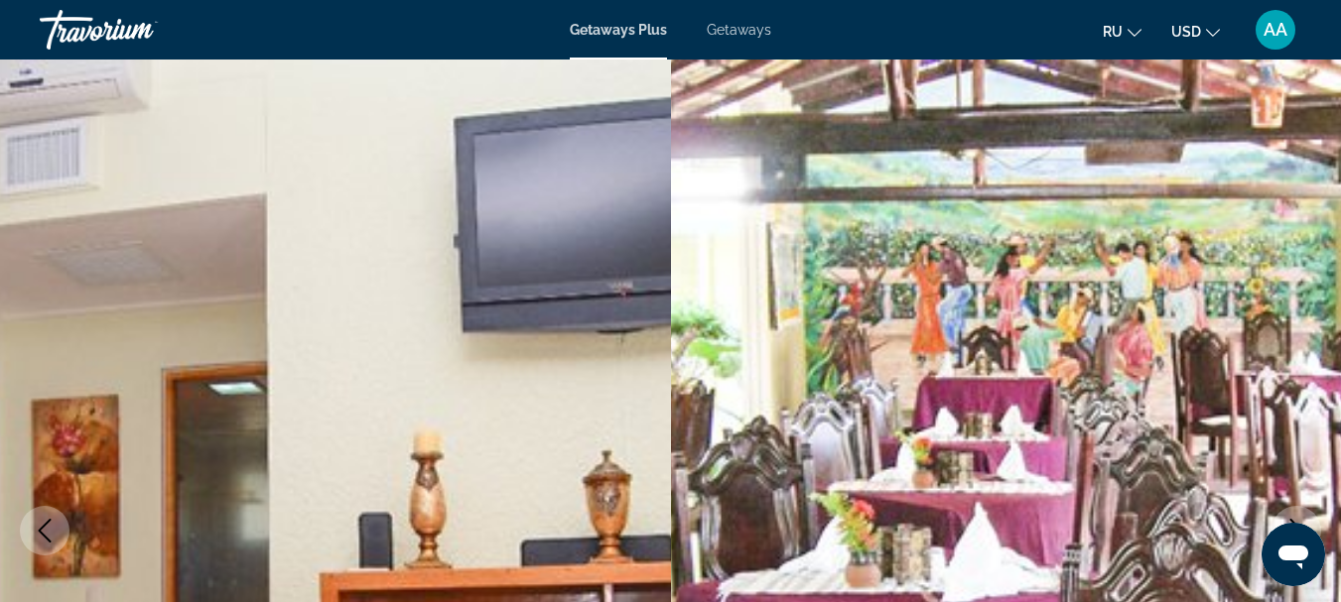
click at [1304, 512] on button "Next image" at bounding box center [1296, 531] width 50 height 50
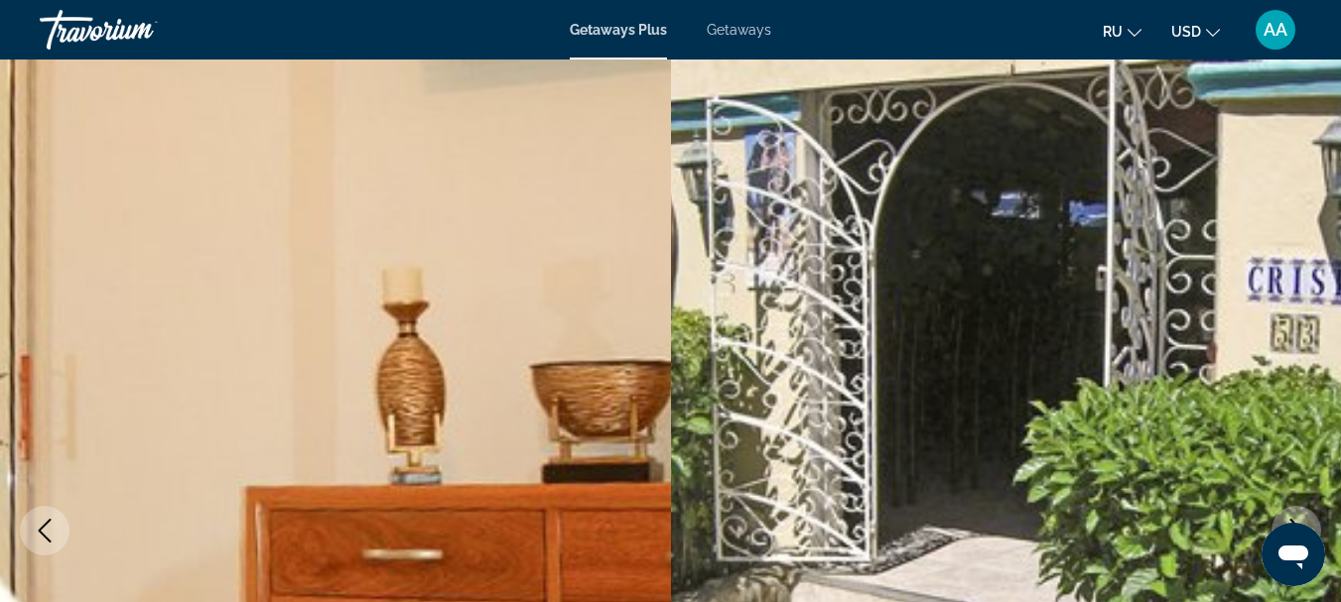
click at [1304, 512] on button "Next image" at bounding box center [1296, 531] width 50 height 50
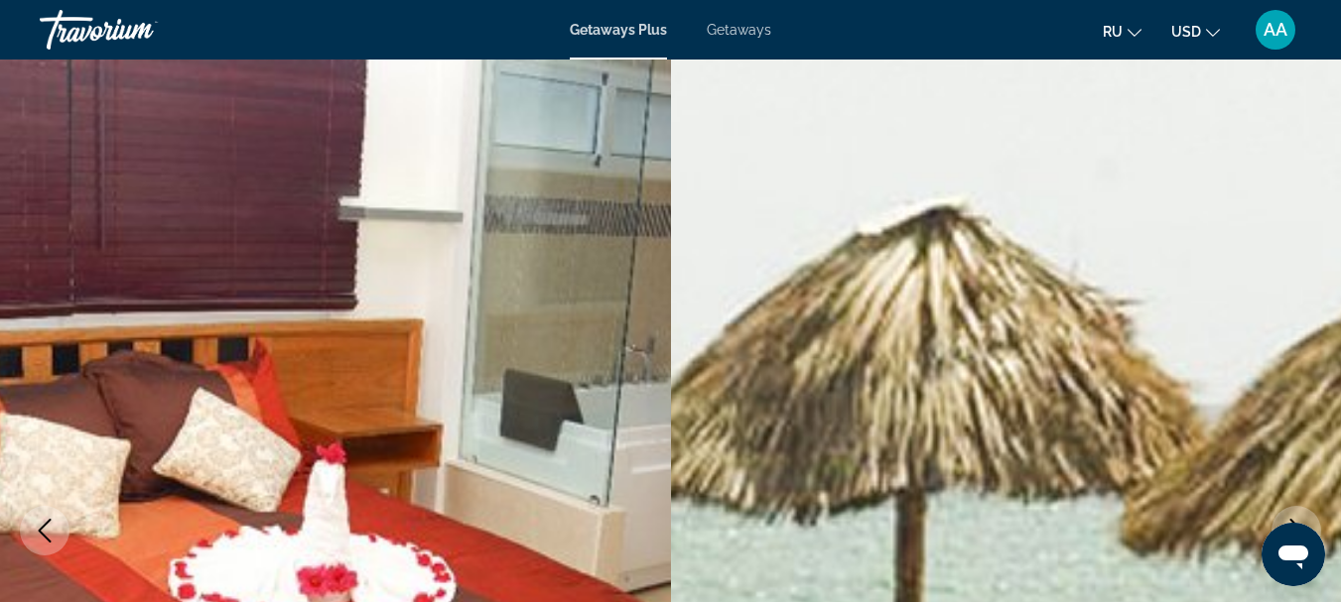
click at [1304, 512] on button "Next image" at bounding box center [1296, 531] width 50 height 50
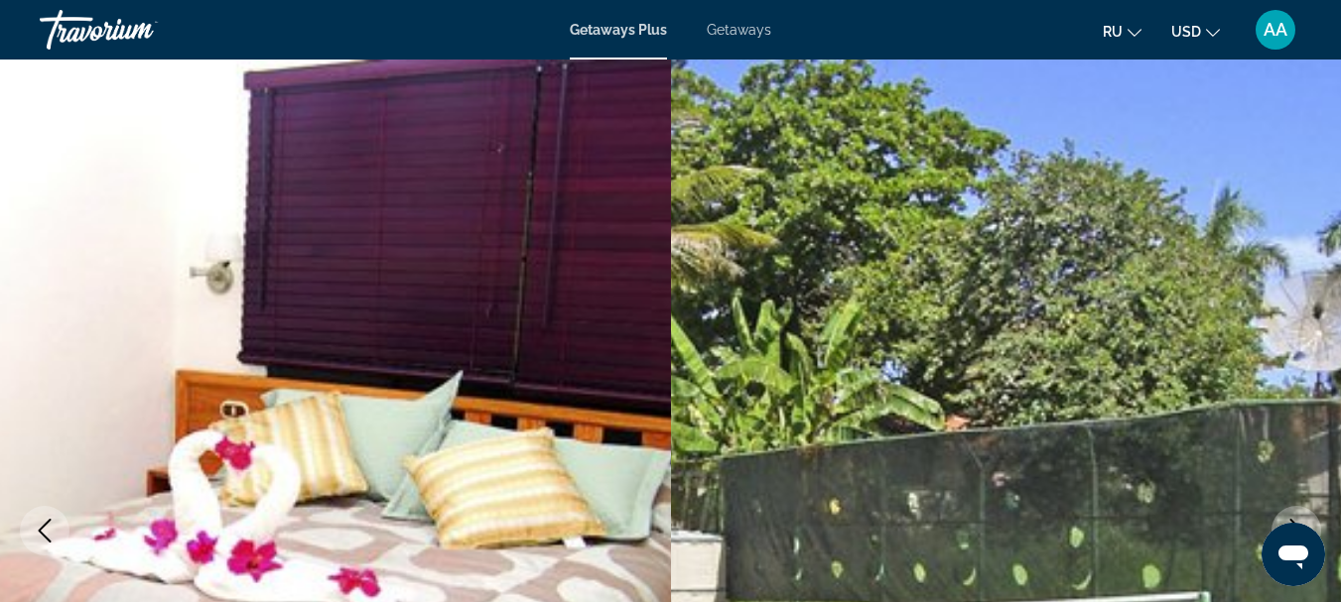
click at [1304, 512] on button "Next image" at bounding box center [1296, 531] width 50 height 50
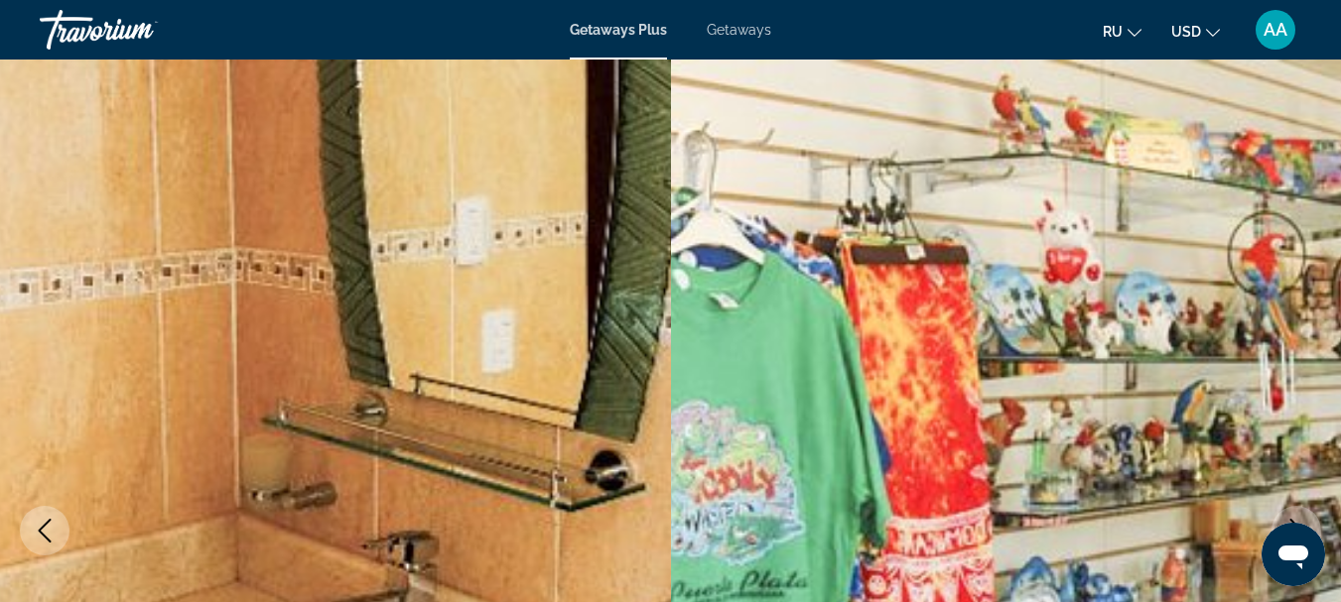
click at [1304, 512] on button "Next image" at bounding box center [1296, 531] width 50 height 50
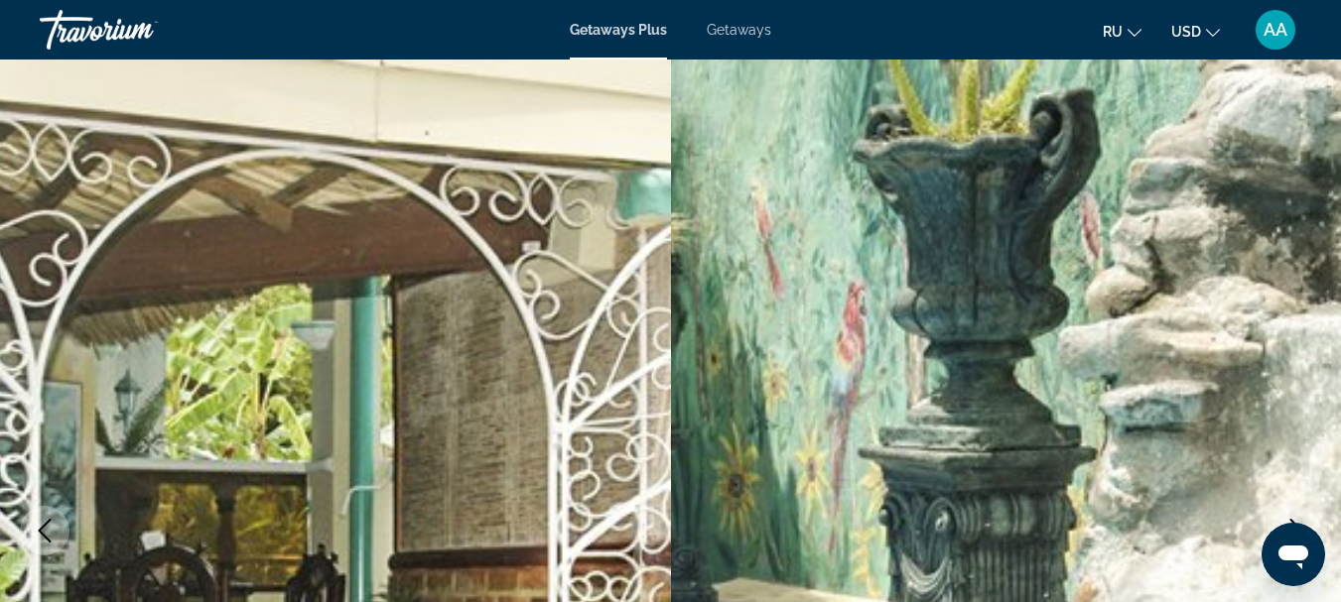
click at [1304, 512] on button "Next image" at bounding box center [1296, 531] width 50 height 50
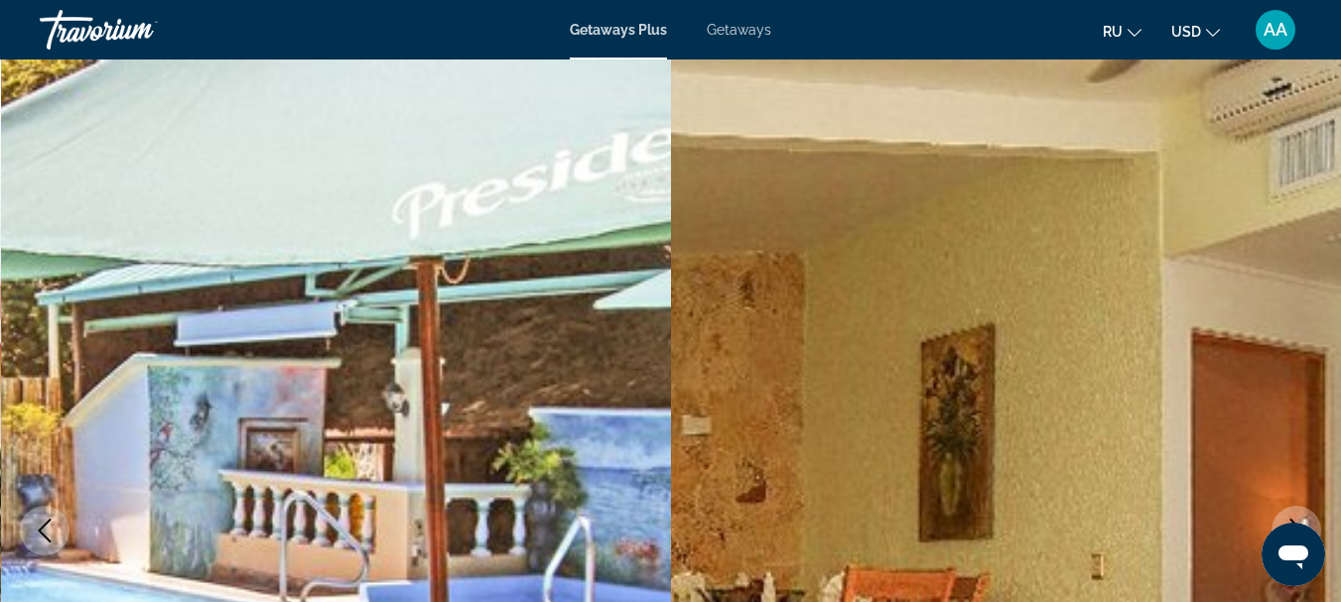
click at [1306, 512] on button "Next image" at bounding box center [1296, 531] width 50 height 50
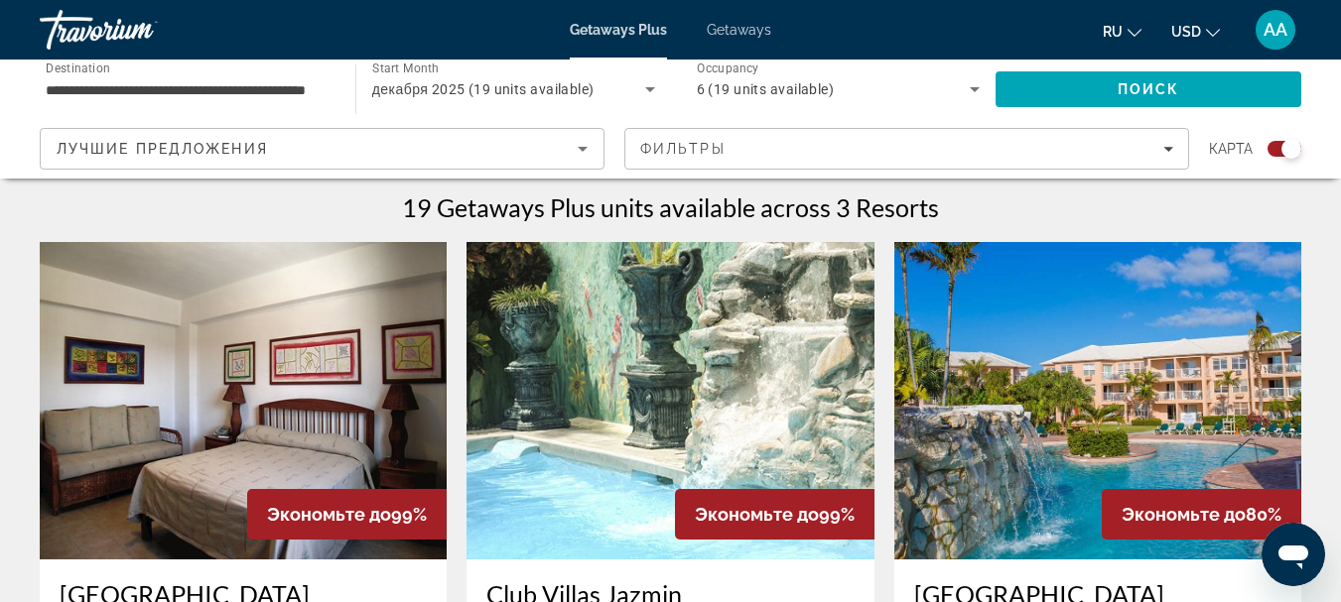
scroll to position [695, 0]
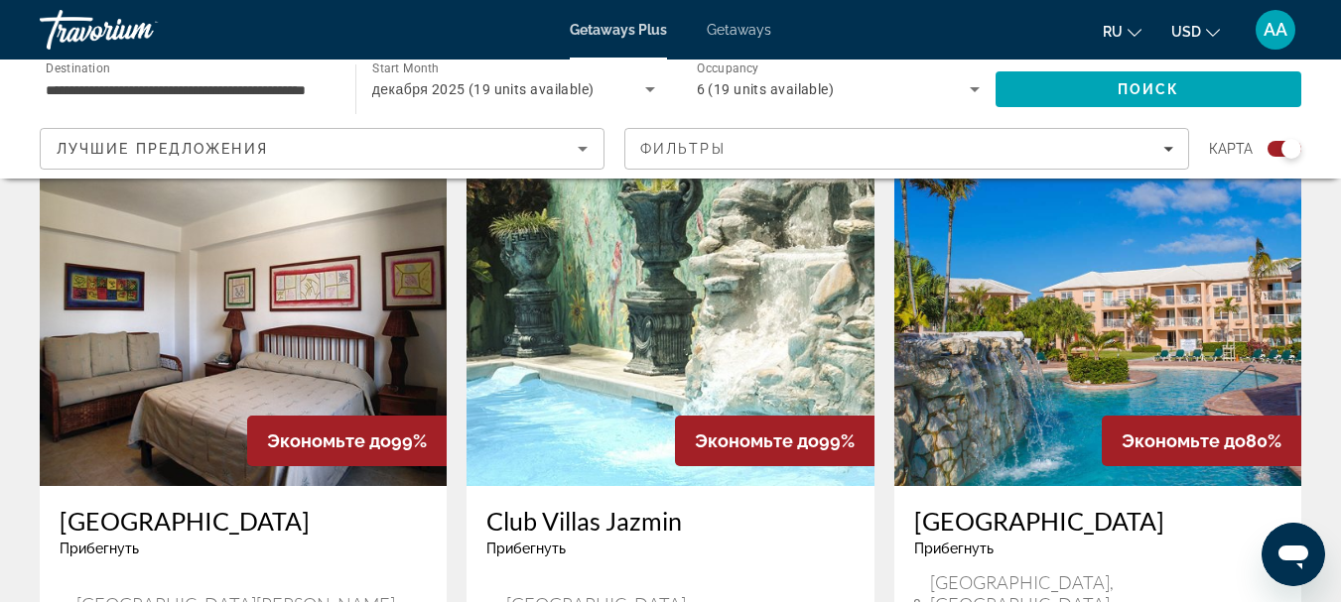
click at [206, 392] on img "Main content" at bounding box center [243, 328] width 407 height 318
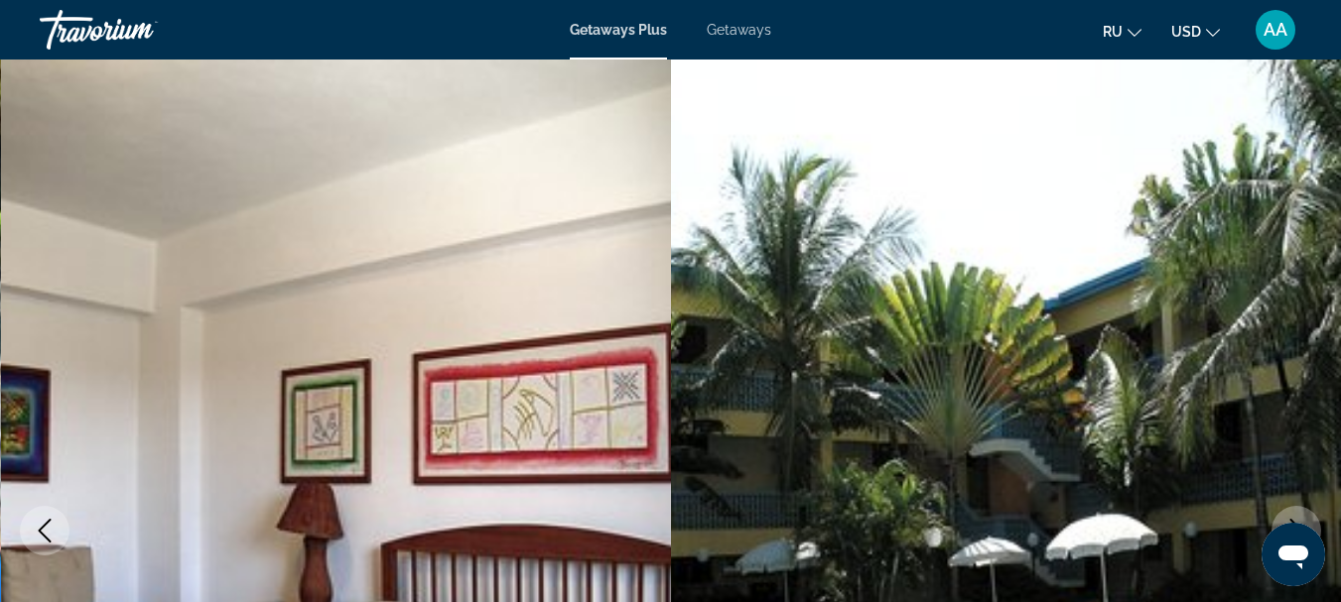
click at [1022, 348] on img "Main content" at bounding box center [1006, 531] width 671 height 943
click at [1298, 508] on button "Next image" at bounding box center [1296, 531] width 50 height 50
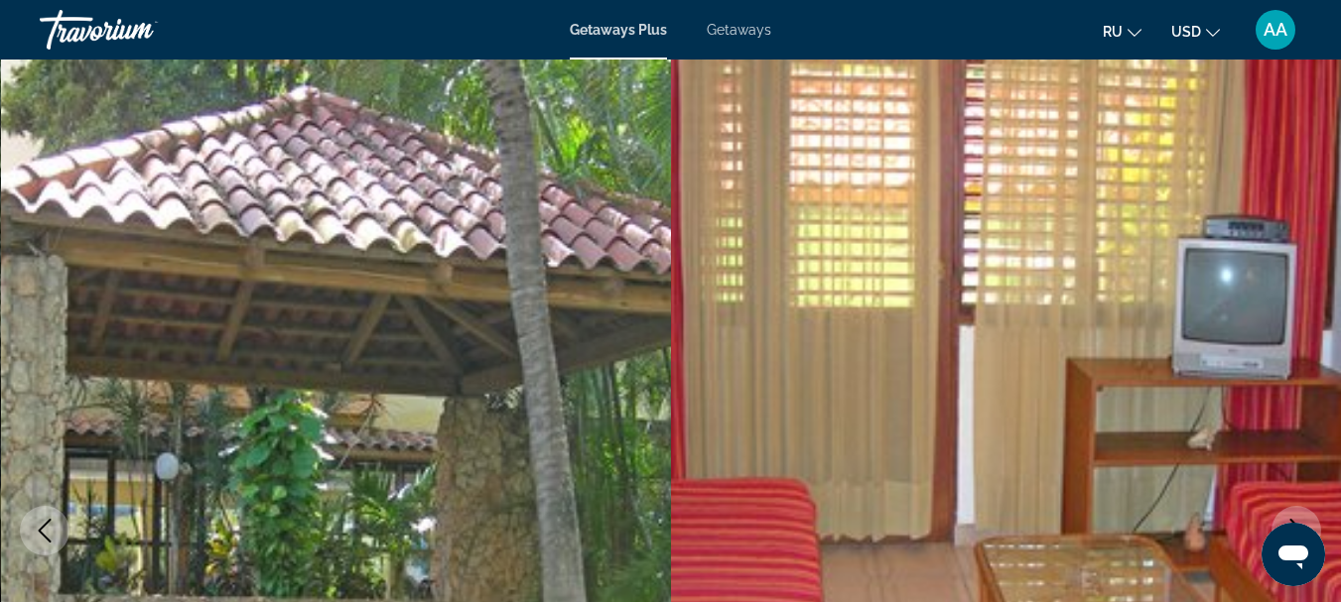
click at [1298, 508] on button "Next image" at bounding box center [1296, 531] width 50 height 50
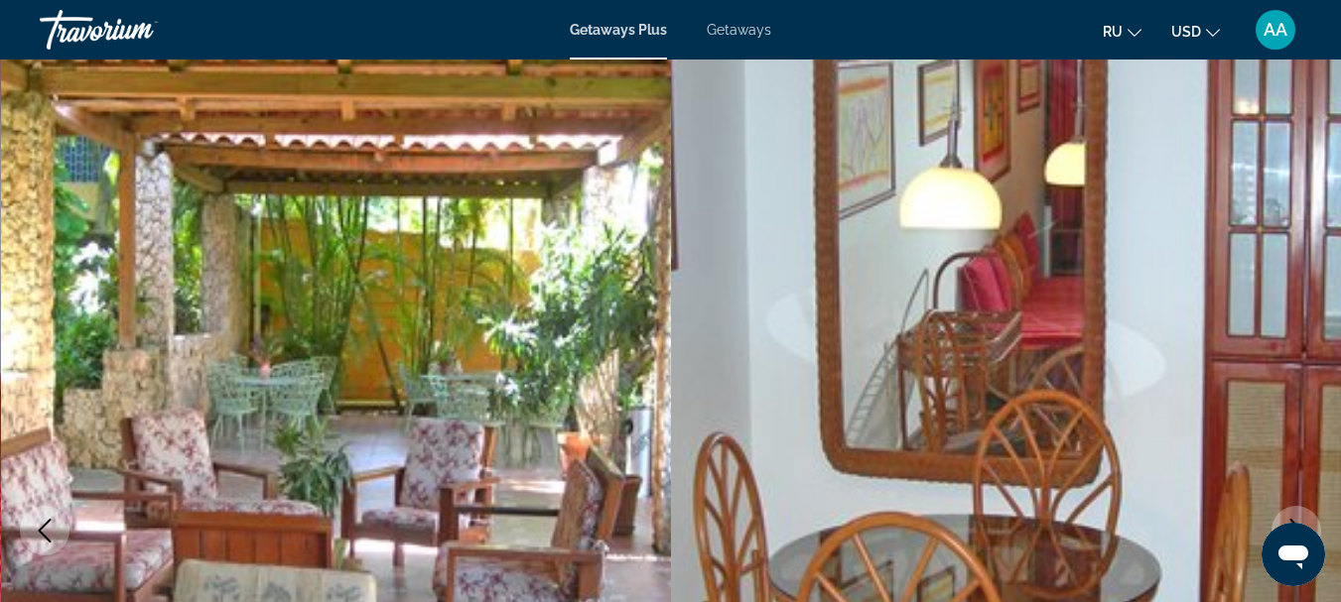
click at [1298, 508] on button "Next image" at bounding box center [1296, 531] width 50 height 50
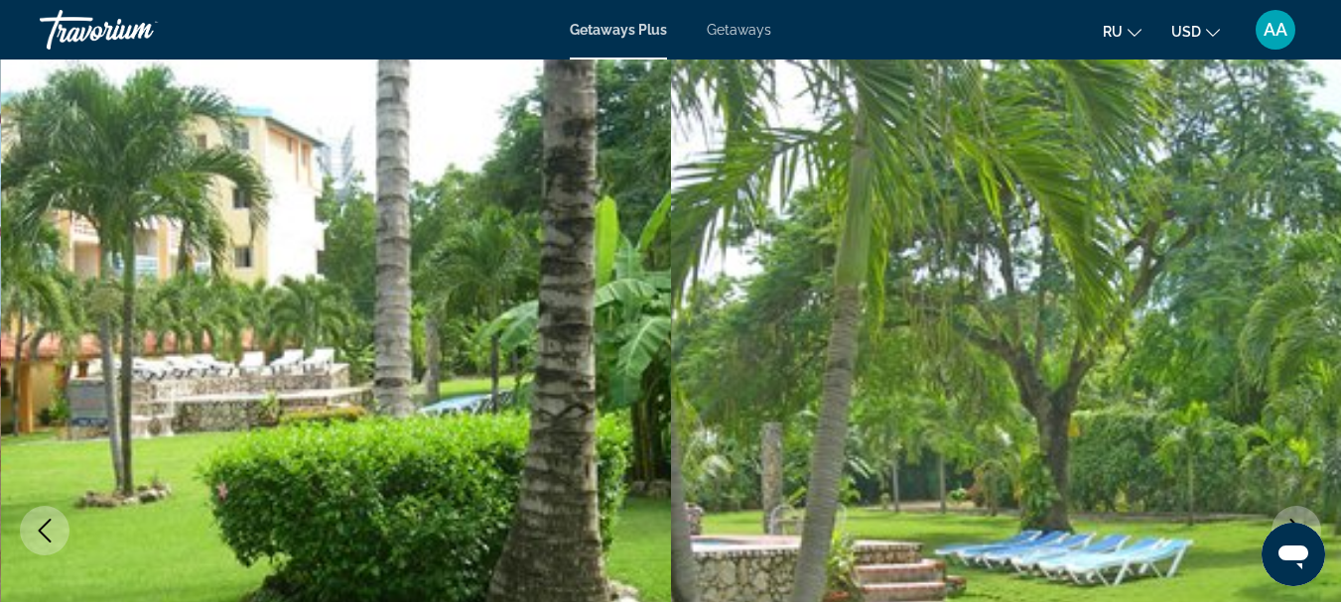
click at [1298, 507] on button "Next image" at bounding box center [1296, 531] width 50 height 50
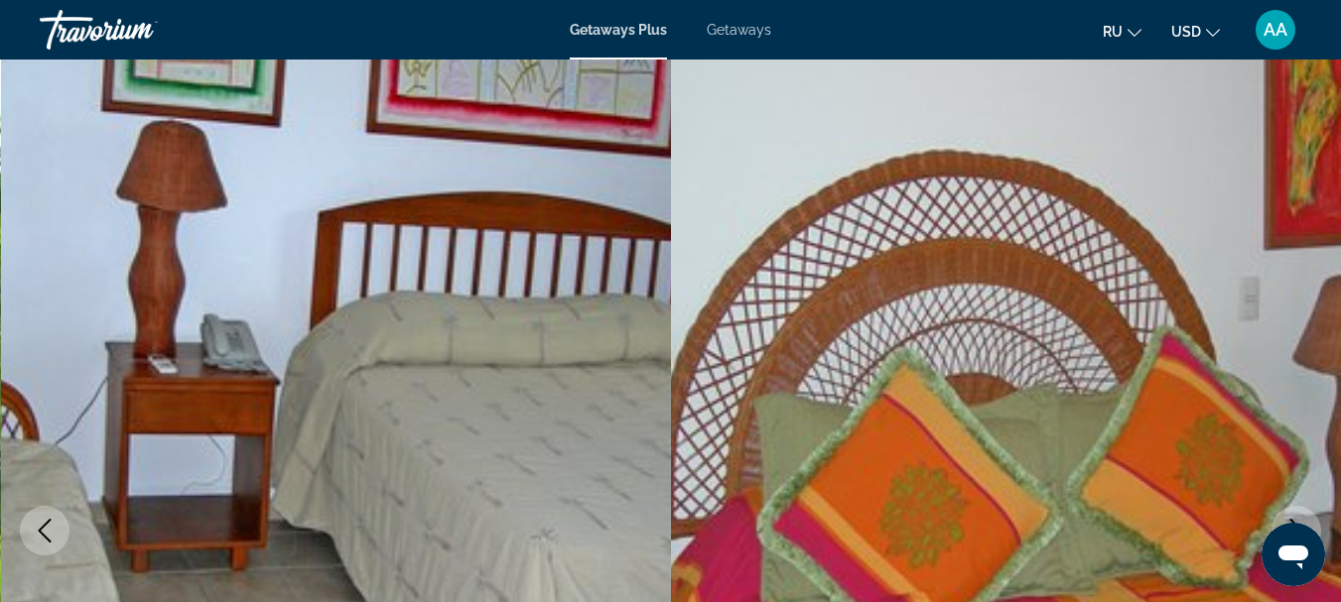
click at [1298, 507] on button "Next image" at bounding box center [1296, 531] width 50 height 50
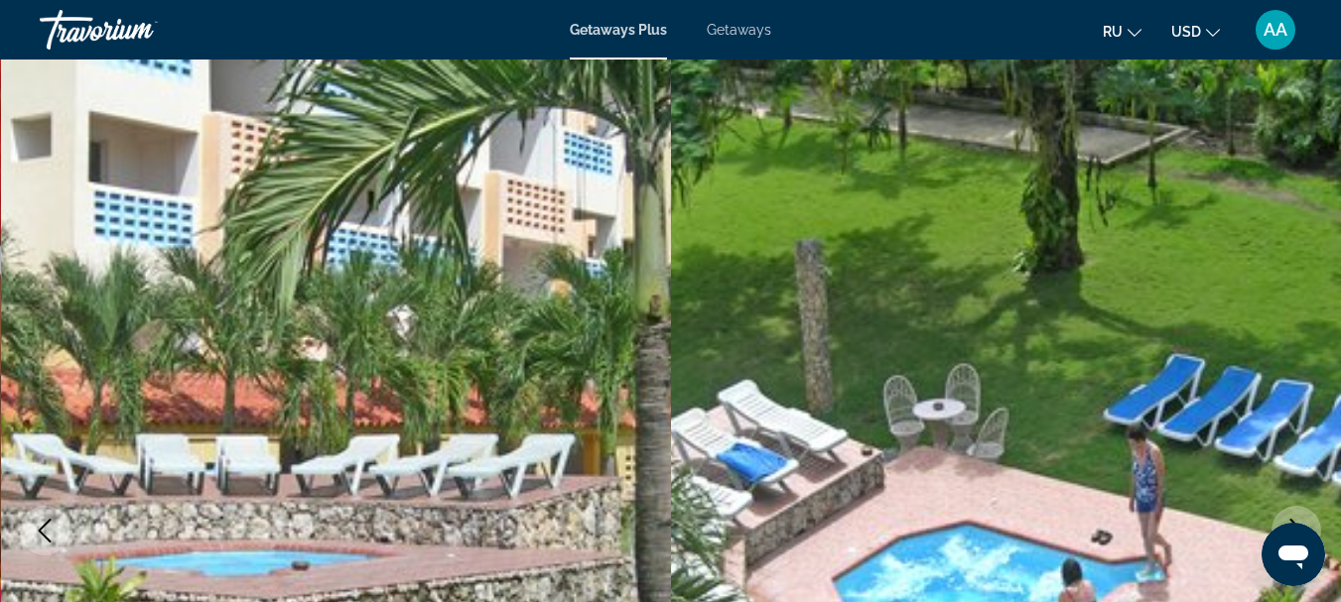
click at [1298, 507] on button "Next image" at bounding box center [1296, 531] width 50 height 50
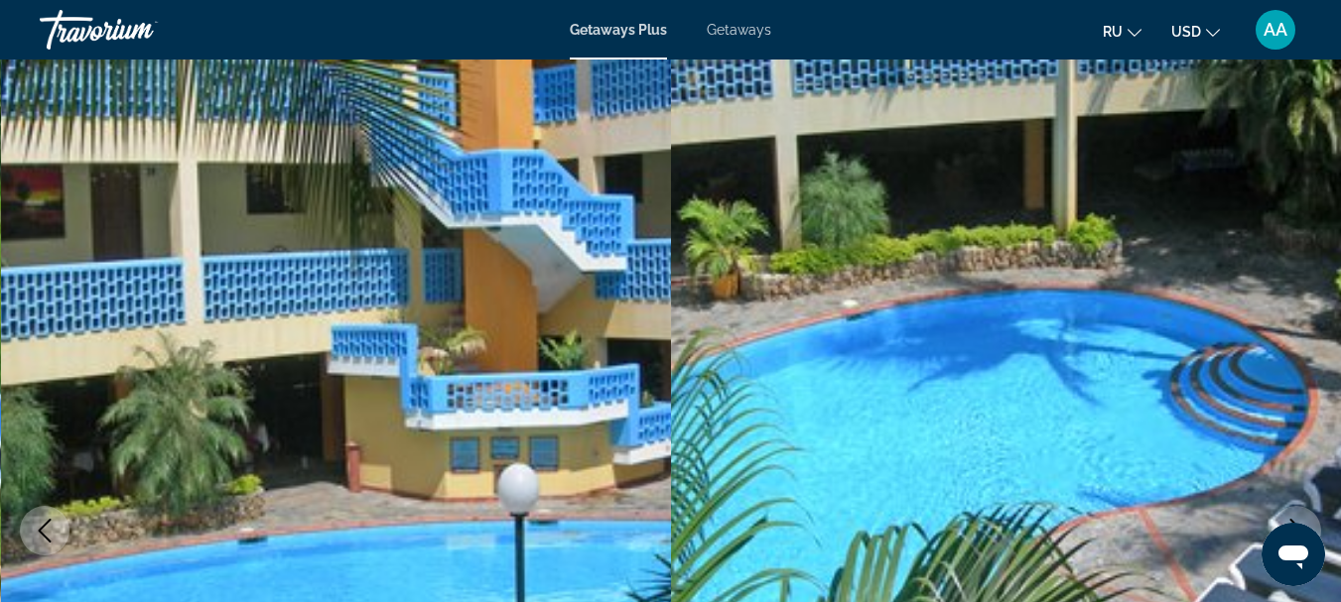
click at [1298, 507] on button "Next image" at bounding box center [1296, 531] width 50 height 50
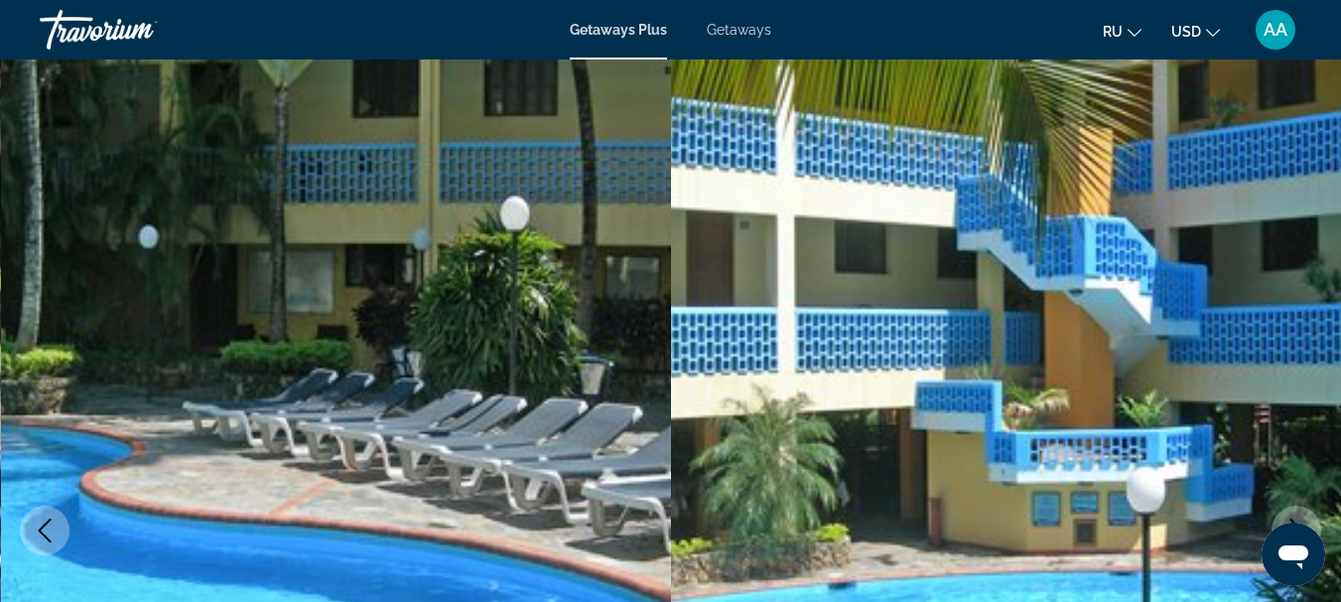
click at [1298, 507] on button "Next image" at bounding box center [1296, 531] width 50 height 50
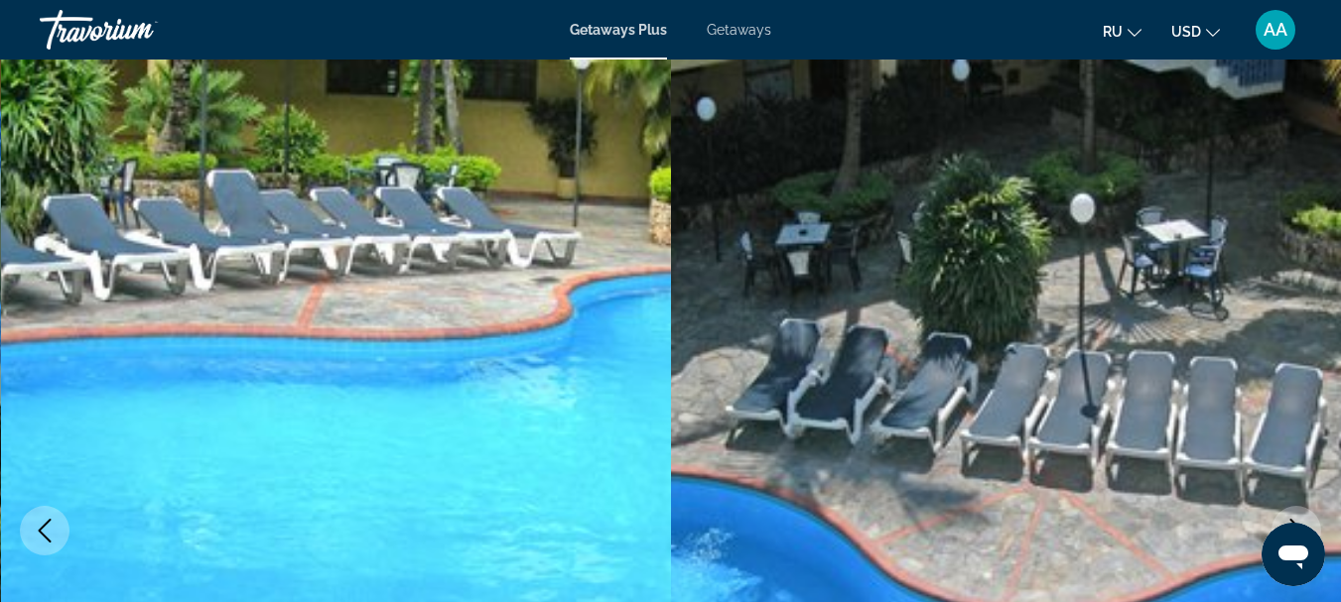
click at [1298, 507] on button "Next image" at bounding box center [1296, 531] width 50 height 50
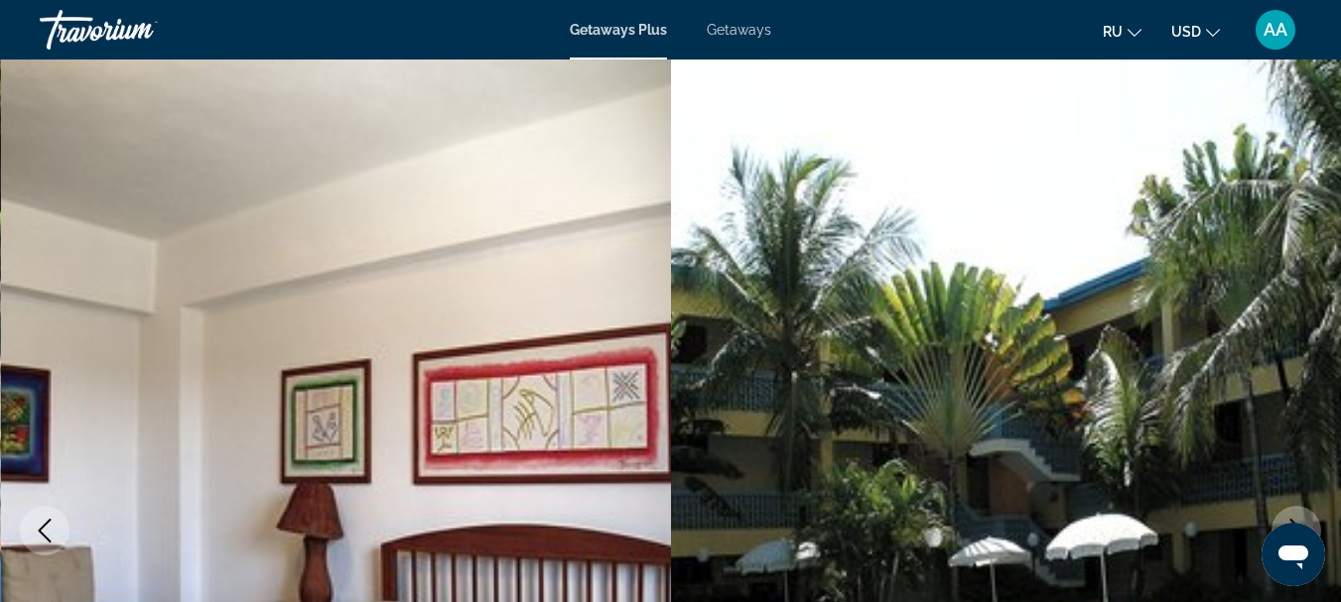
click at [1298, 507] on button "Next image" at bounding box center [1296, 531] width 50 height 50
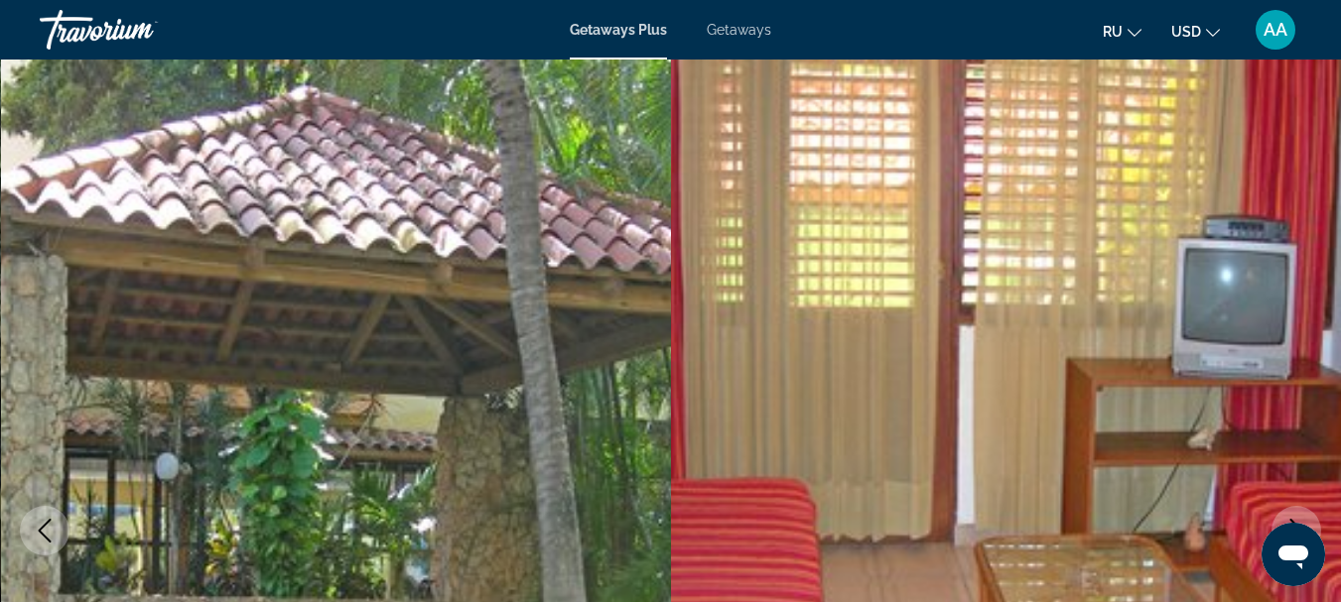
click at [1298, 507] on button "Next image" at bounding box center [1296, 531] width 50 height 50
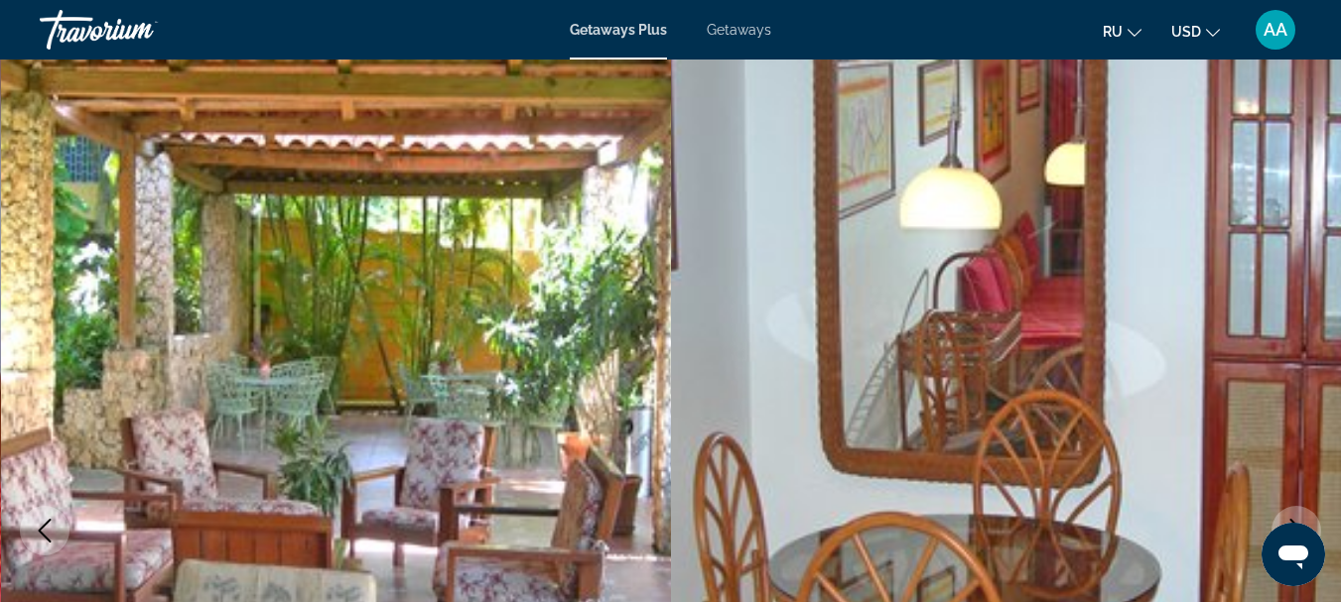
click at [1298, 507] on button "Next image" at bounding box center [1296, 531] width 50 height 50
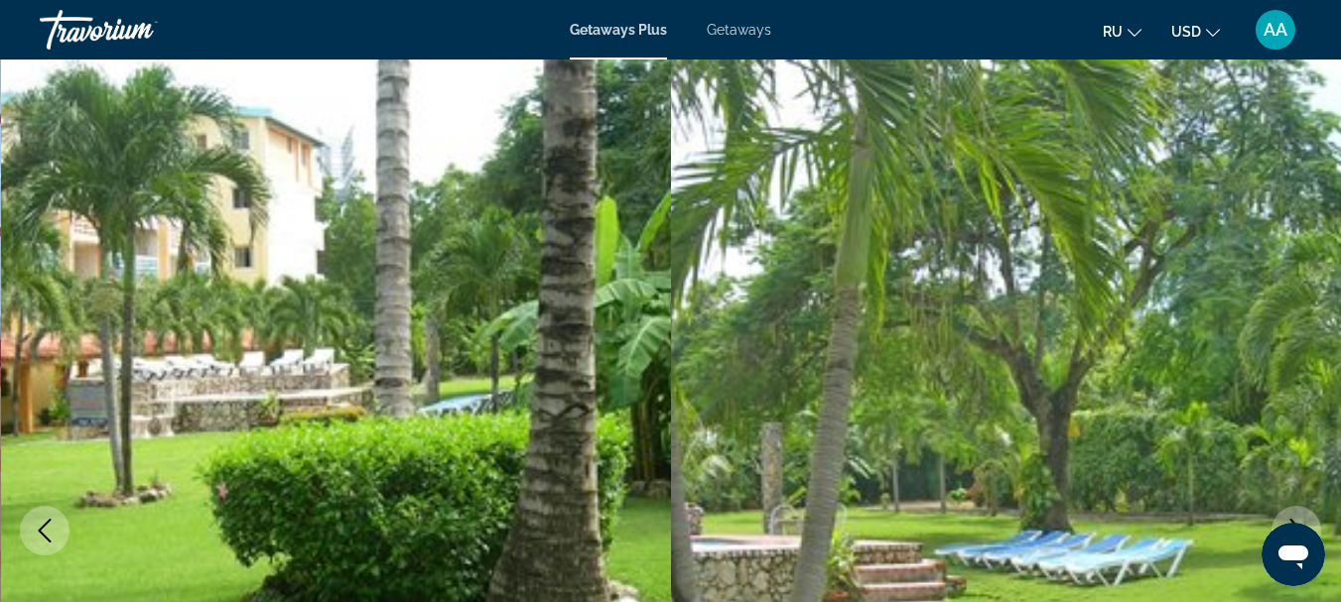
click at [1298, 507] on button "Next image" at bounding box center [1296, 531] width 50 height 50
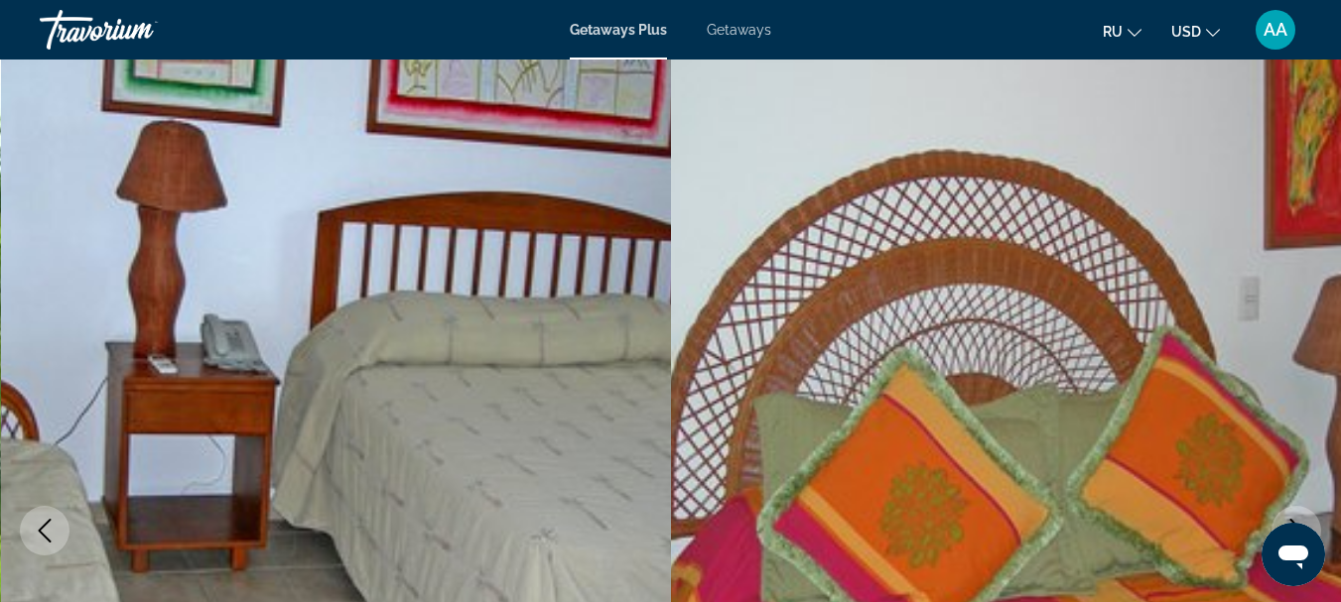
click at [1298, 507] on button "Next image" at bounding box center [1296, 531] width 50 height 50
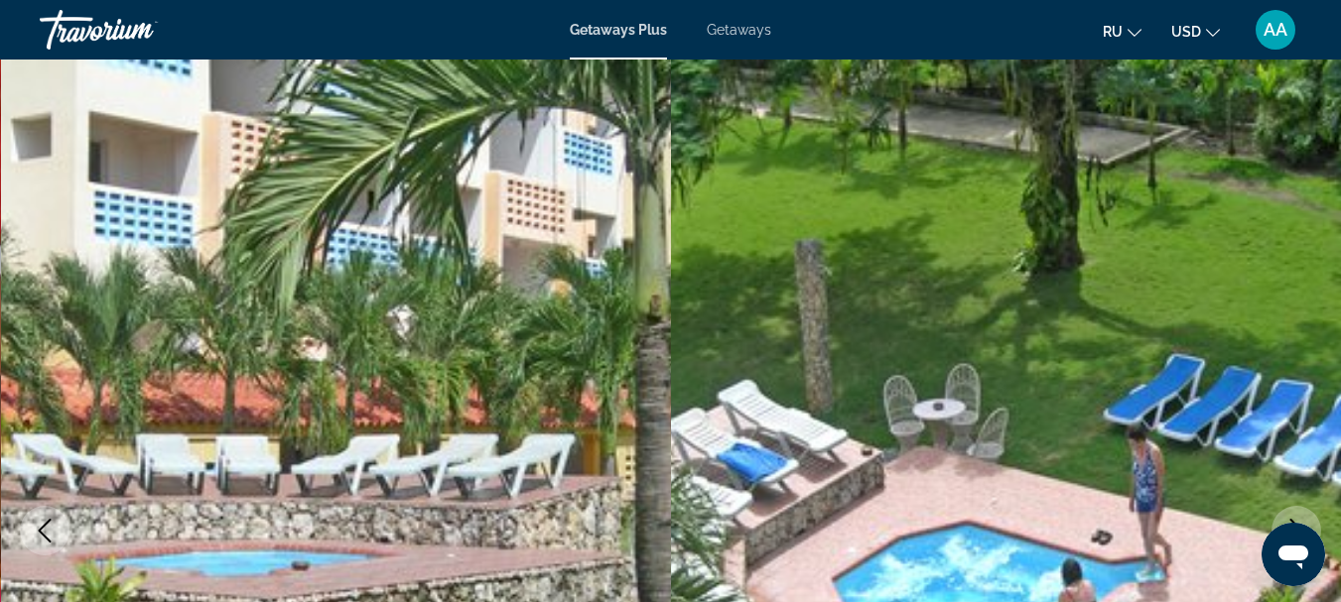
click at [1298, 507] on button "Next image" at bounding box center [1296, 531] width 50 height 50
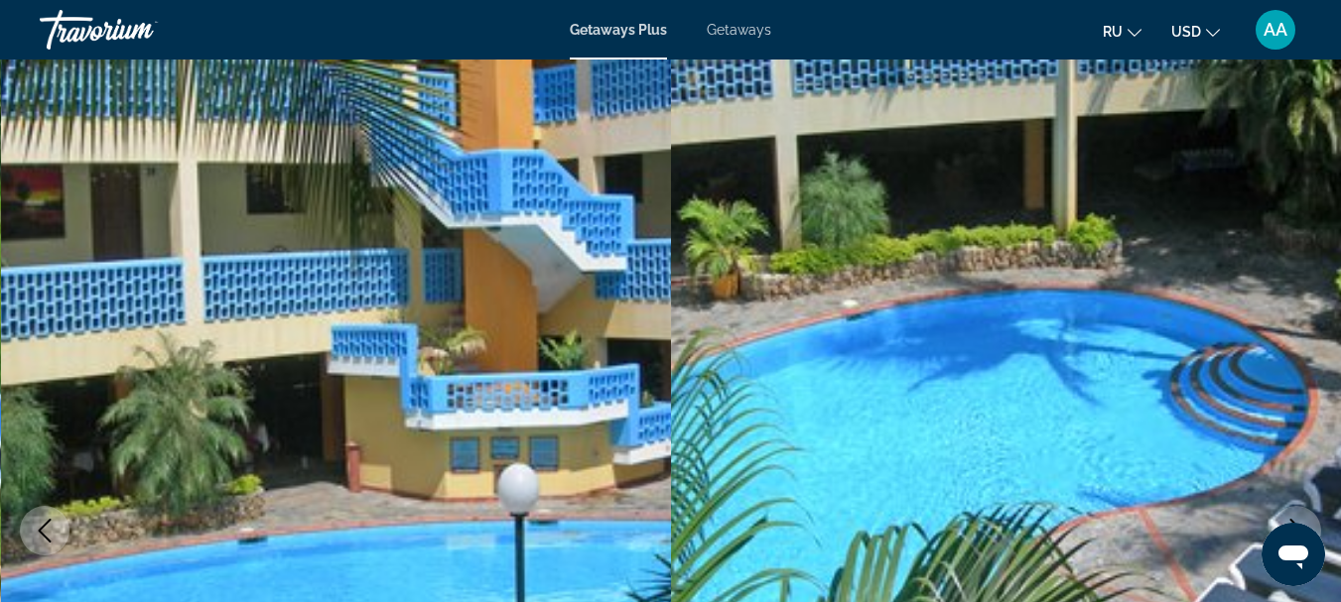
click at [1298, 507] on button "Next image" at bounding box center [1296, 531] width 50 height 50
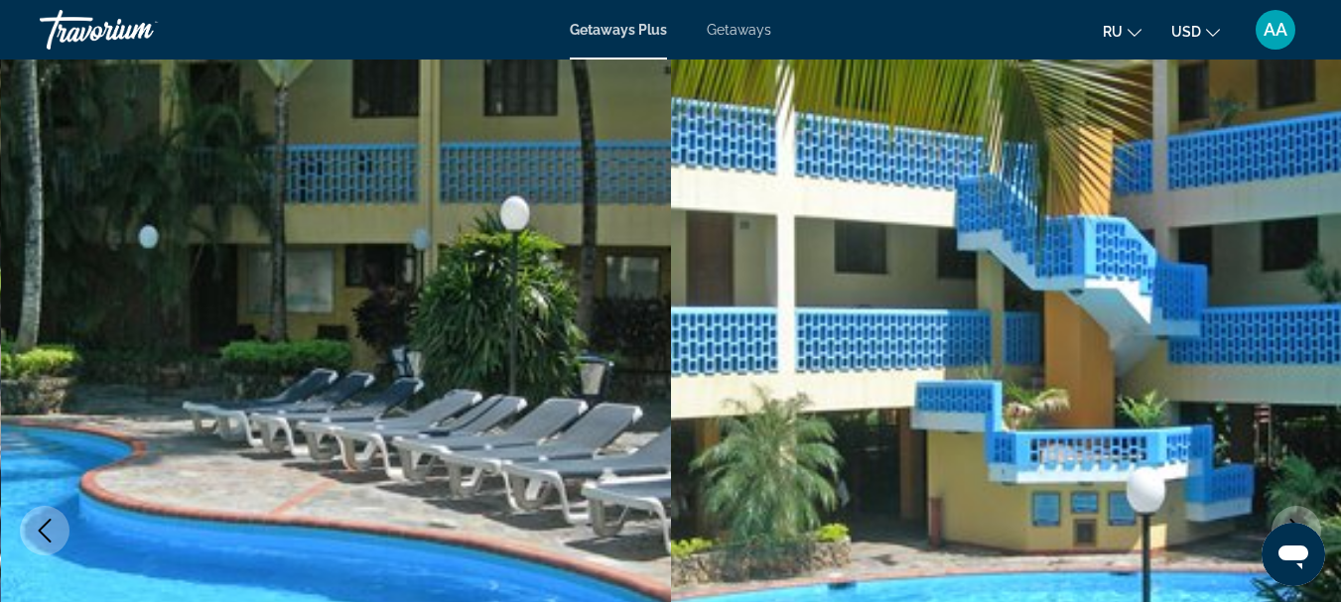
click at [1298, 507] on button "Next image" at bounding box center [1296, 531] width 50 height 50
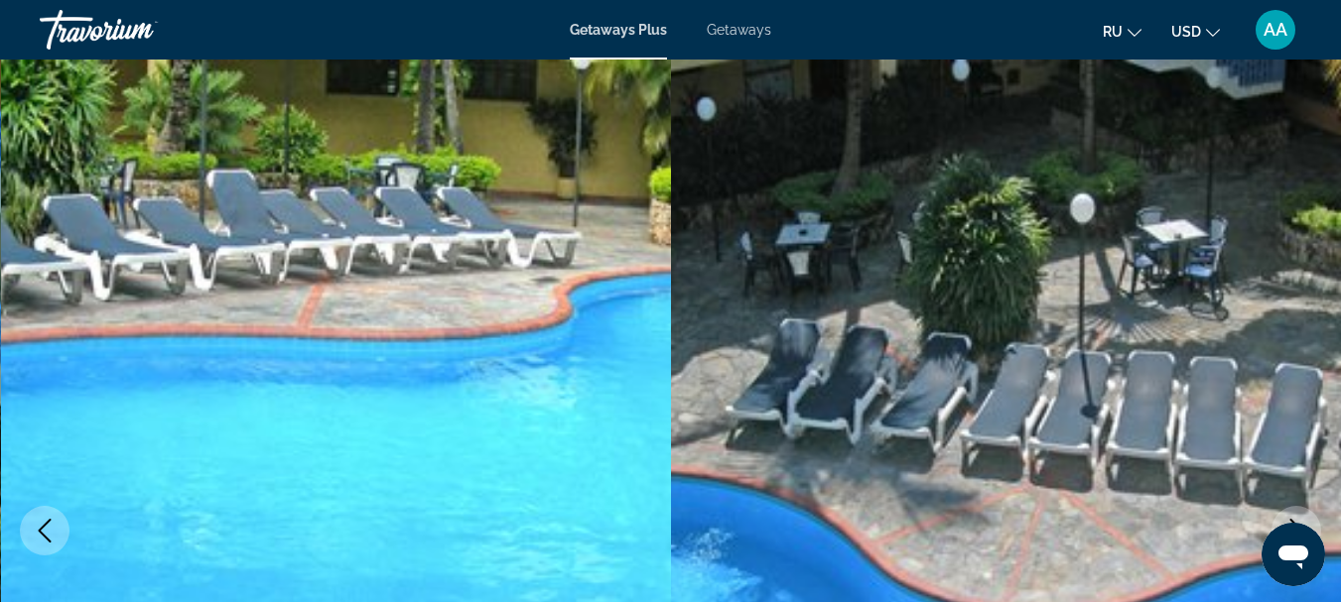
click at [1298, 507] on button "Next image" at bounding box center [1296, 531] width 50 height 50
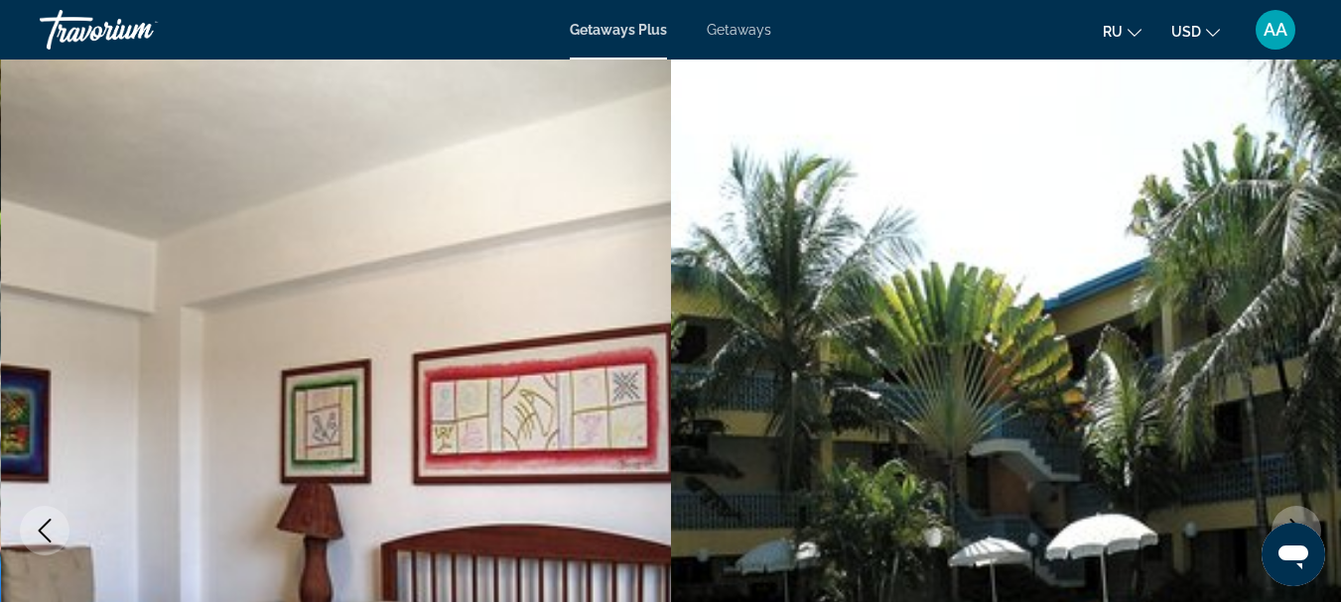
click at [1298, 507] on button "Next image" at bounding box center [1296, 531] width 50 height 50
